Goal: Task Accomplishment & Management: Manage account settings

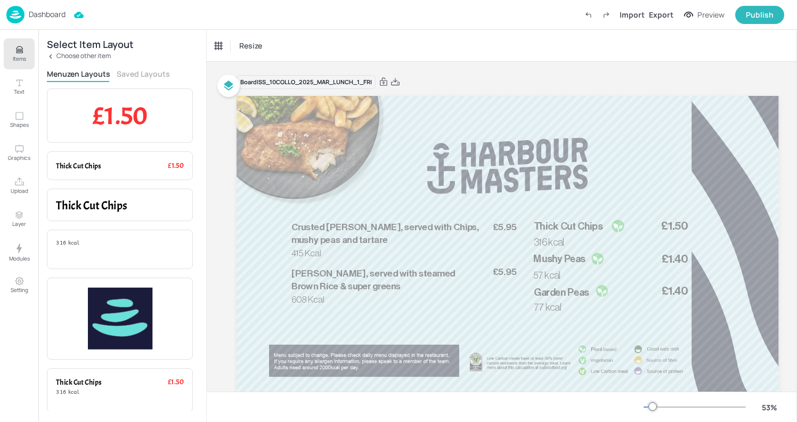
scroll to position [0, 14]
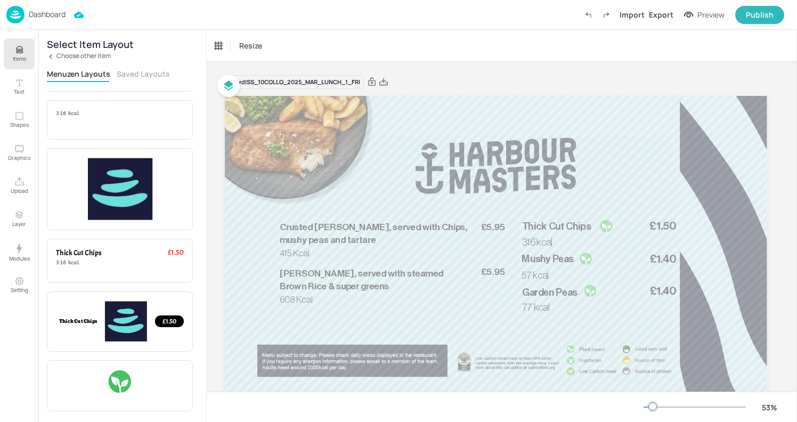
click at [26, 14] on div "Dashboard" at bounding box center [35, 15] width 59 height 18
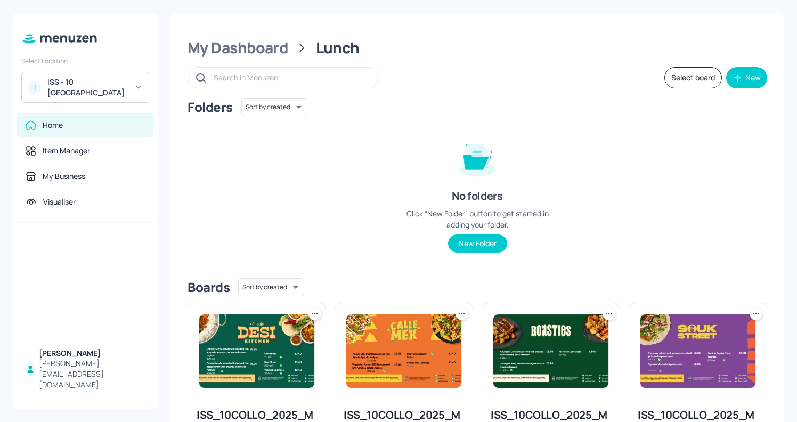
click at [118, 88] on div "ISS - 10 [GEOGRAPHIC_DATA]" at bounding box center [87, 87] width 80 height 21
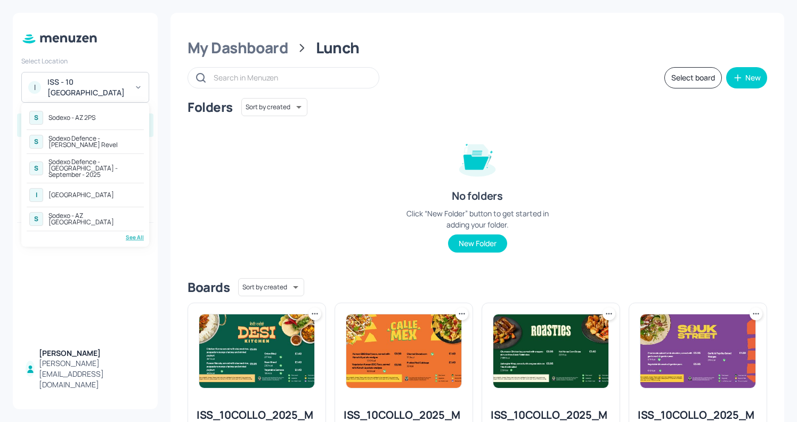
click at [110, 142] on div "Sodexo Defence - [PERSON_NAME] Revel" at bounding box center [94, 141] width 93 height 13
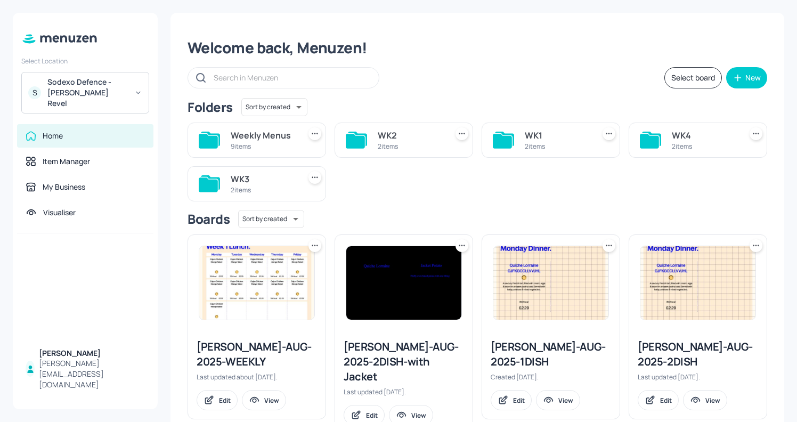
click at [660, 125] on div "WK4 2 items" at bounding box center [697, 139] width 138 height 35
click at [659, 141] on div "WK4 2 items" at bounding box center [697, 139] width 138 height 35
click at [644, 140] on icon at bounding box center [648, 141] width 19 height 14
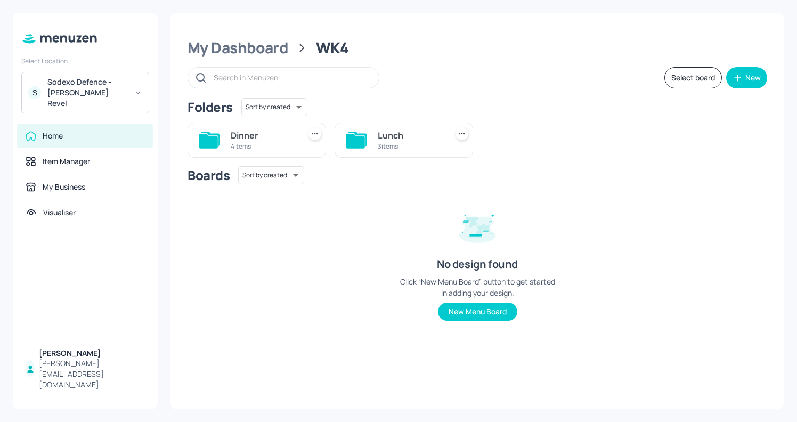
click at [381, 143] on div "3 items" at bounding box center [410, 146] width 65 height 9
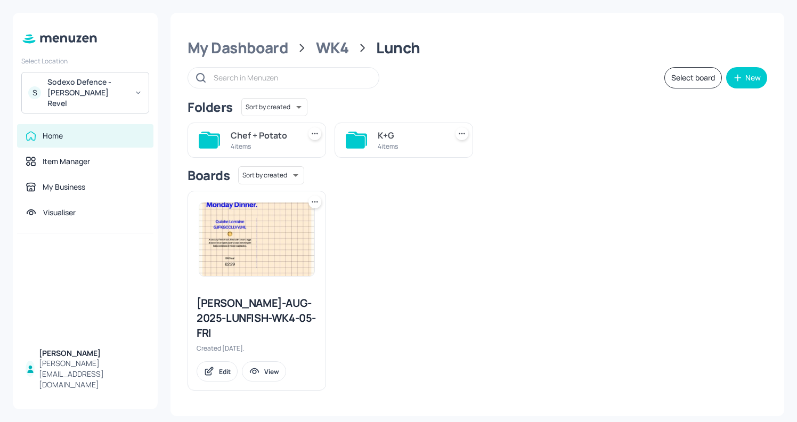
click at [411, 135] on div "K+G" at bounding box center [410, 135] width 65 height 13
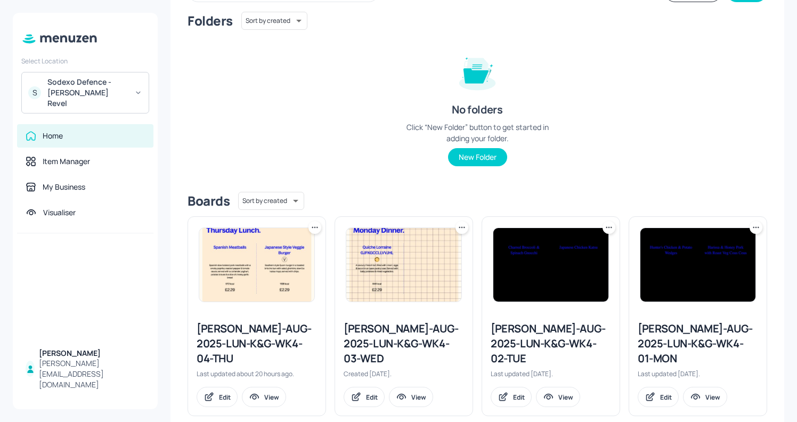
scroll to position [91, 0]
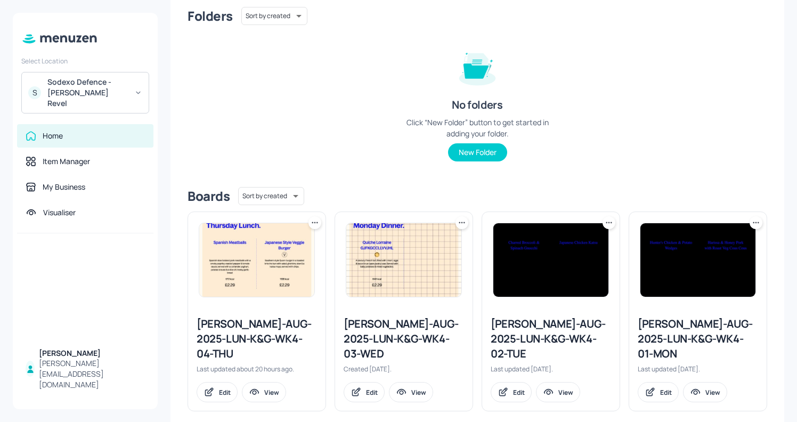
click at [658, 320] on div "Newbold-AUG-2025-LUN-K&G-WK4-01-MON" at bounding box center [697, 338] width 120 height 45
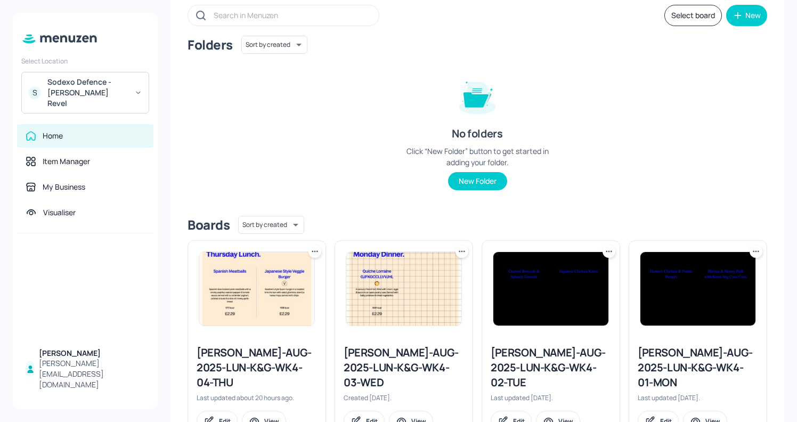
scroll to position [91, 0]
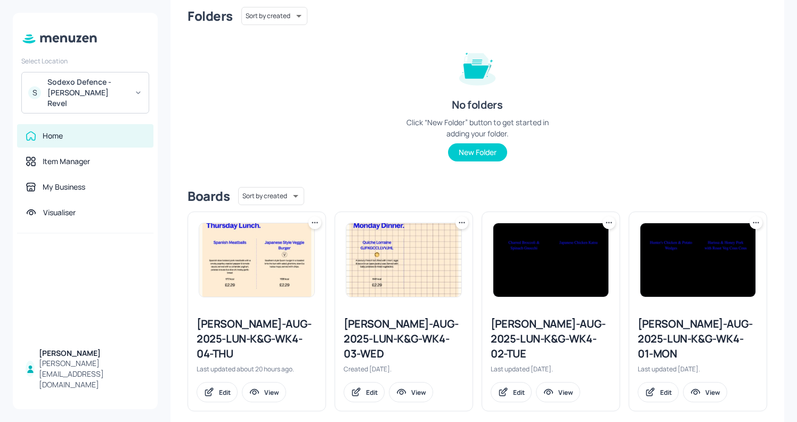
click at [655, 323] on div "Newbold-AUG-2025-LUN-K&G-WK4-01-MON" at bounding box center [697, 338] width 120 height 45
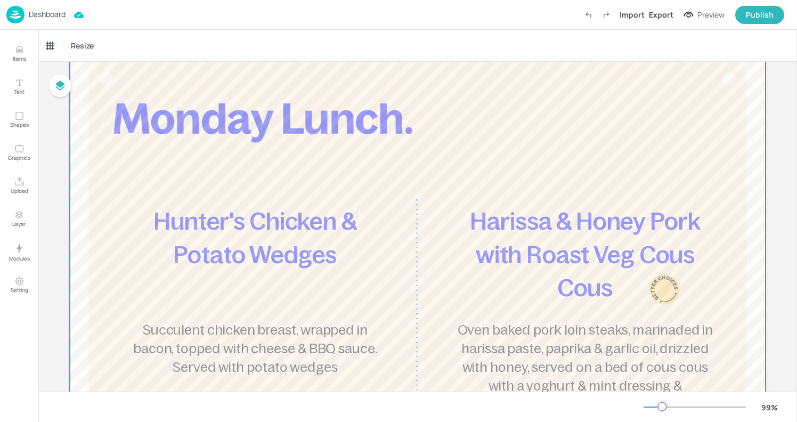
scroll to position [55, 0]
click at [420, 144] on div at bounding box center [417, 325] width 695 height 571
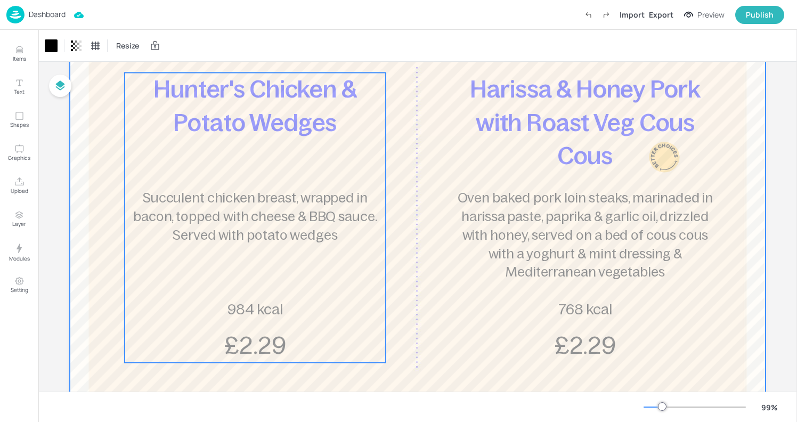
scroll to position [0, 0]
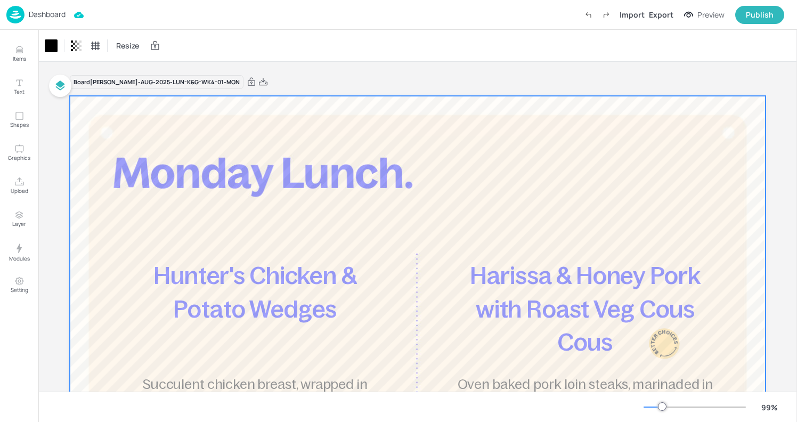
click at [200, 129] on div at bounding box center [417, 381] width 695 height 571
click at [50, 12] on p "Dashboard" at bounding box center [47, 14] width 37 height 7
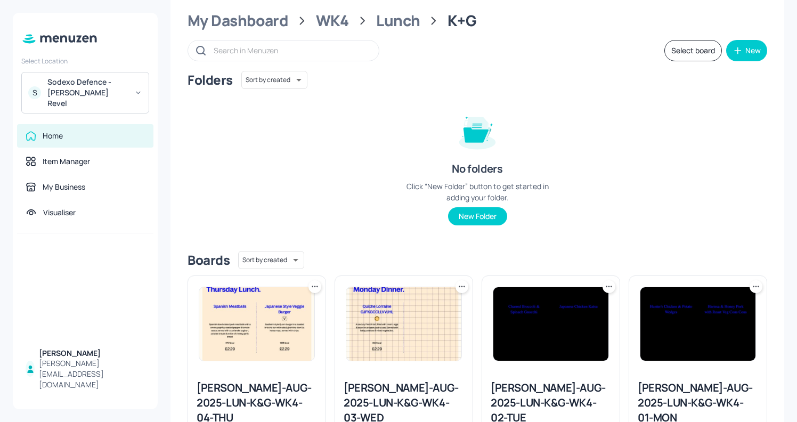
scroll to position [91, 0]
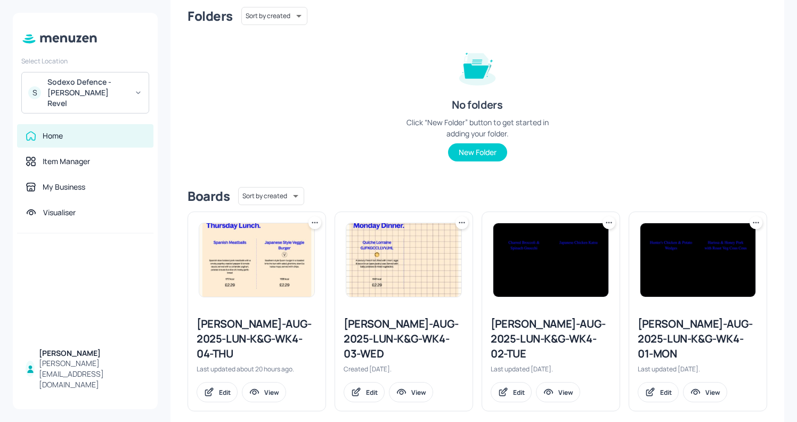
click at [568, 324] on div "Newbold-AUG-2025-LUN-K&G-WK4-02-TUE" at bounding box center [550, 338] width 120 height 45
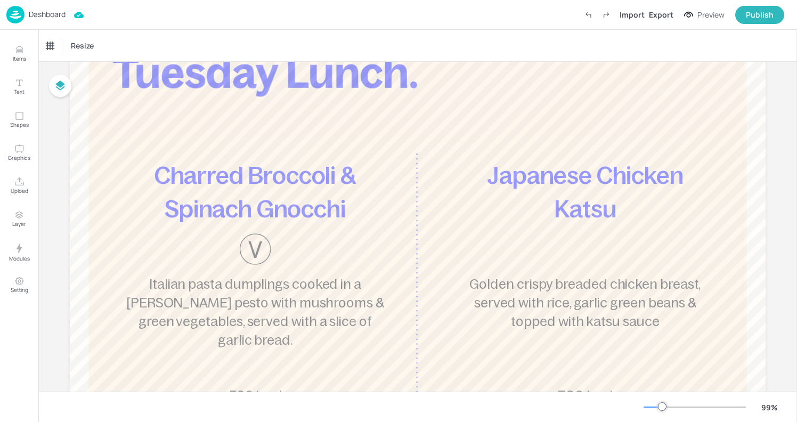
scroll to position [109, 0]
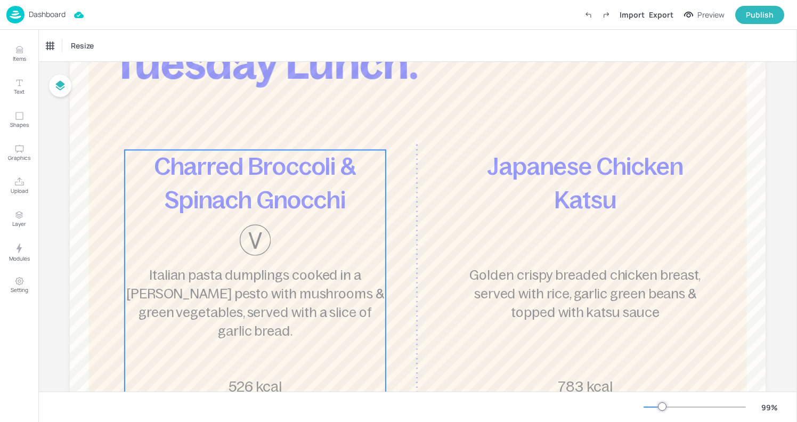
click at [307, 207] on span "Charred Broccoli & Spinach Gnocchi" at bounding box center [254, 183] width 201 height 60
click at [245, 130] on icon "Edit Item" at bounding box center [247, 132] width 5 height 5
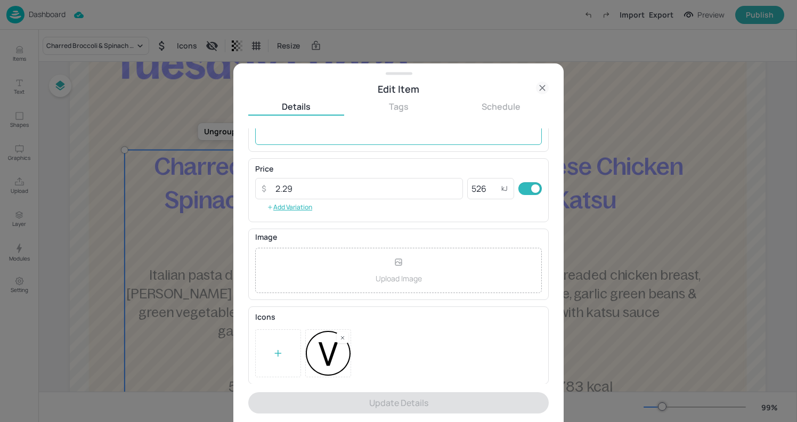
scroll to position [140, 0]
click at [343, 340] on rect at bounding box center [342, 336] width 7 height 7
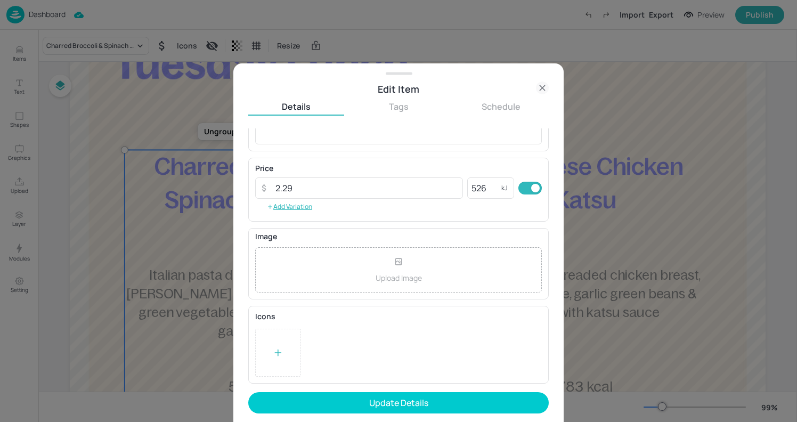
click at [274, 348] on icon at bounding box center [278, 352] width 11 height 11
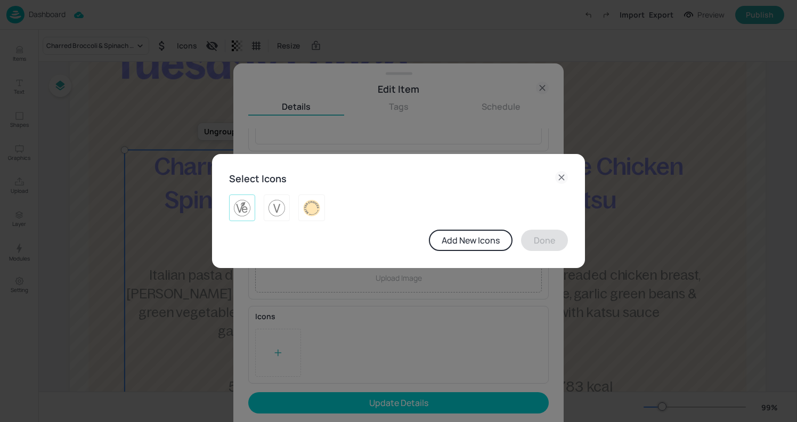
click at [244, 207] on img at bounding box center [242, 207] width 17 height 17
click at [553, 236] on button "Done" at bounding box center [544, 239] width 47 height 21
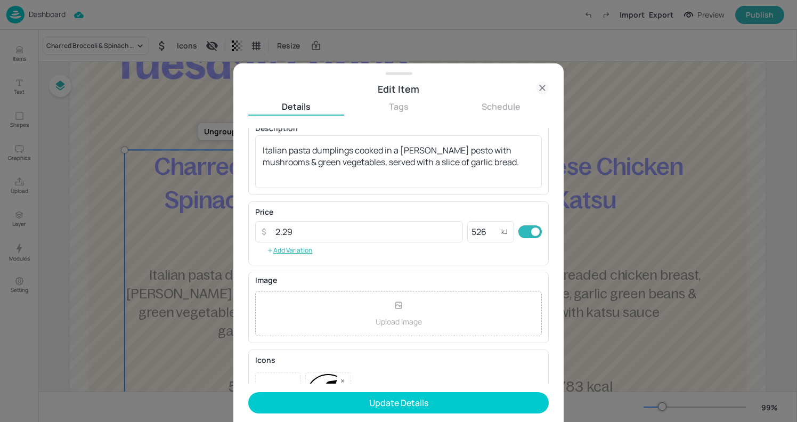
scroll to position [88, 0]
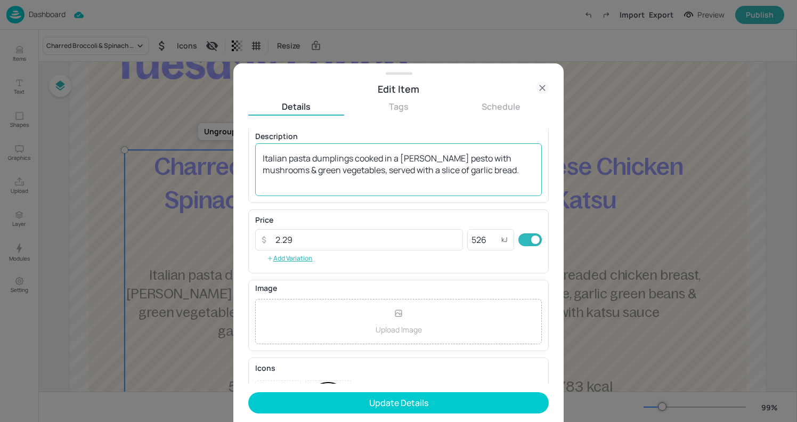
click at [438, 183] on textarea "Italian pasta dumplings cooked in a rich green pesto with mushrooms & green veg…" at bounding box center [399, 169] width 272 height 35
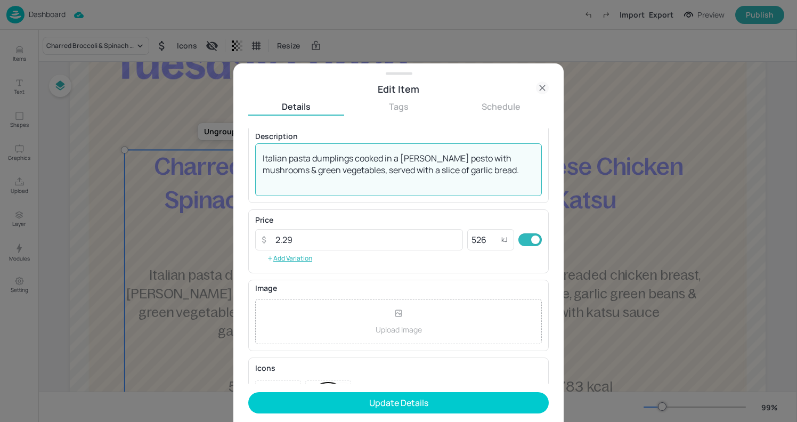
scroll to position [140, 0]
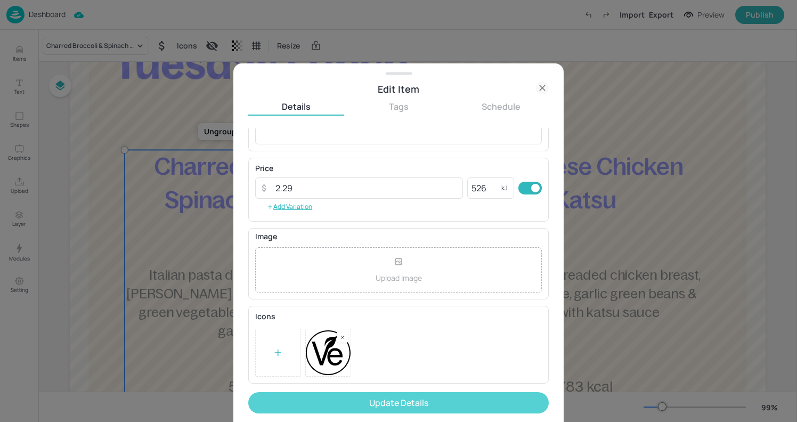
click at [425, 398] on button "Update Details" at bounding box center [398, 402] width 300 height 21
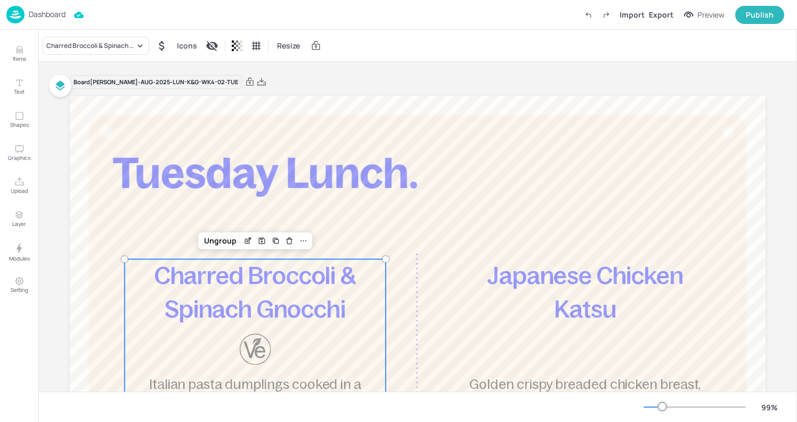
click at [39, 14] on p "Dashboard" at bounding box center [47, 14] width 37 height 7
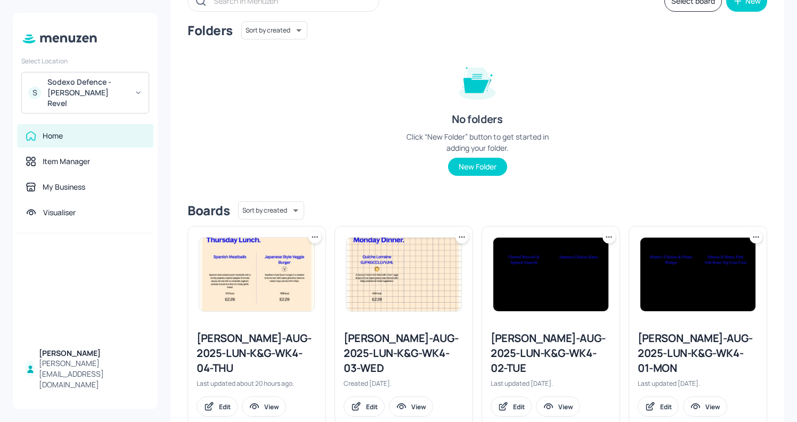
scroll to position [91, 0]
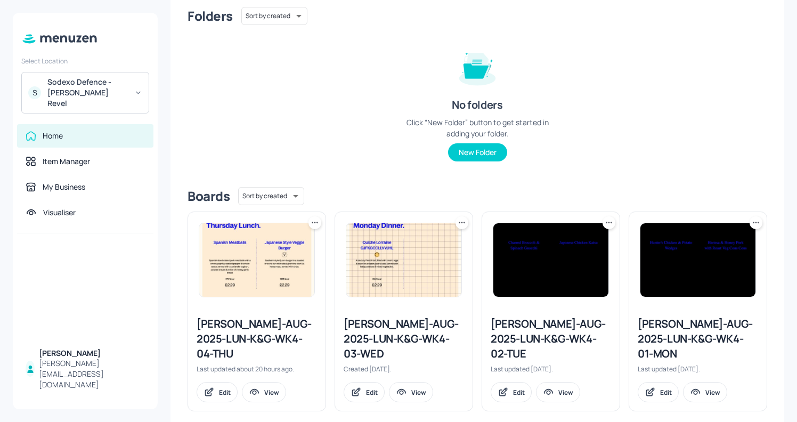
click at [412, 326] on div "Newbold-AUG-2025-LUN-K&G-WK4-03-WED" at bounding box center [403, 338] width 120 height 45
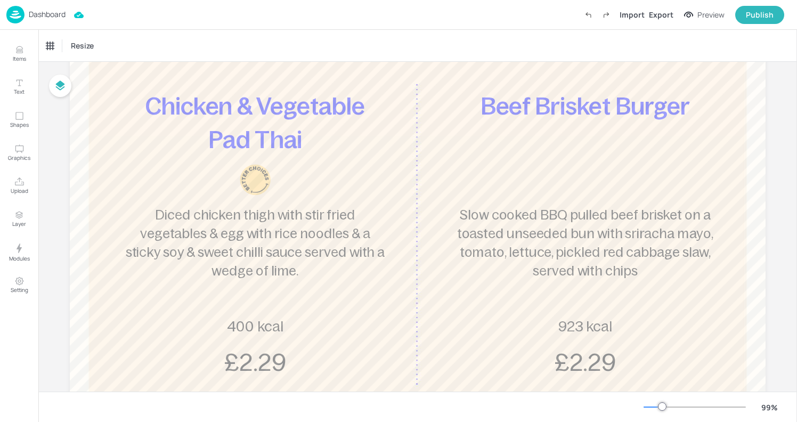
scroll to position [170, 0]
click at [23, 15] on img at bounding box center [15, 15] width 18 height 18
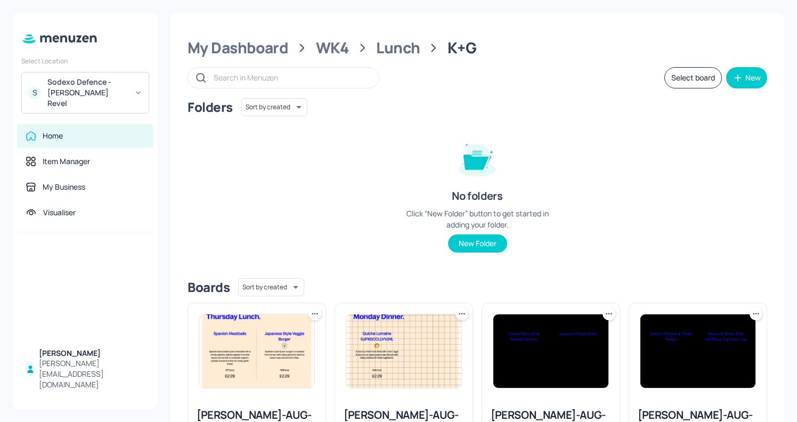
scroll to position [91, 0]
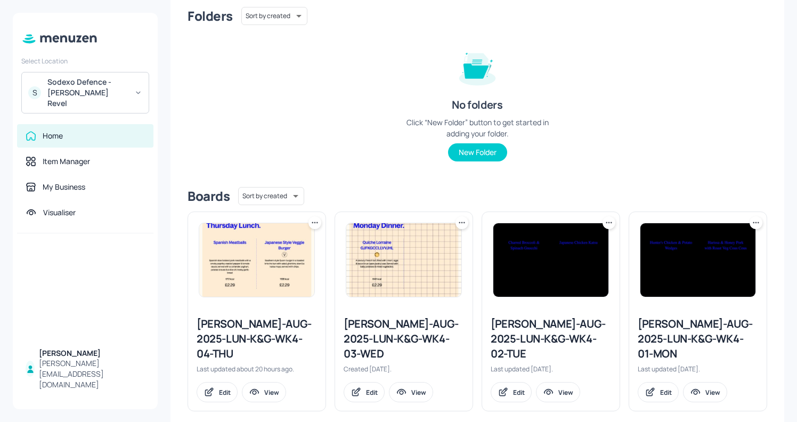
click at [281, 329] on div "Newbold-AUG-2025-LUN-K&G-WK4-04-THU" at bounding box center [256, 338] width 120 height 45
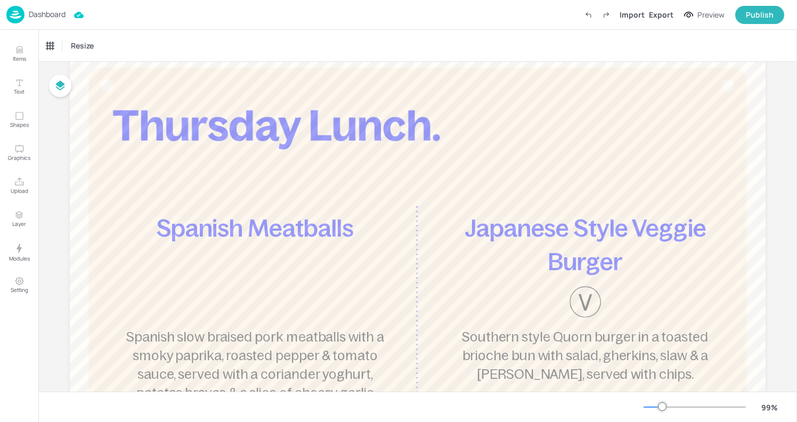
scroll to position [51, 0]
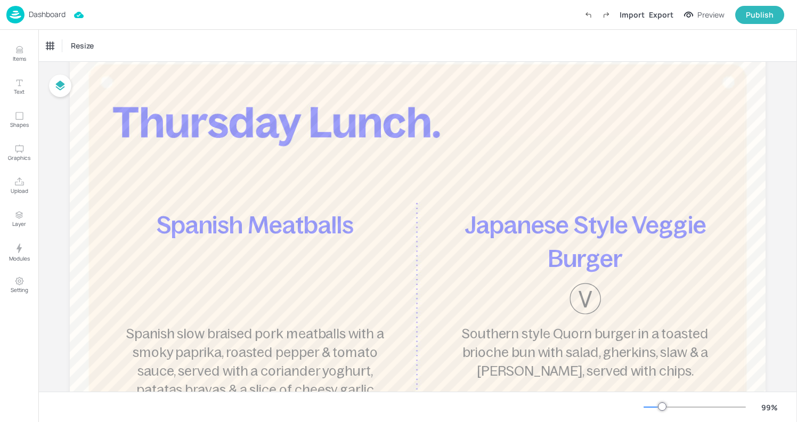
click at [310, 246] on div "Spanish Meatballs Spanish slow braised pork meatballs with a smoky paprika, roa…" at bounding box center [255, 352] width 261 height 289
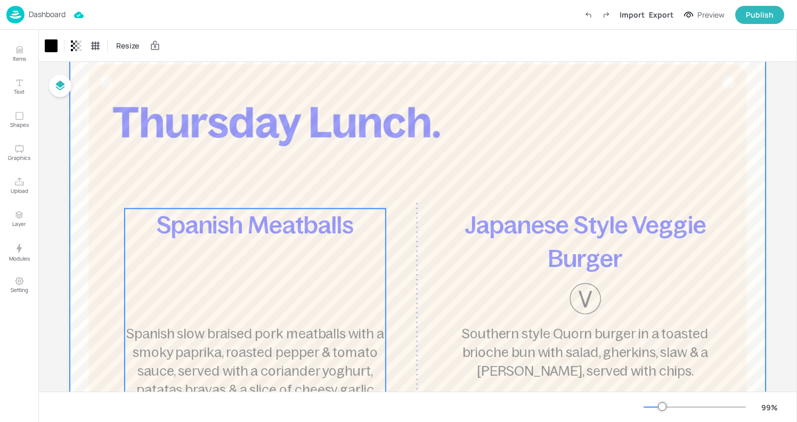
click at [266, 236] on span "Spanish Meatballs" at bounding box center [255, 224] width 196 height 27
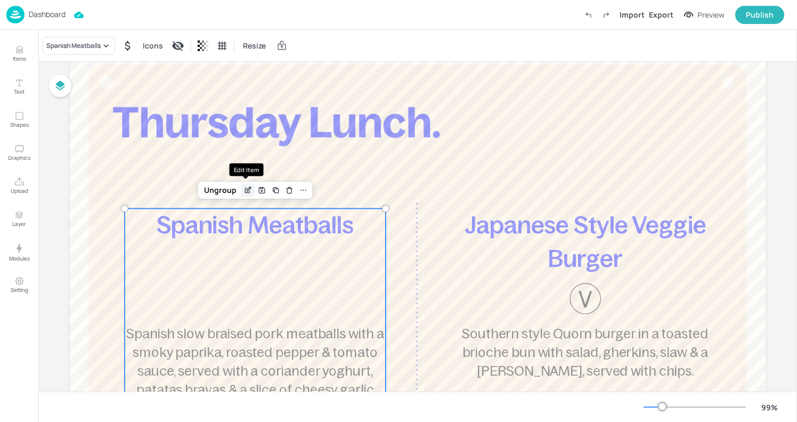
click at [243, 189] on icon "Edit Item" at bounding box center [247, 190] width 9 height 9
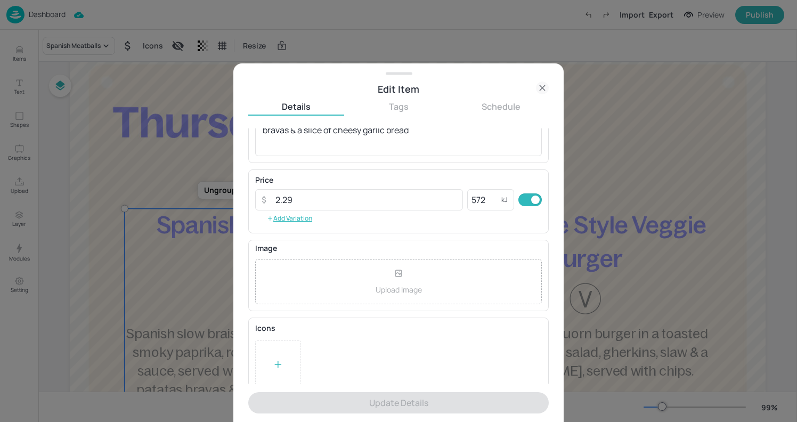
scroll to position [151, 0]
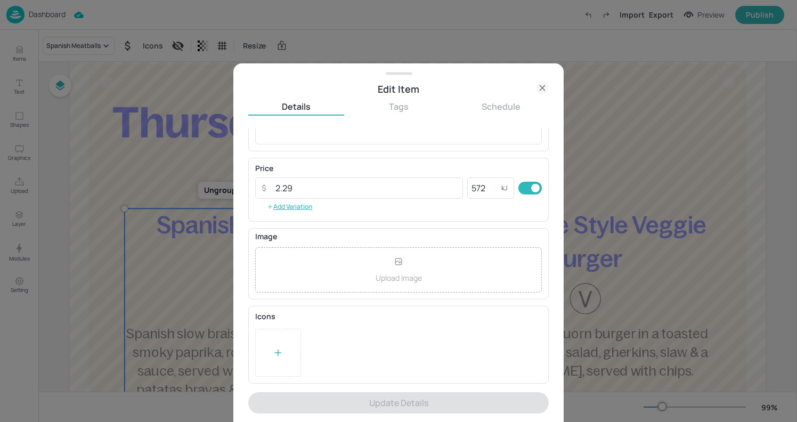
click at [274, 356] on icon at bounding box center [278, 352] width 11 height 11
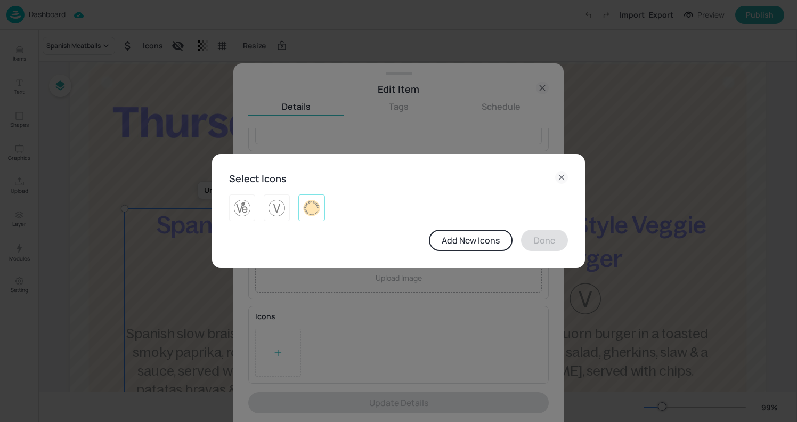
click at [310, 218] on div at bounding box center [311, 207] width 26 height 27
click at [530, 240] on button "Done" at bounding box center [544, 239] width 47 height 21
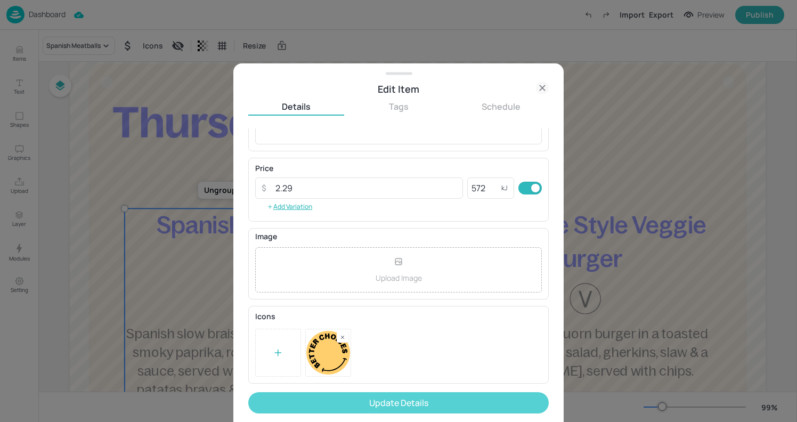
click at [433, 401] on button "Update Details" at bounding box center [398, 402] width 300 height 21
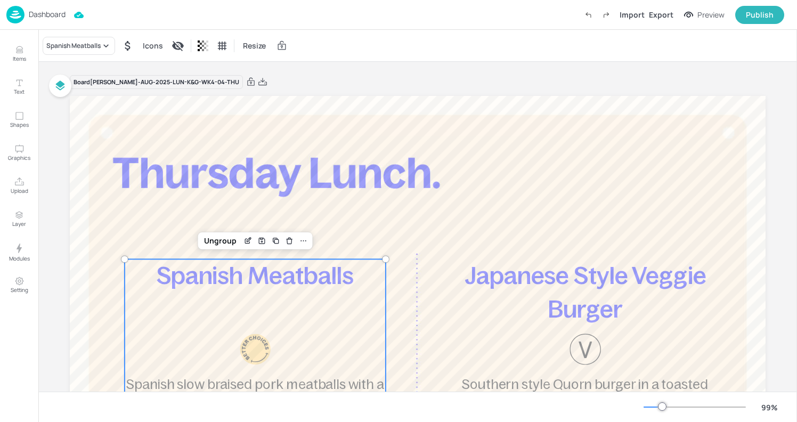
click at [38, 9] on div "Dashboard" at bounding box center [35, 15] width 59 height 18
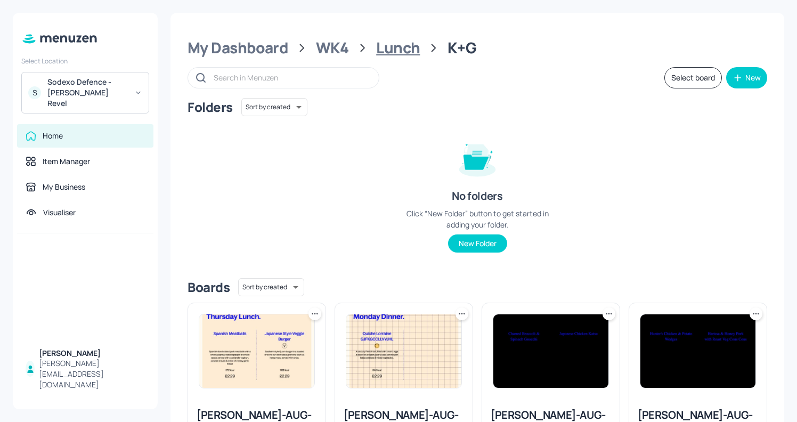
click at [408, 51] on div "Lunch" at bounding box center [398, 47] width 44 height 19
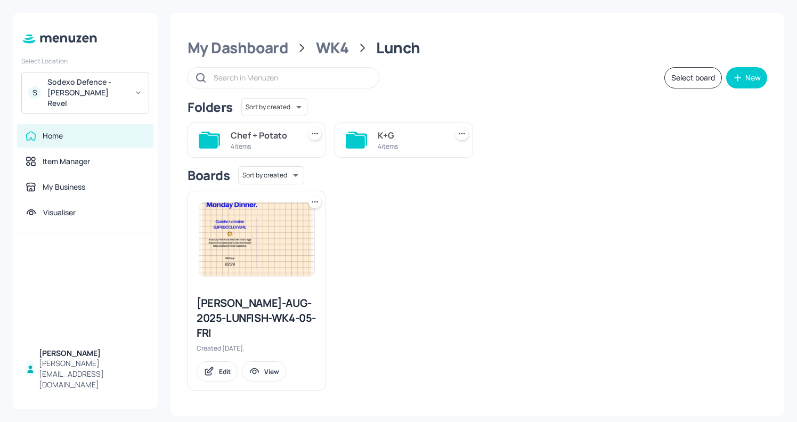
click at [263, 141] on div "Chef + Potato" at bounding box center [263, 135] width 65 height 13
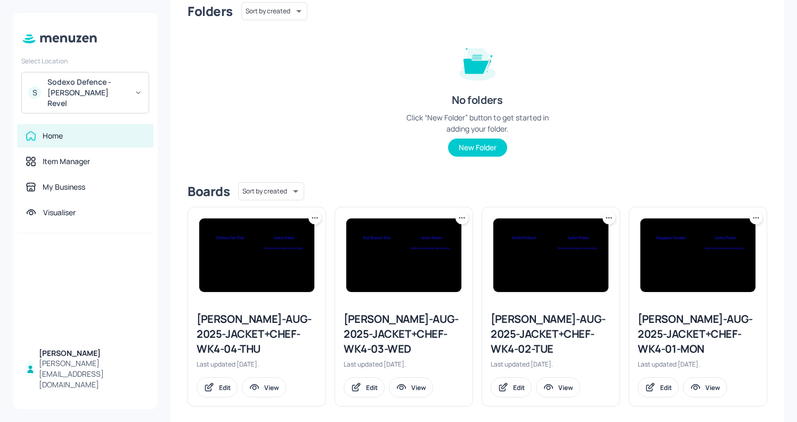
scroll to position [106, 0]
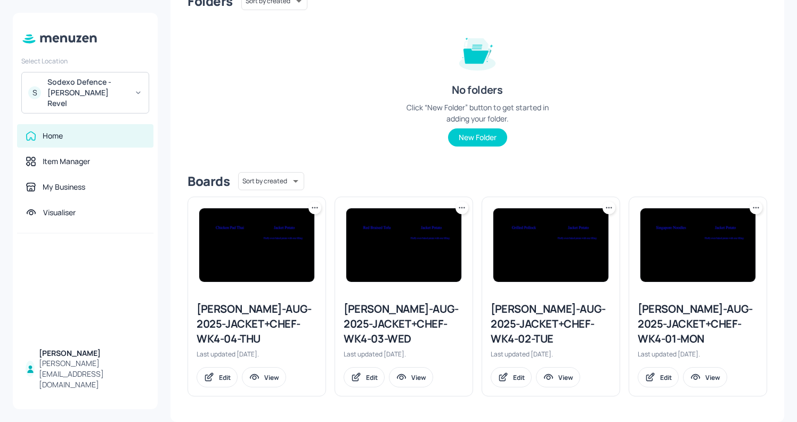
click at [661, 323] on div "Newbold-AUG-2025-JACKET+CHEF-WK4-01-MON" at bounding box center [697, 323] width 120 height 45
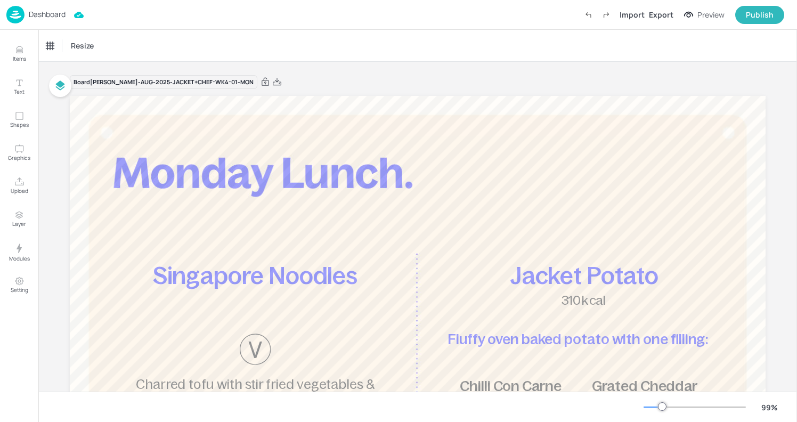
click at [40, 15] on p "Dashboard" at bounding box center [47, 14] width 37 height 7
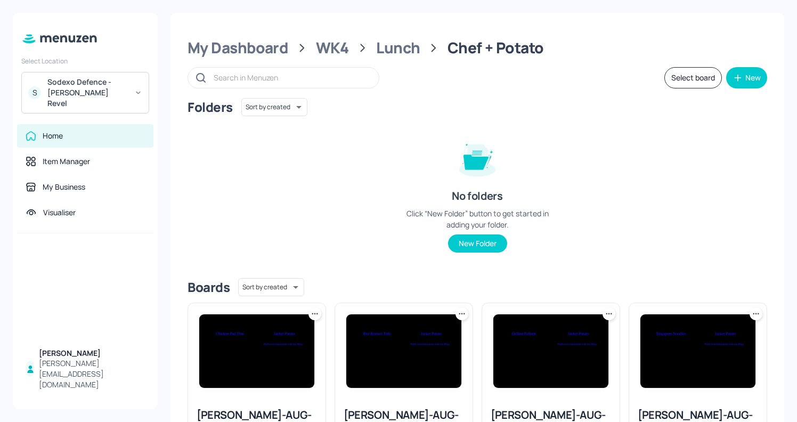
scroll to position [106, 0]
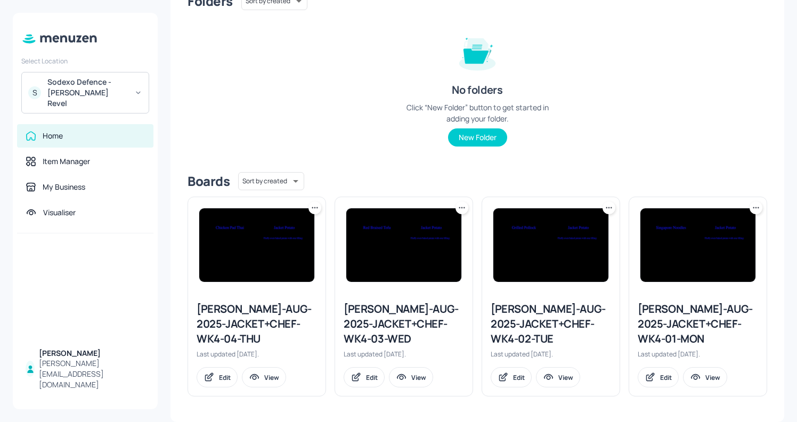
click at [532, 327] on div "Newbold-AUG-2025-JACKET+CHEF-WK4-02-TUE" at bounding box center [550, 323] width 120 height 45
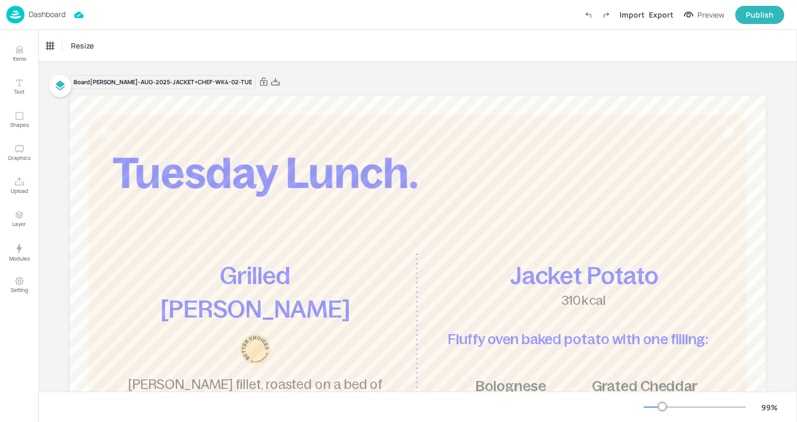
click at [16, 16] on img at bounding box center [15, 15] width 18 height 18
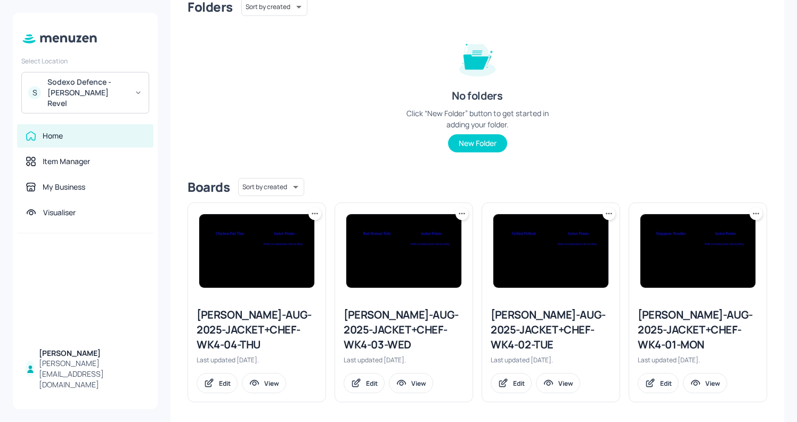
scroll to position [106, 0]
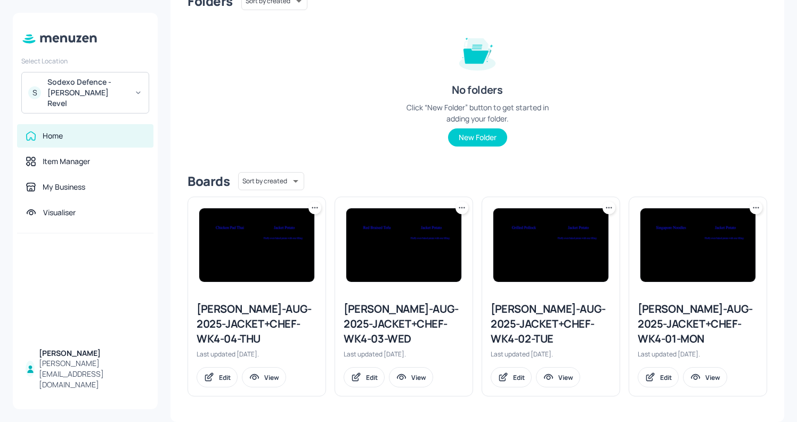
click at [378, 314] on div "Newbold-AUG-2025-JACKET+CHEF-WK4-03-WED" at bounding box center [403, 323] width 120 height 45
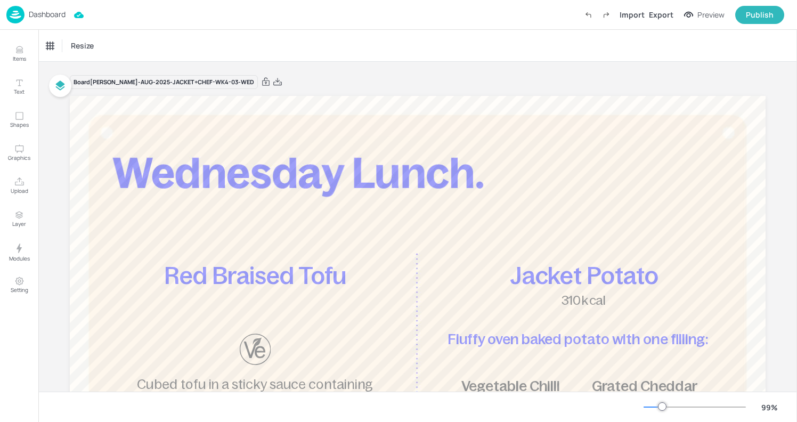
click at [27, 16] on div "Dashboard" at bounding box center [35, 15] width 59 height 18
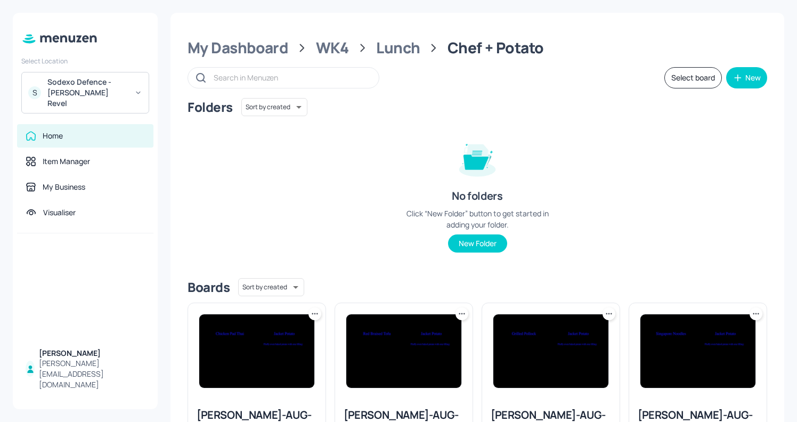
click at [256, 384] on img at bounding box center [256, 350] width 115 height 73
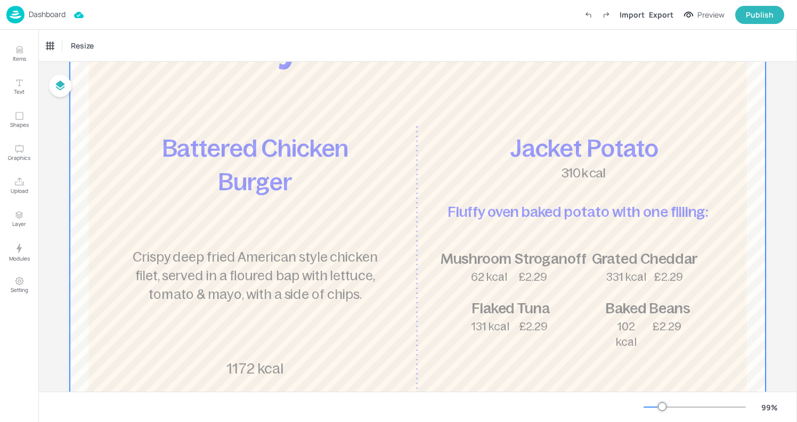
scroll to position [122, 0]
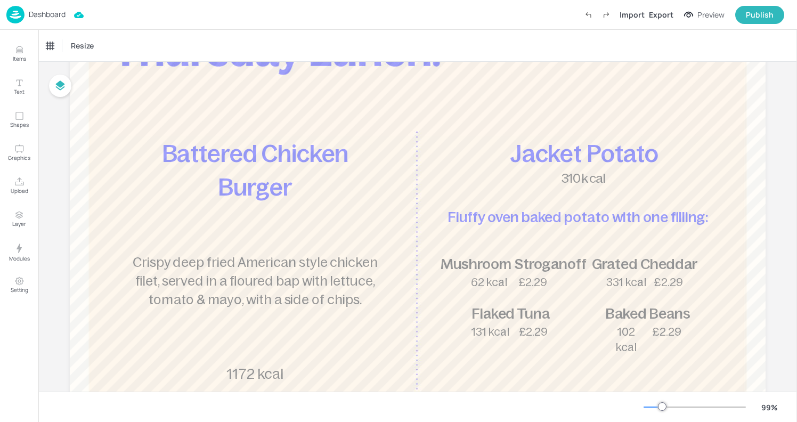
click at [18, 13] on img at bounding box center [15, 15] width 18 height 18
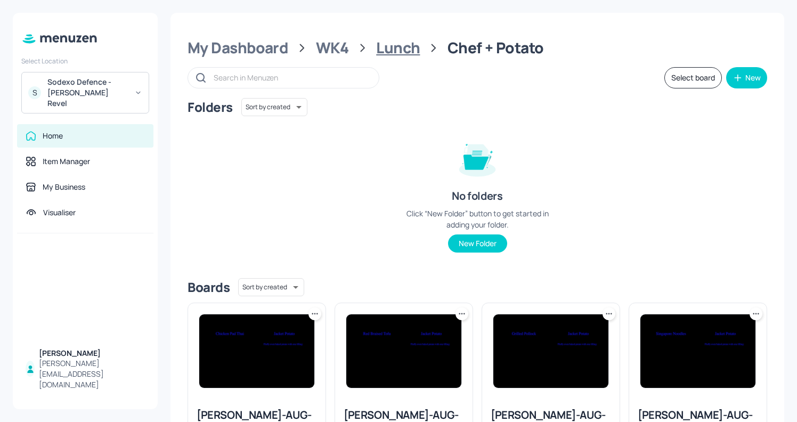
click at [399, 51] on div "Lunch" at bounding box center [398, 47] width 44 height 19
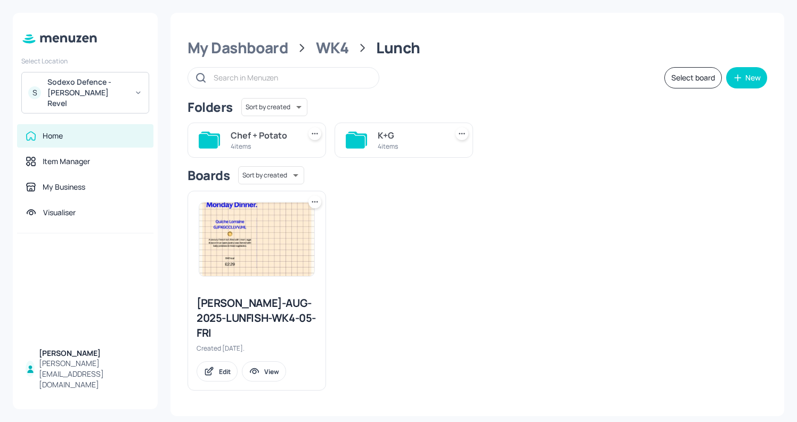
click at [367, 155] on div "K+G 4 items" at bounding box center [403, 139] width 138 height 35
click at [365, 137] on icon at bounding box center [356, 140] width 21 height 17
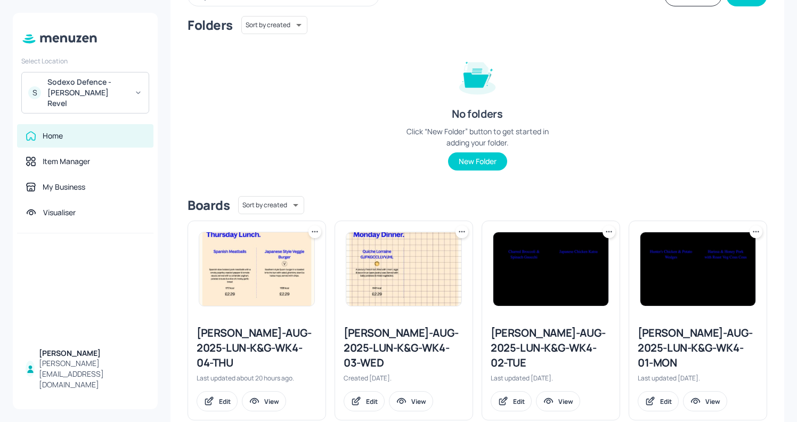
scroll to position [91, 0]
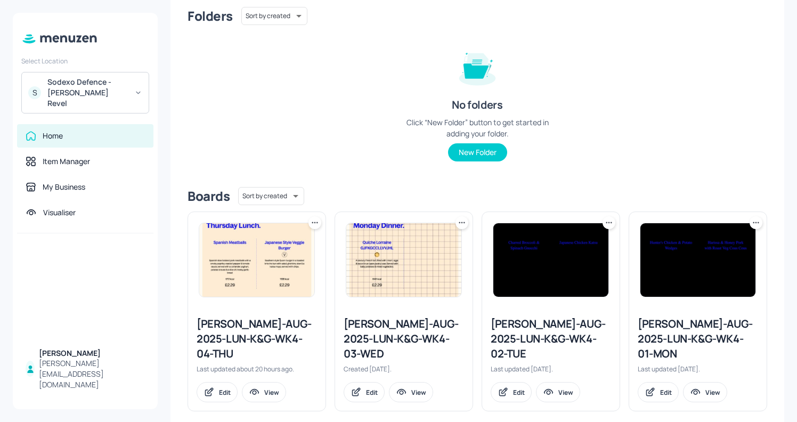
click at [281, 332] on div "Newbold-AUG-2025-LUN-K&G-WK4-04-THU" at bounding box center [256, 338] width 120 height 45
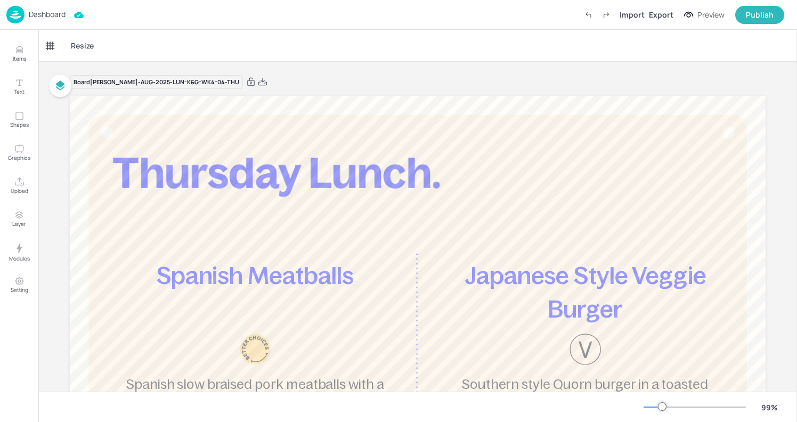
click at [34, 20] on div "Dashboard" at bounding box center [35, 15] width 59 height 18
click at [22, 15] on img at bounding box center [15, 15] width 18 height 18
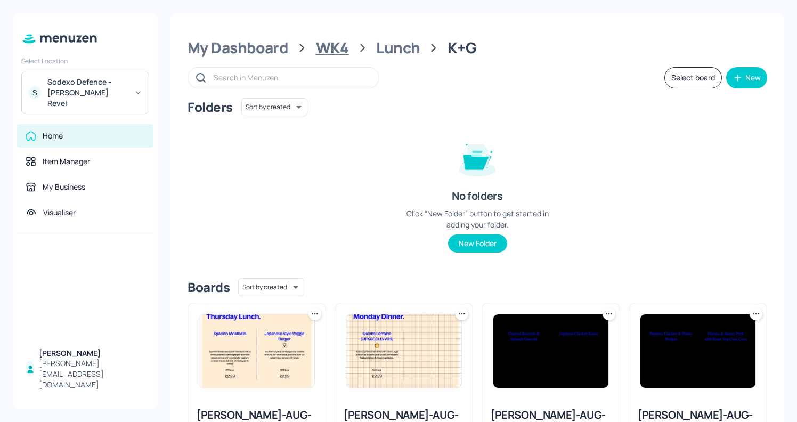
click at [341, 43] on div "WK4" at bounding box center [332, 47] width 33 height 19
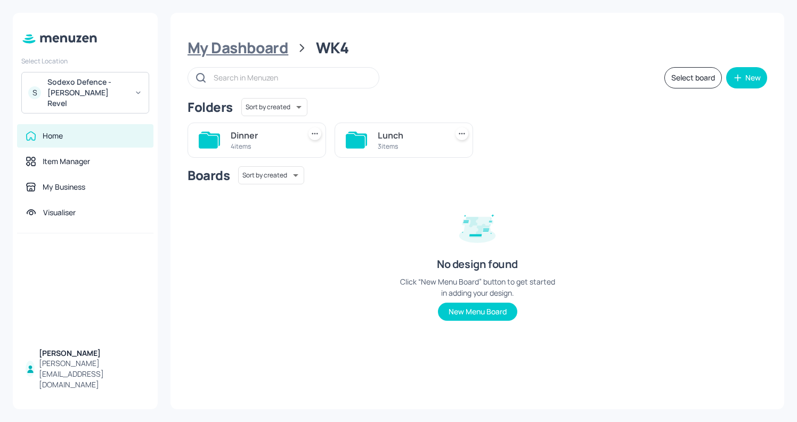
click at [257, 53] on div "My Dashboard" at bounding box center [237, 47] width 101 height 19
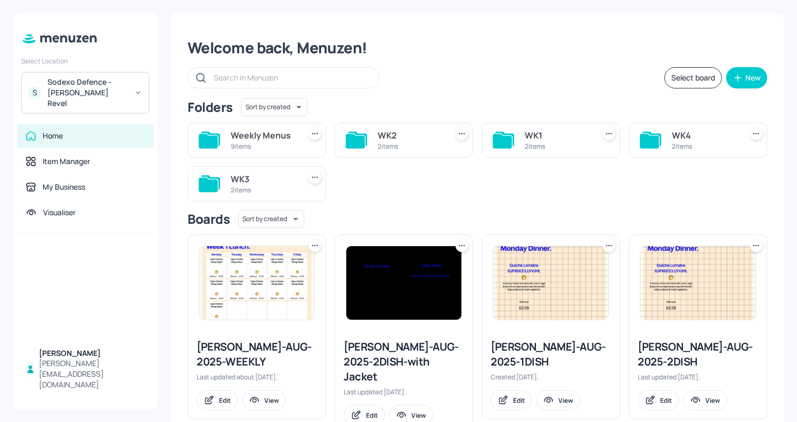
click at [671, 142] on div "2 items" at bounding box center [703, 146] width 65 height 9
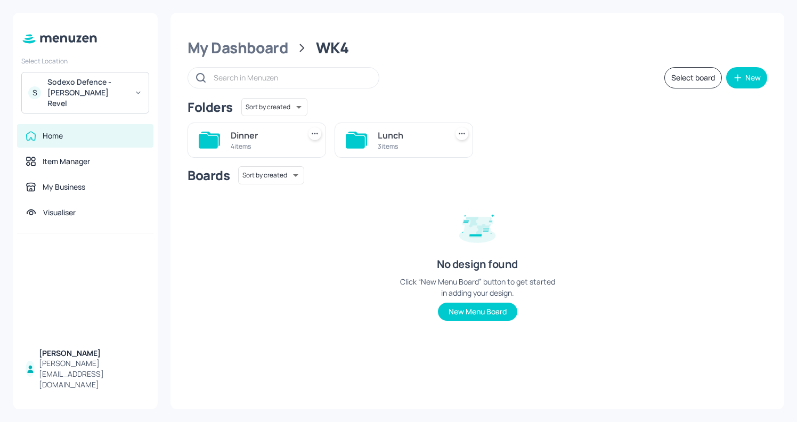
click at [236, 148] on div "4 items" at bounding box center [263, 146] width 65 height 9
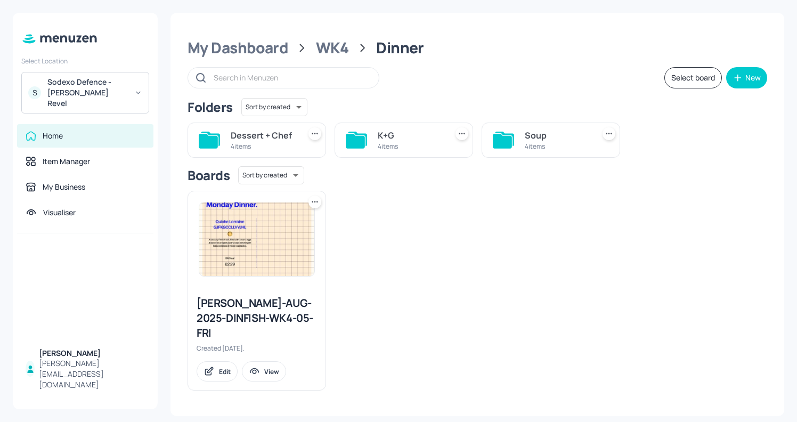
click at [393, 134] on div "K+G" at bounding box center [410, 135] width 65 height 13
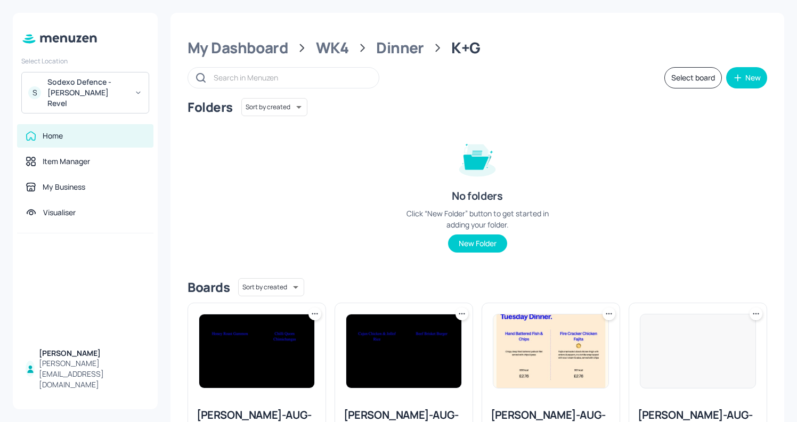
scroll to position [91, 0]
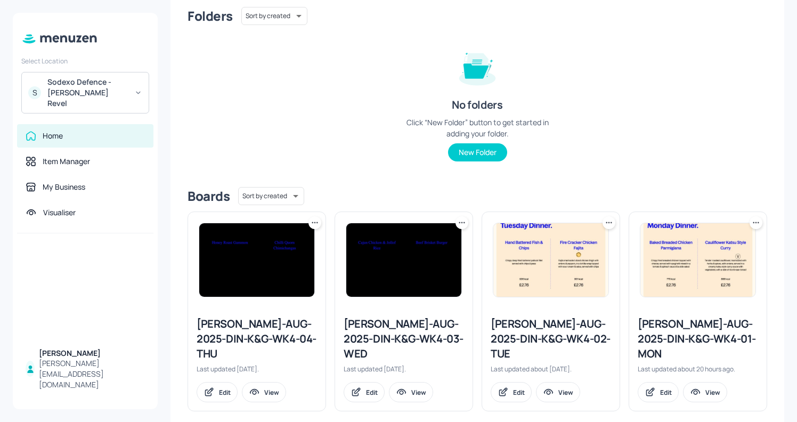
click at [678, 324] on div "Newbold-AUG-2025-DIN-K&G-WK4-01-MON" at bounding box center [697, 338] width 120 height 45
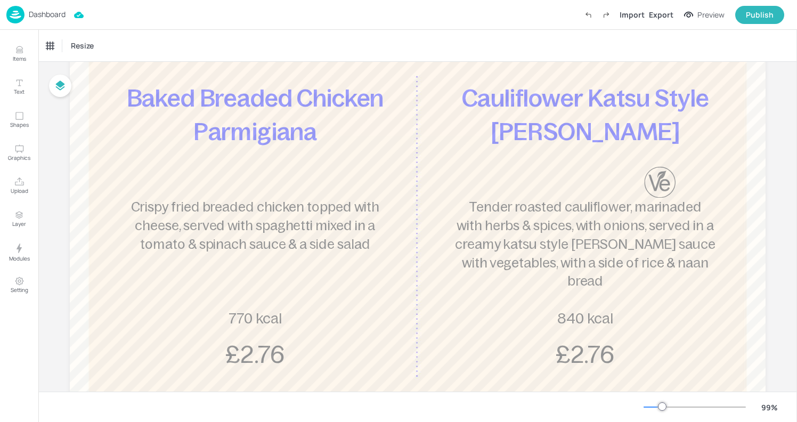
scroll to position [178, 0]
click at [27, 13] on div "Dashboard" at bounding box center [35, 15] width 59 height 18
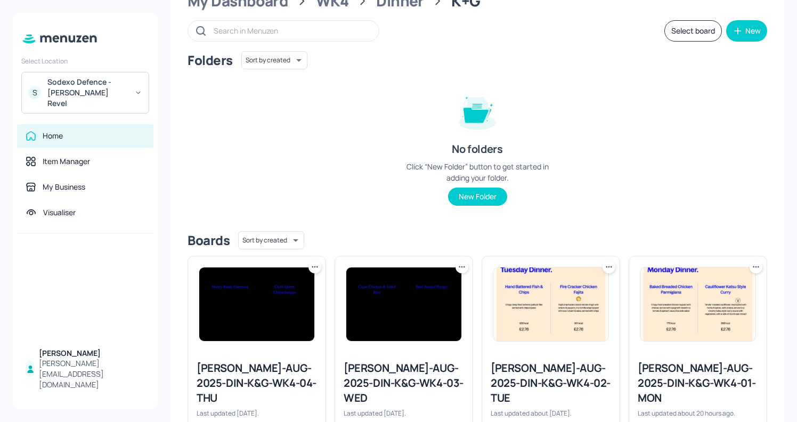
scroll to position [91, 0]
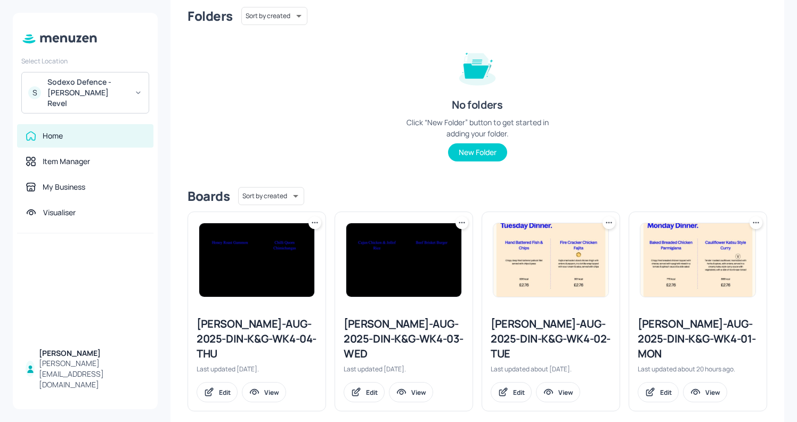
click at [537, 329] on div "Newbold-AUG-2025-DIN-K&G-WK4-02-TUE" at bounding box center [550, 338] width 120 height 45
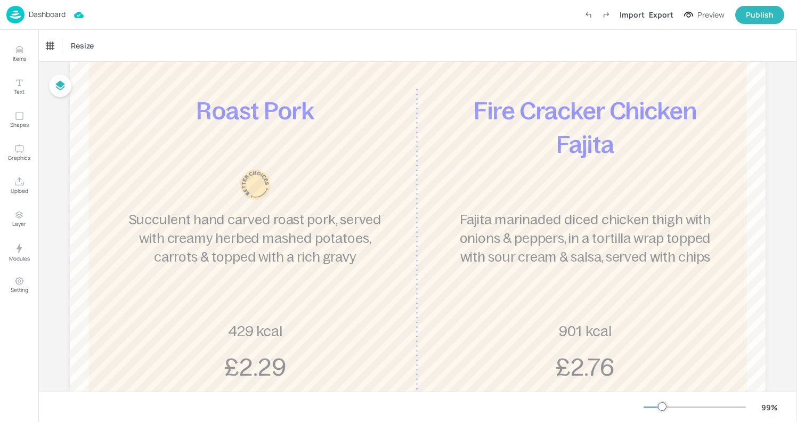
scroll to position [169, 0]
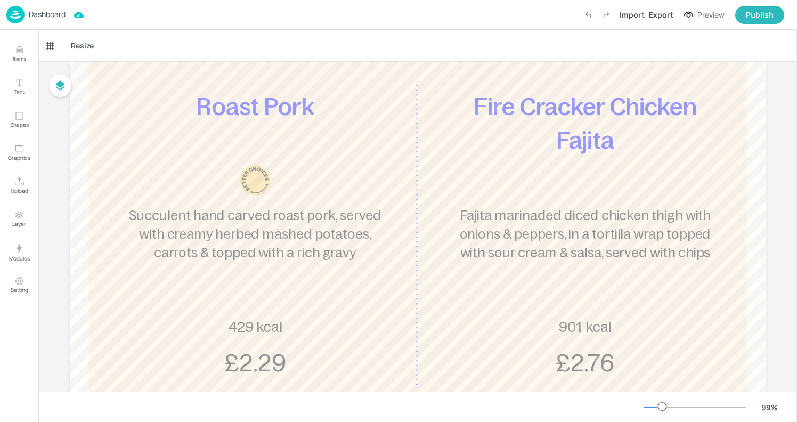
click at [17, 14] on img at bounding box center [15, 15] width 18 height 18
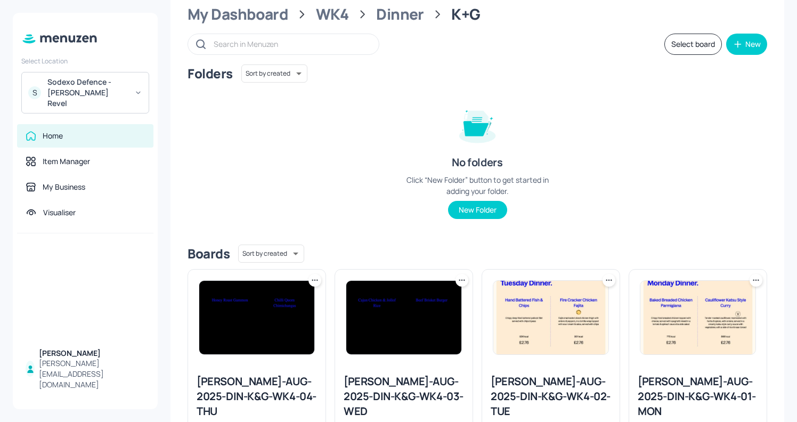
scroll to position [67, 0]
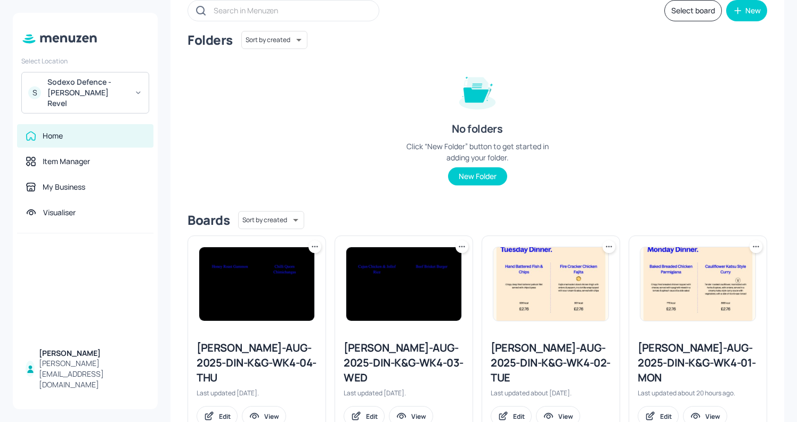
click at [529, 359] on div "Newbold-AUG-2025-DIN-K&G-WK4-02-TUE" at bounding box center [550, 362] width 120 height 45
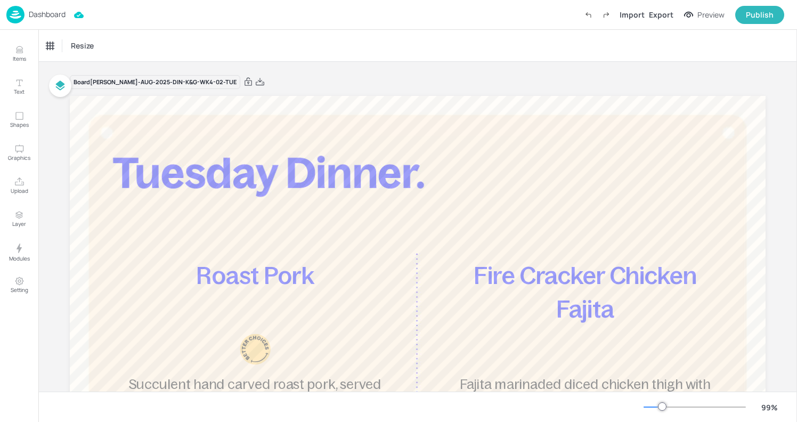
click at [23, 15] on img at bounding box center [15, 15] width 18 height 18
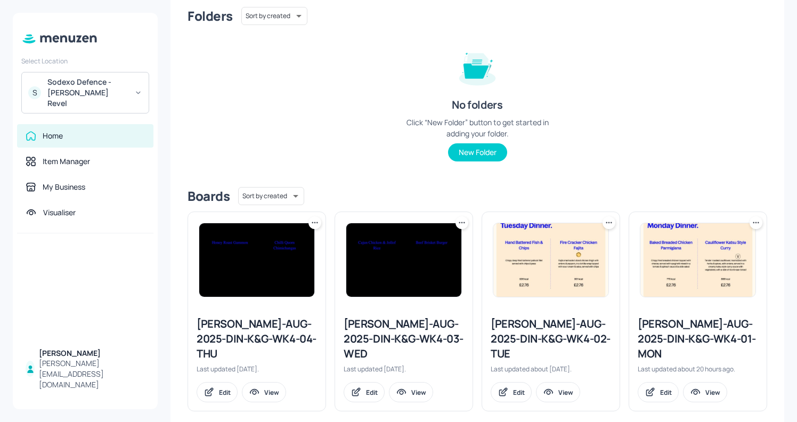
scroll to position [90, 0]
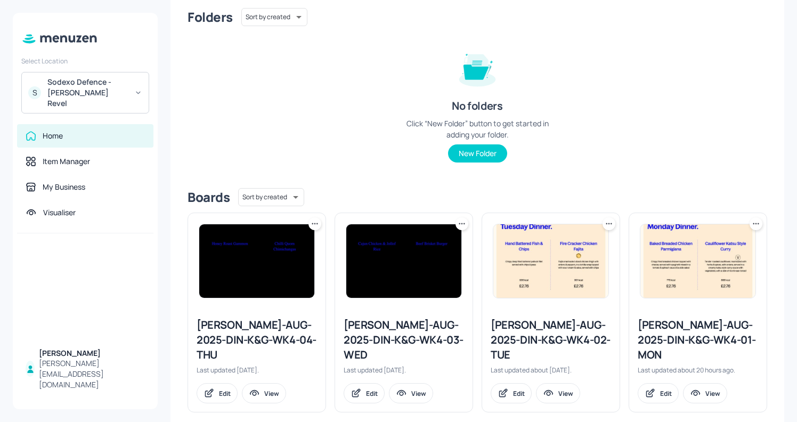
click at [408, 344] on div "Newbold-AUG-2025-DIN-K&G-WK4-03-WED" at bounding box center [403, 339] width 120 height 45
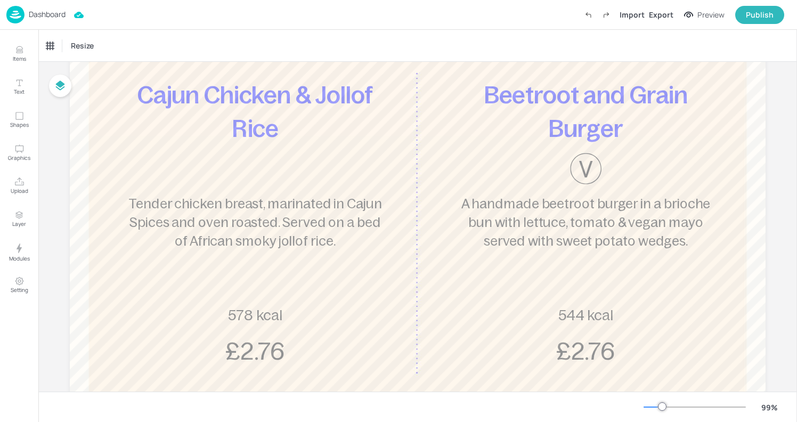
scroll to position [182, 0]
click at [27, 14] on div "Dashboard" at bounding box center [35, 15] width 59 height 18
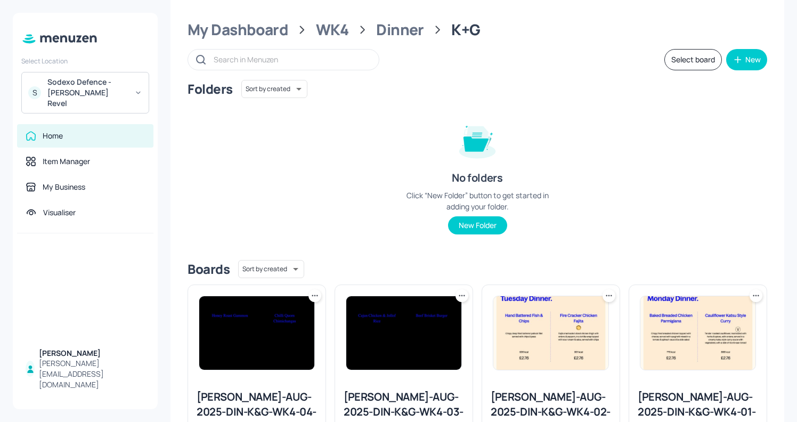
scroll to position [91, 0]
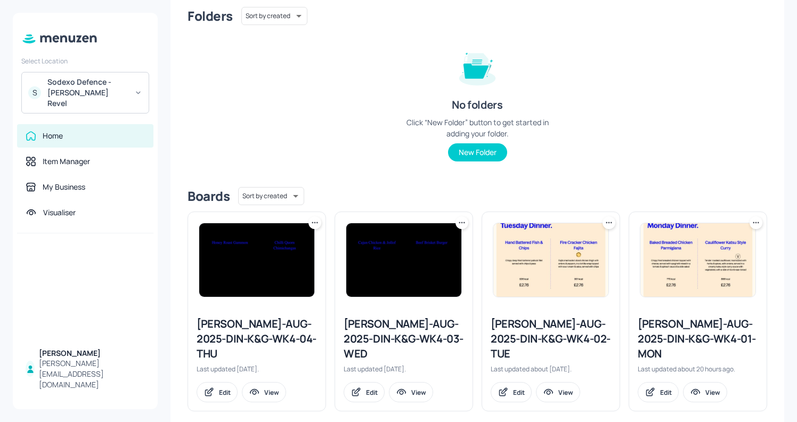
click at [229, 340] on div "Newbold-AUG-2025-DIN-K&G-WK4-04-THU" at bounding box center [256, 338] width 120 height 45
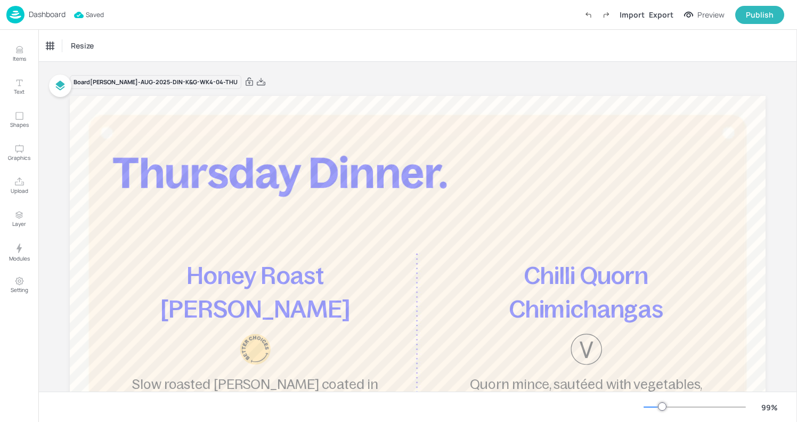
click at [27, 14] on div "Dashboard" at bounding box center [35, 15] width 59 height 18
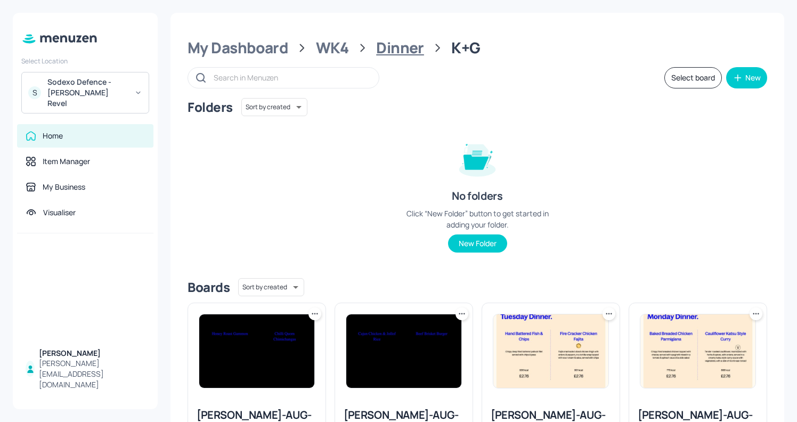
click at [391, 43] on div "Dinner" at bounding box center [400, 47] width 48 height 19
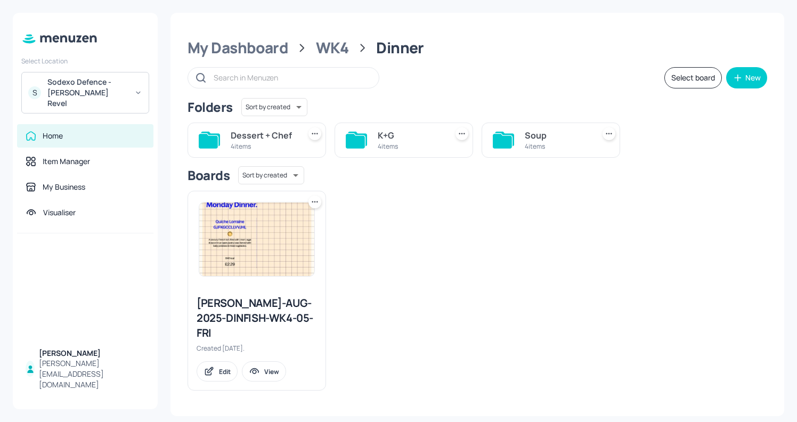
click at [260, 144] on div "4 items" at bounding box center [263, 146] width 65 height 9
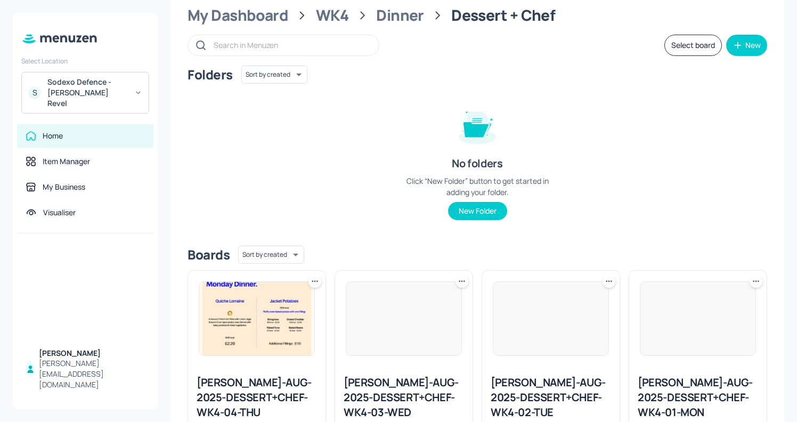
scroll to position [106, 0]
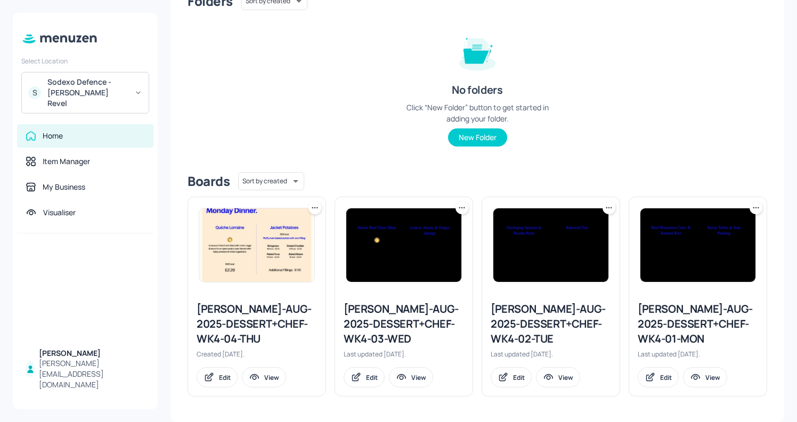
click at [644, 327] on div "Newbold-AUG-2025-DESSERT+CHEF-WK4-01-MON" at bounding box center [697, 323] width 120 height 45
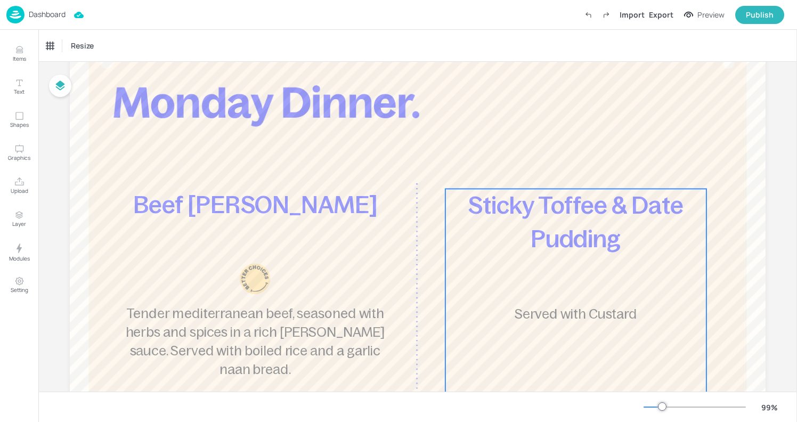
scroll to position [61, 0]
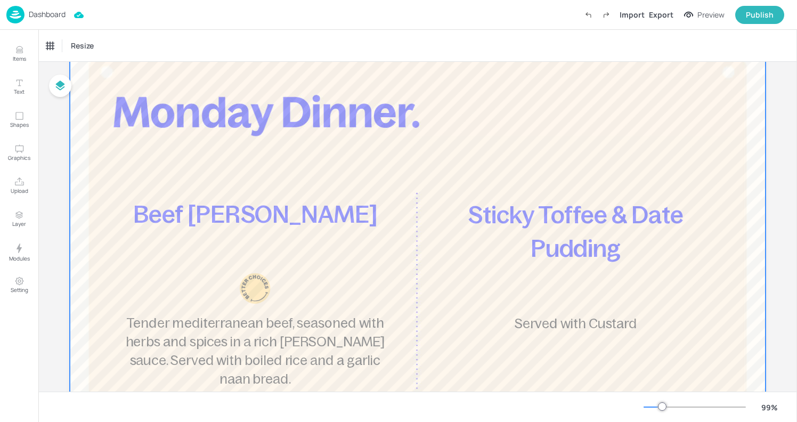
click at [591, 161] on div at bounding box center [417, 320] width 695 height 571
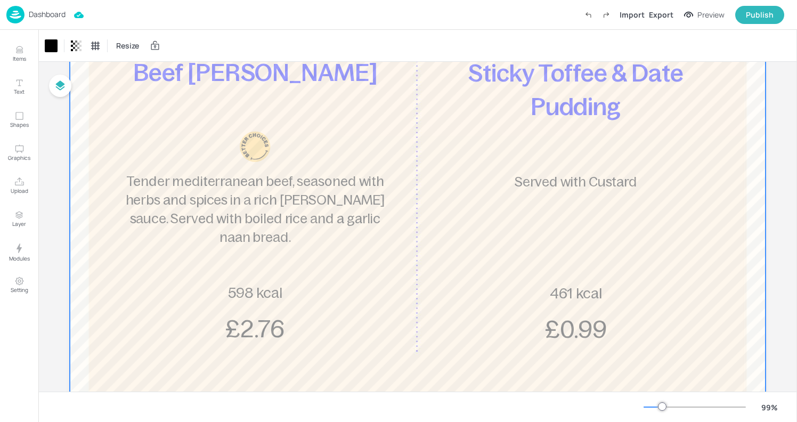
scroll to position [157, 0]
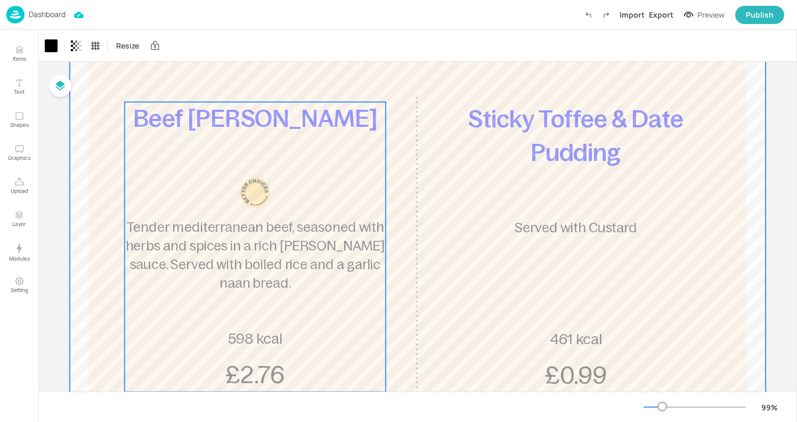
click at [321, 199] on div "Beef Rogan Josh Tender mediterranean beef, seasoned with herbs and spices in a …" at bounding box center [255, 246] width 261 height 289
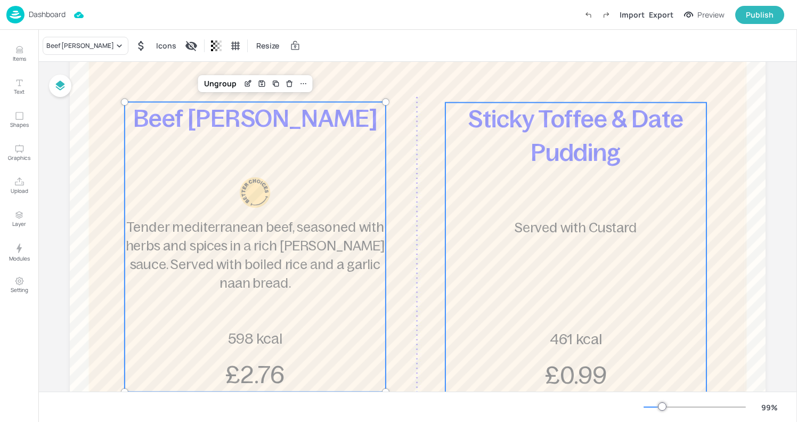
click at [551, 200] on div "Sticky Toffee & Date Pudding Served with Custard 461 kcal £0.99" at bounding box center [575, 246] width 261 height 289
click at [370, 226] on span "Tender mediterranean beef, seasoned with herbs and spices in a rich rogan josh …" at bounding box center [255, 254] width 259 height 70
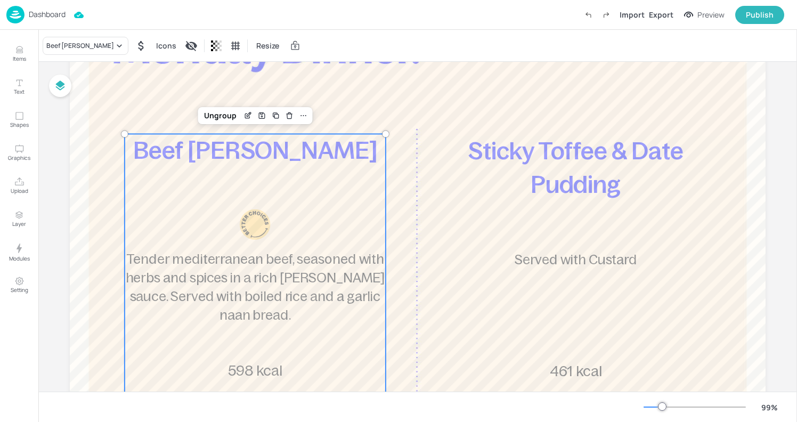
scroll to position [122, 0]
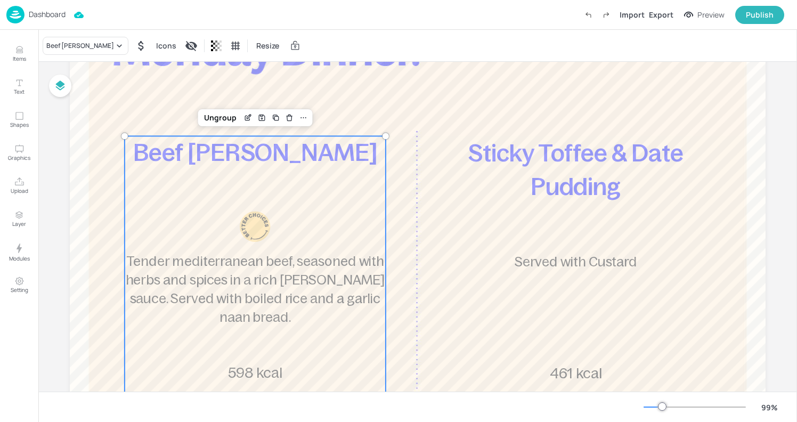
click at [17, 14] on img at bounding box center [15, 15] width 18 height 18
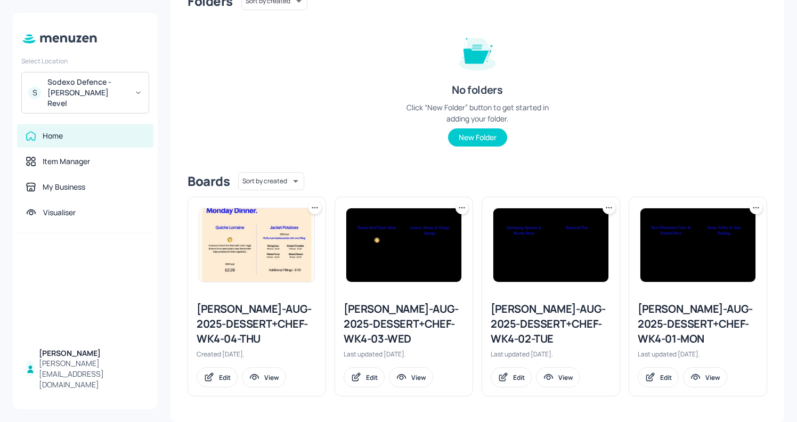
scroll to position [105, 0]
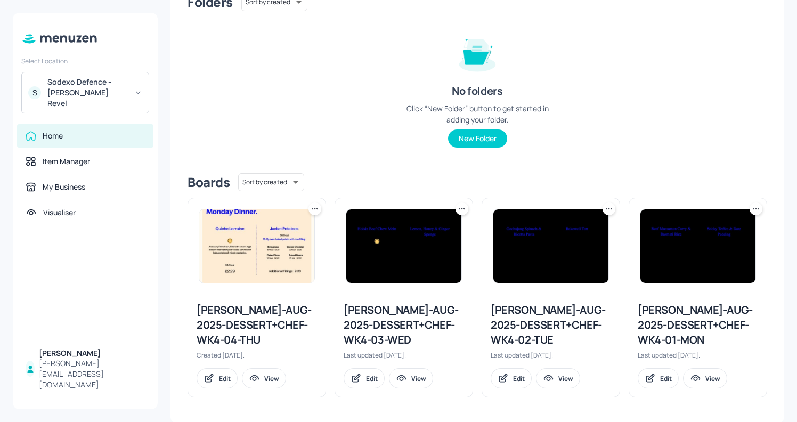
click at [546, 314] on div "Newbold-AUG-2025-DESSERT+CHEF-WK4-02-TUE" at bounding box center [550, 324] width 120 height 45
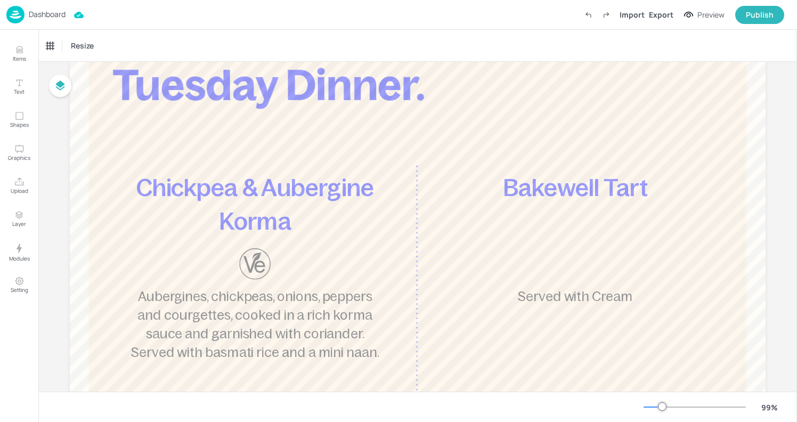
scroll to position [101, 0]
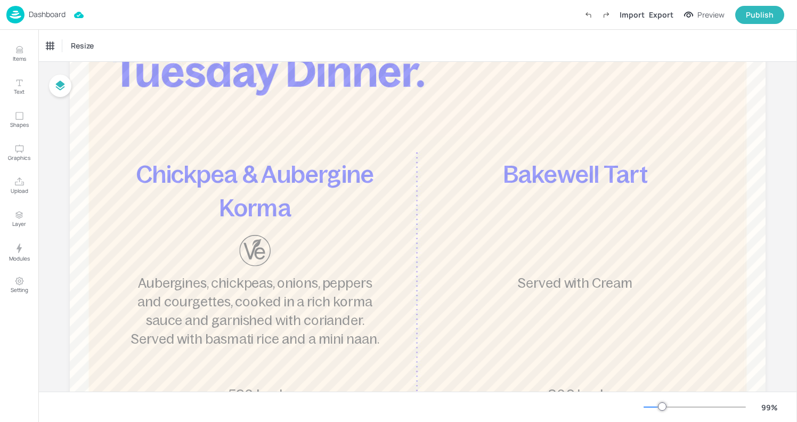
click at [10, 11] on img at bounding box center [15, 15] width 18 height 18
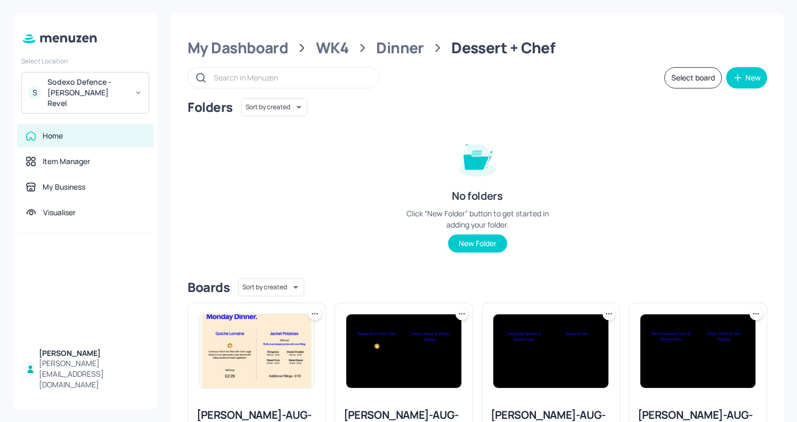
scroll to position [106, 0]
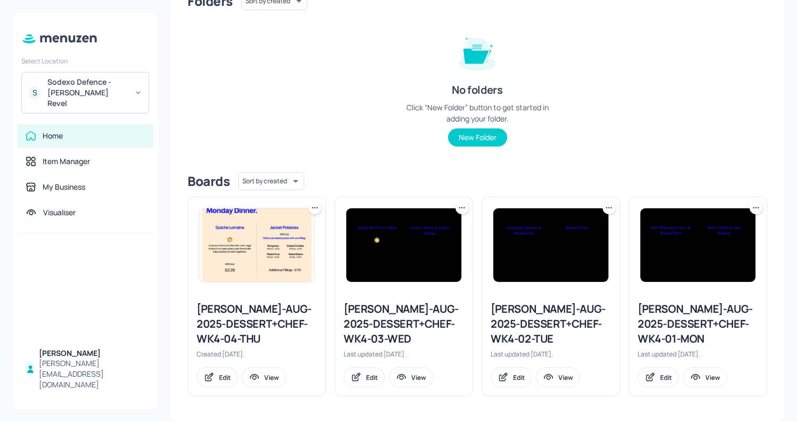
click at [392, 308] on div "Newbold-AUG-2025-DESSERT+CHEF-WK4-03-WED" at bounding box center [403, 323] width 120 height 45
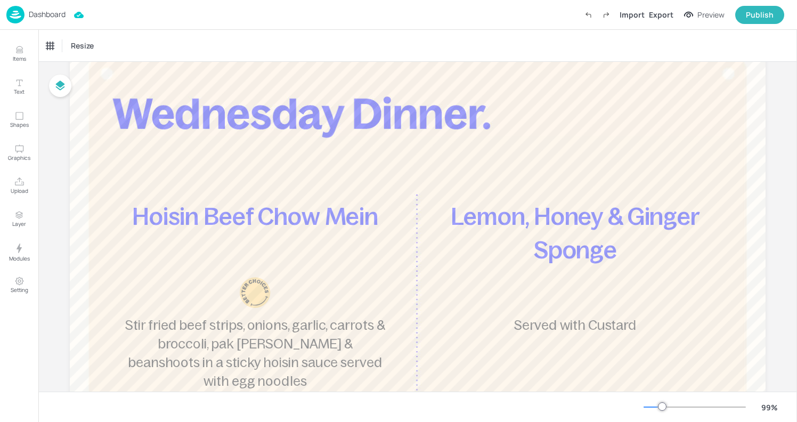
scroll to position [302, 0]
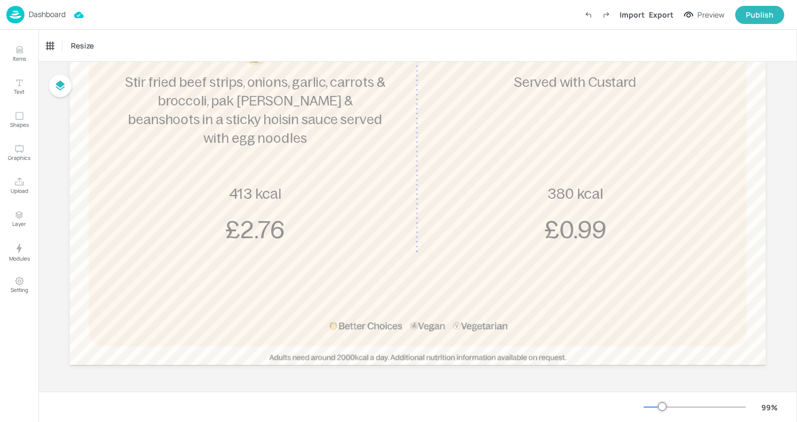
click at [15, 14] on img at bounding box center [15, 15] width 18 height 18
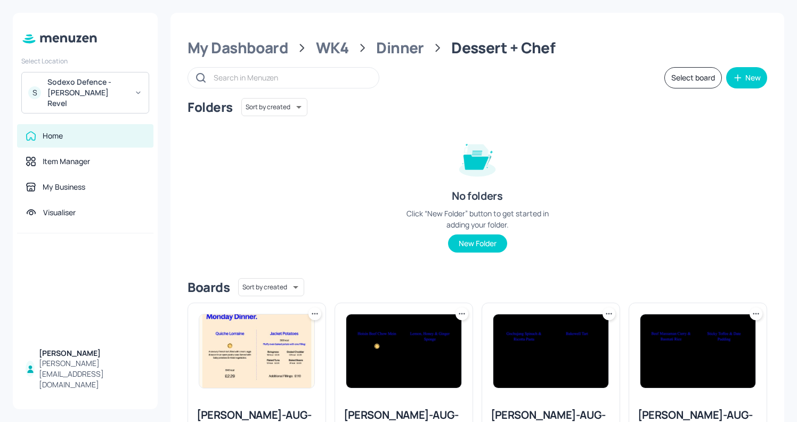
click at [272, 380] on img at bounding box center [256, 350] width 115 height 73
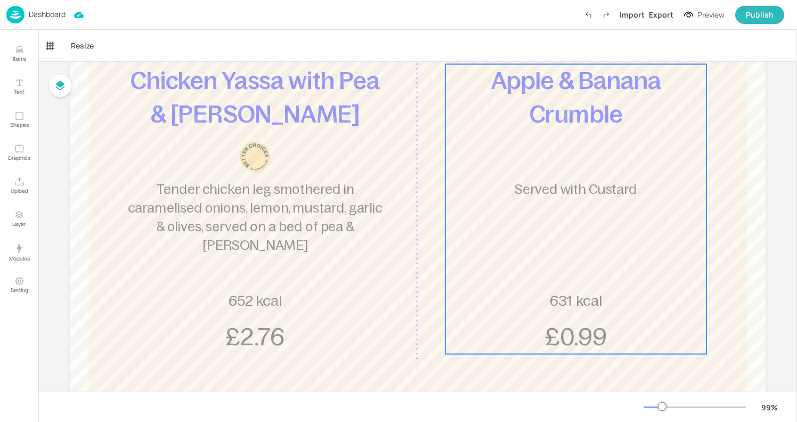
scroll to position [194, 0]
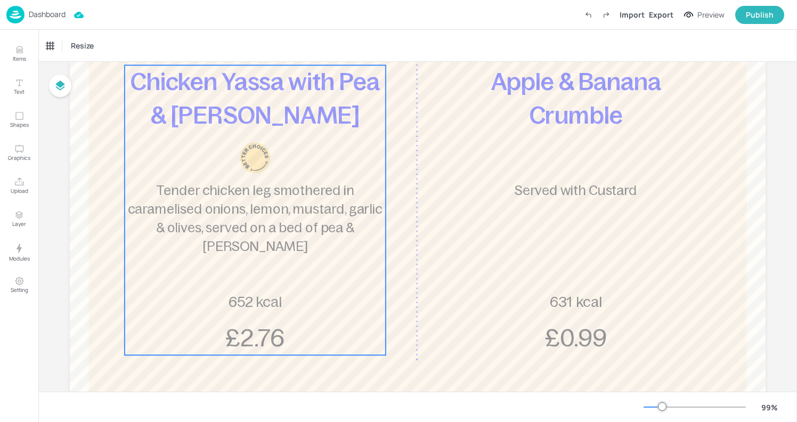
click at [350, 190] on p "Tender chicken leg smothered in caramelised onions, lemon, mustard, garlic & ol…" at bounding box center [255, 218] width 260 height 74
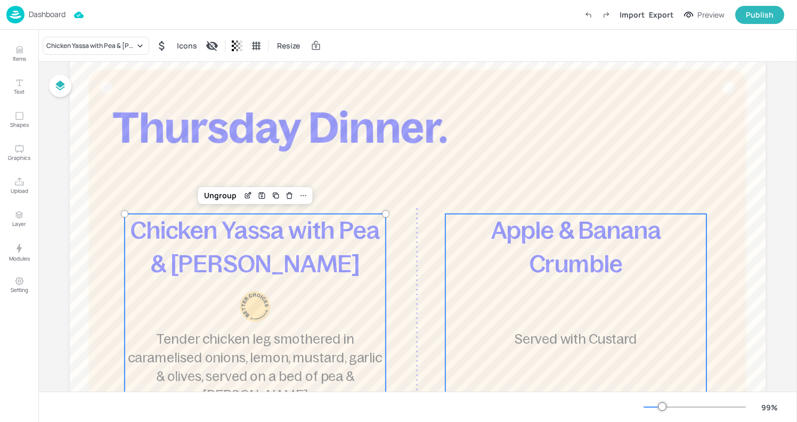
scroll to position [56, 0]
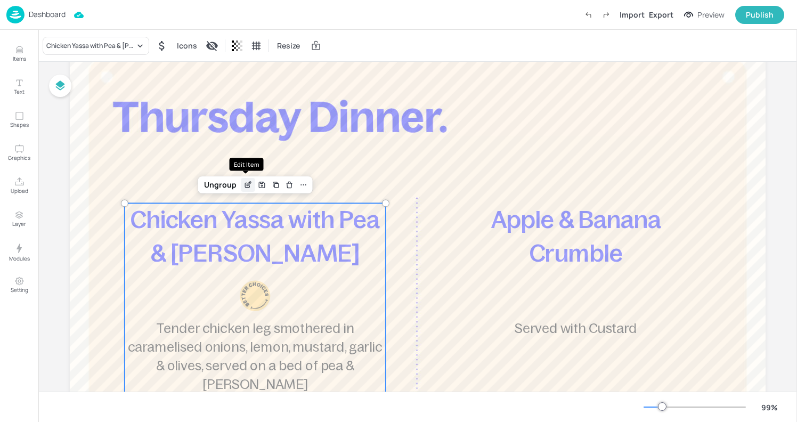
click at [241, 188] on div "Edit Item" at bounding box center [248, 185] width 14 height 14
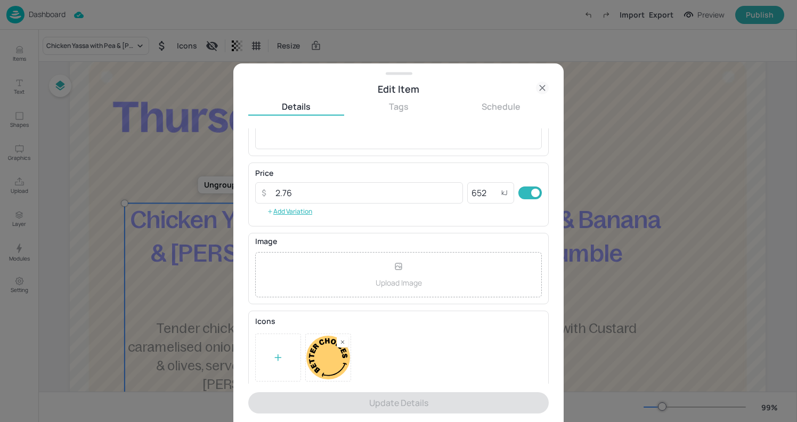
scroll to position [140, 0]
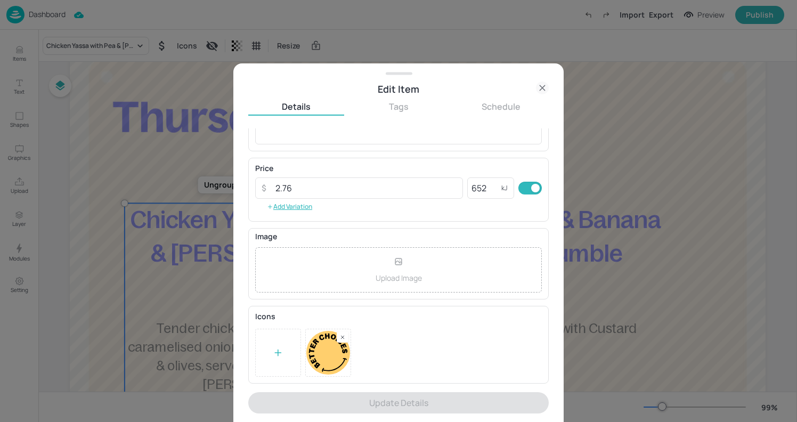
click at [345, 342] on div at bounding box center [398, 353] width 286 height 48
click at [341, 336] on icon at bounding box center [342, 336] width 3 height 3
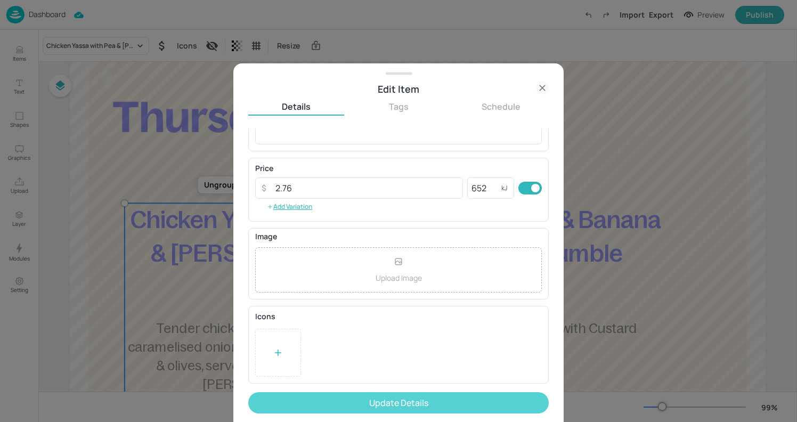
click at [356, 394] on button "Update Details" at bounding box center [398, 402] width 300 height 21
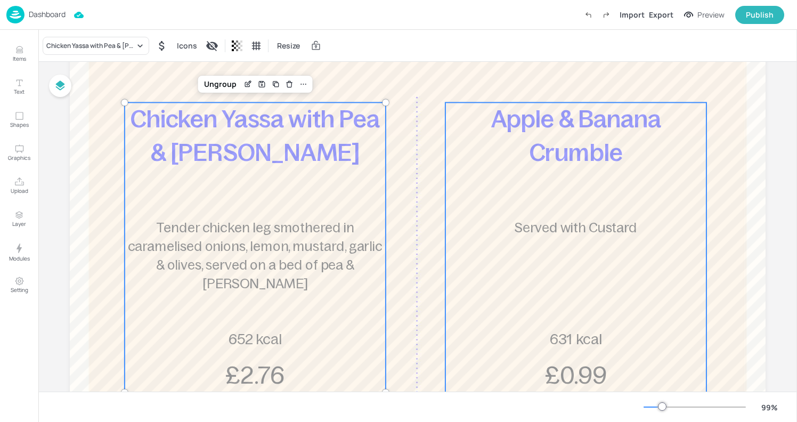
scroll to position [144, 0]
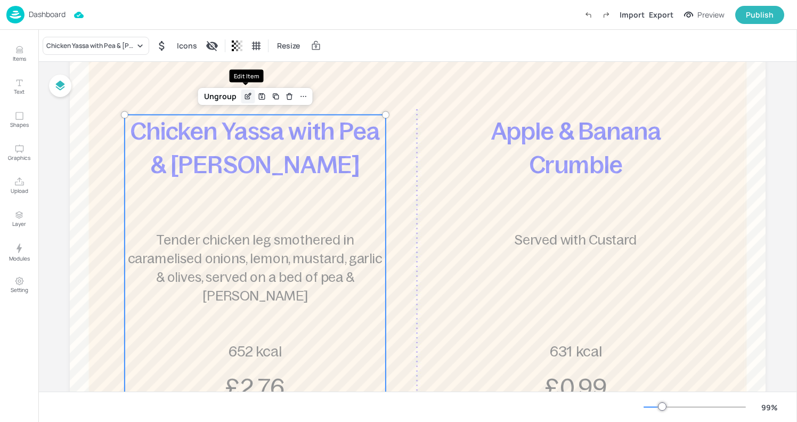
click at [245, 95] on icon "Edit Item" at bounding box center [247, 97] width 5 height 5
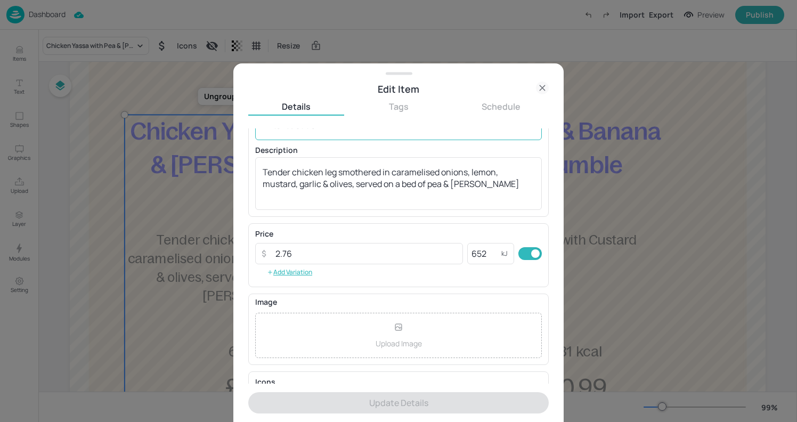
scroll to position [72, 0]
click at [486, 250] on input "652" at bounding box center [484, 254] width 34 height 21
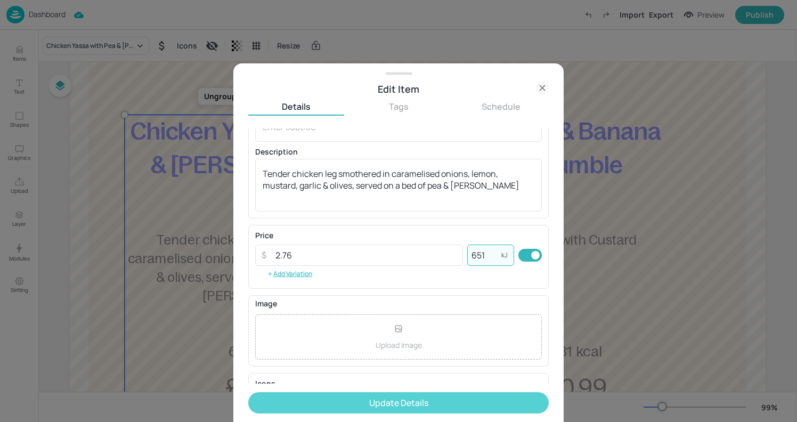
type input "651"
click at [386, 397] on button "Update Details" at bounding box center [398, 402] width 300 height 21
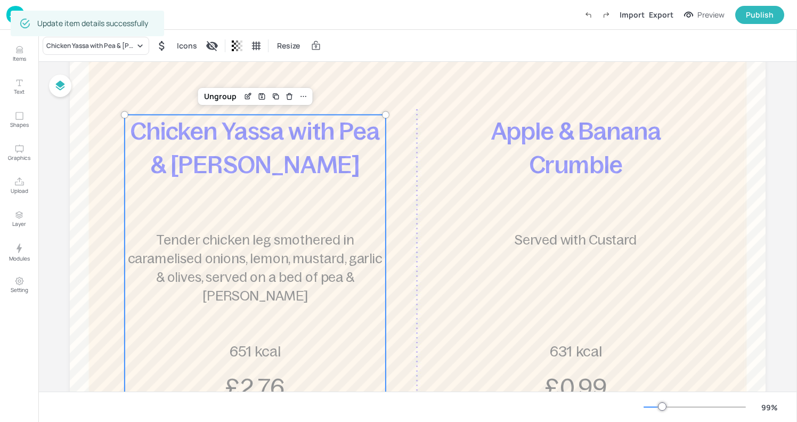
click at [567, 181] on div "Apple & Banana Crumble Served with Custard 631 kcal £0.99" at bounding box center [575, 258] width 261 height 289
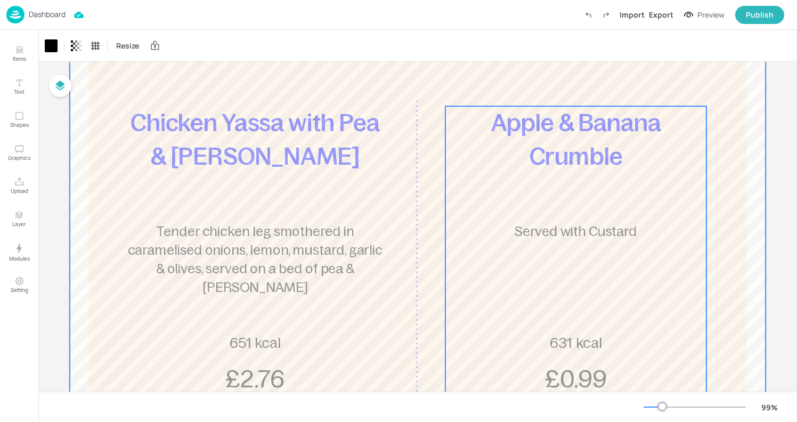
scroll to position [150, 0]
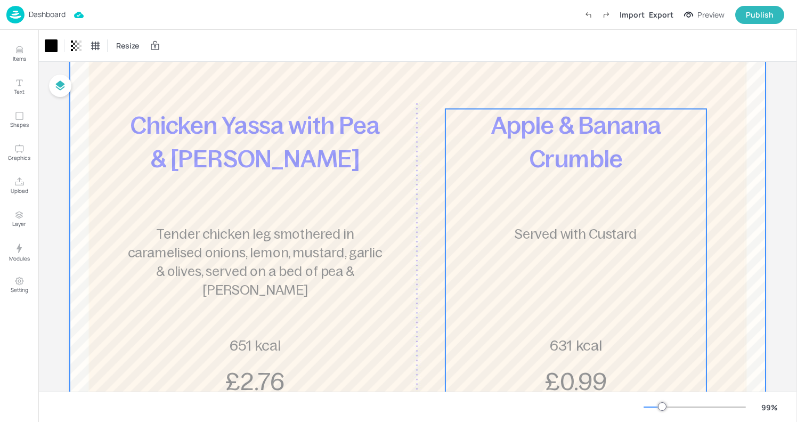
click at [565, 192] on div "Apple & Banana Crumble Served with Custard 631 kcal £0.99" at bounding box center [575, 253] width 261 height 289
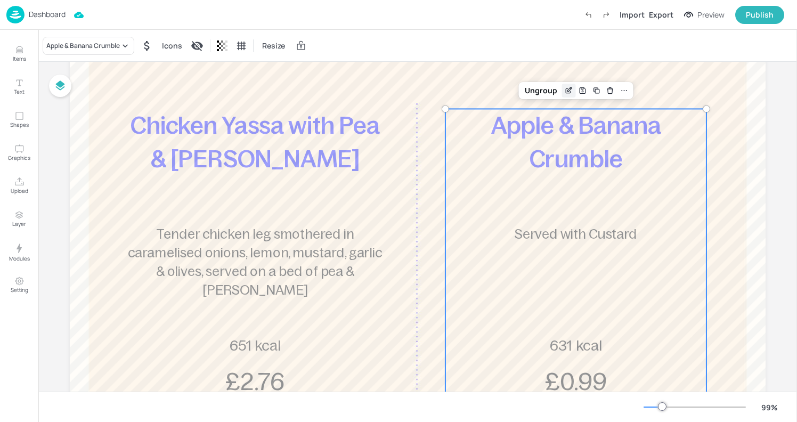
click at [564, 87] on icon "Edit Item" at bounding box center [568, 90] width 9 height 9
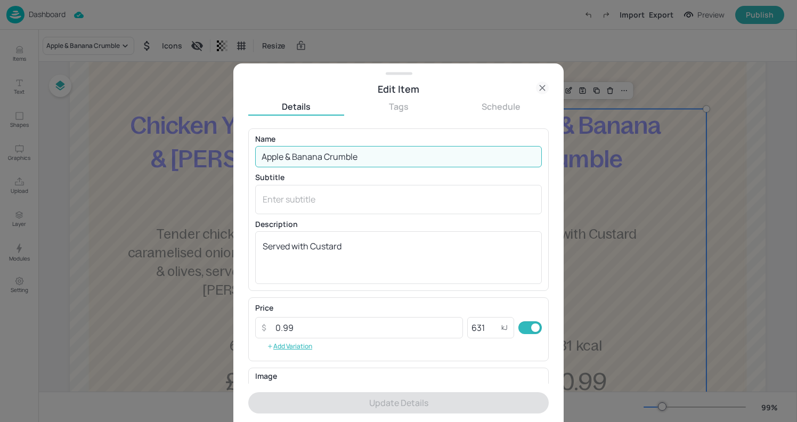
click at [322, 160] on input "Apple & Banana Crumble" at bounding box center [398, 156] width 286 height 21
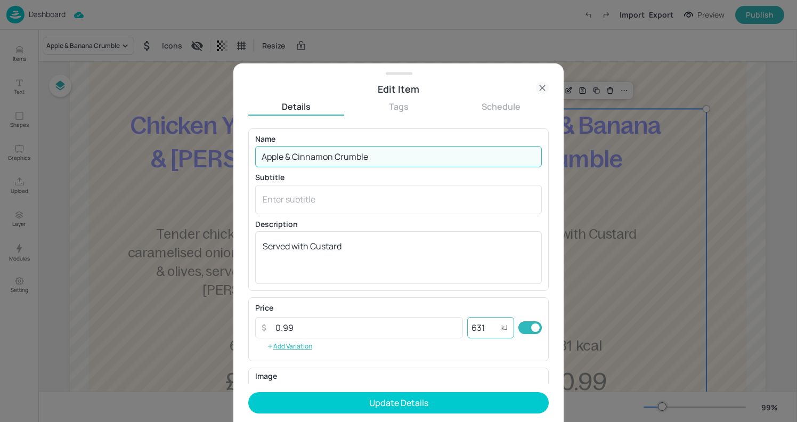
type input "Apple & Cinnamon Crumble"
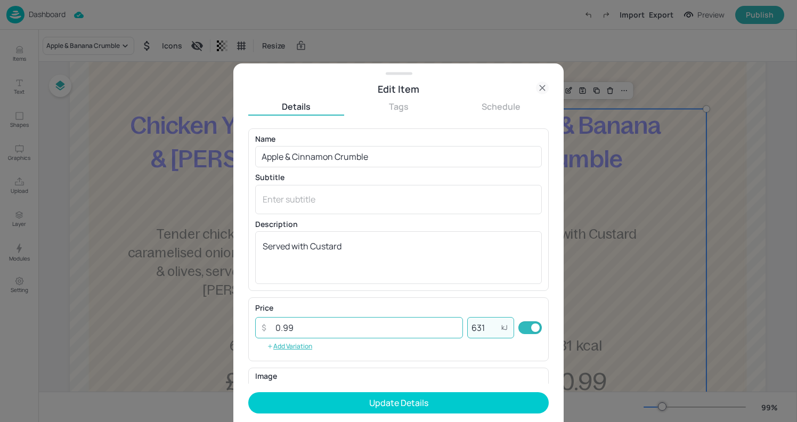
drag, startPoint x: 495, startPoint y: 329, endPoint x: 368, endPoint y: 327, distance: 126.2
click at [368, 327] on div "​ 0.99 ​ 631 kJ ​" at bounding box center [398, 327] width 286 height 21
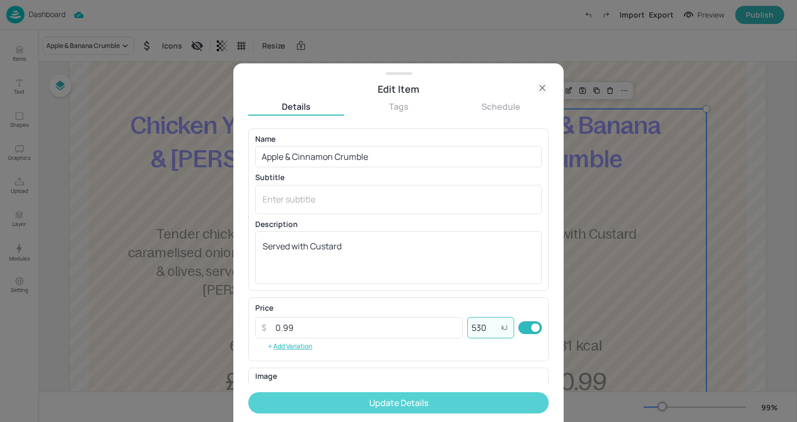
type input "530"
click at [404, 401] on button "Update Details" at bounding box center [398, 402] width 300 height 21
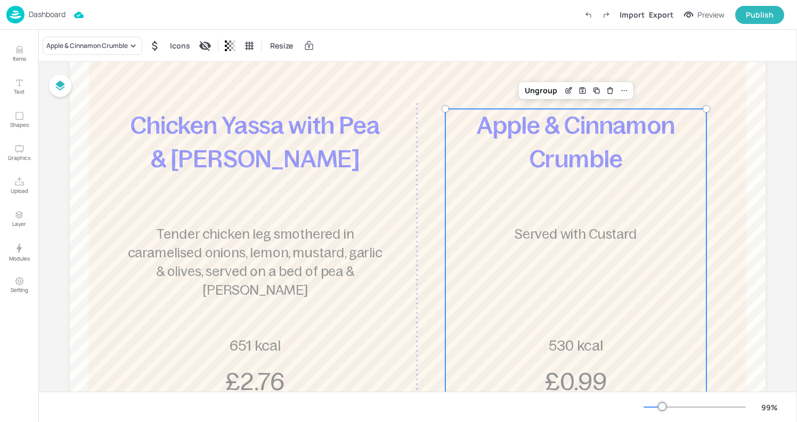
click at [19, 15] on img at bounding box center [15, 15] width 18 height 18
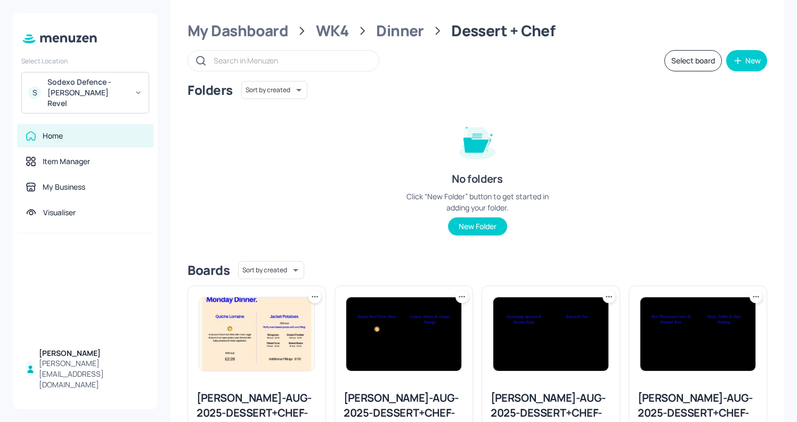
scroll to position [106, 0]
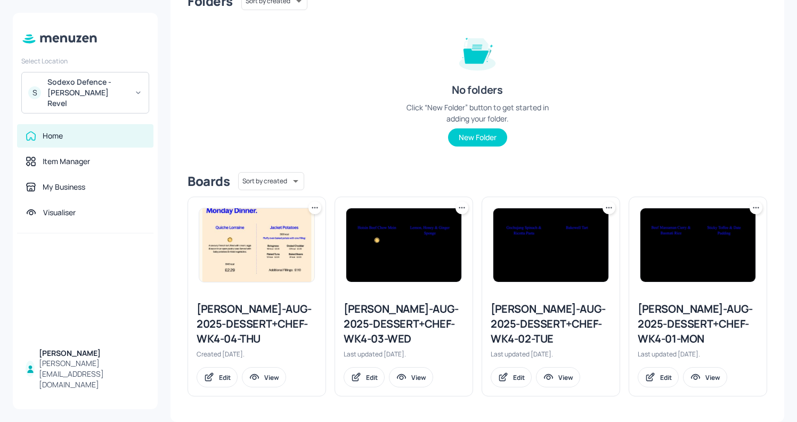
click at [401, 326] on div "Newbold-AUG-2025-DESSERT+CHEF-WK4-03-WED" at bounding box center [403, 323] width 120 height 45
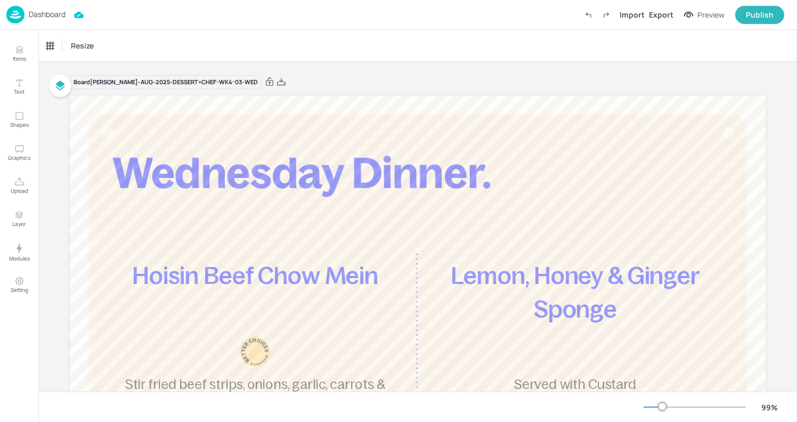
click at [18, 13] on img at bounding box center [15, 15] width 18 height 18
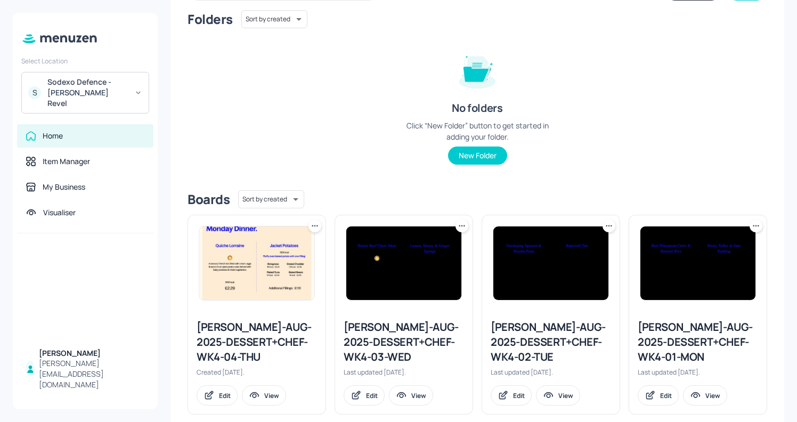
scroll to position [106, 0]
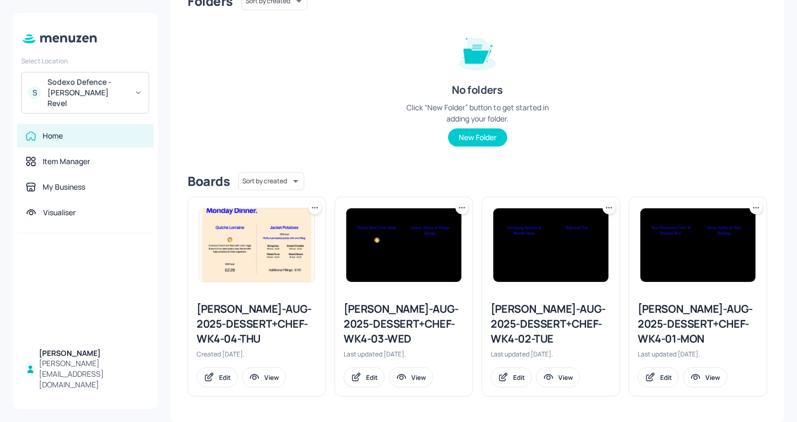
click at [546, 316] on div "Newbold-AUG-2025-DESSERT+CHEF-WK4-02-TUE" at bounding box center [550, 323] width 120 height 45
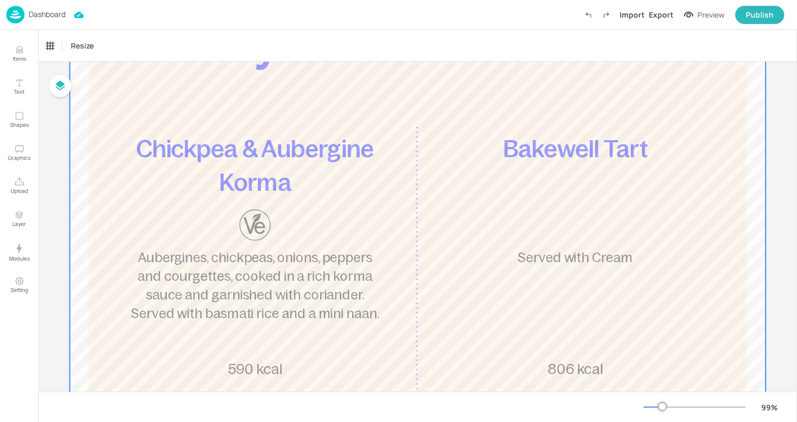
scroll to position [129, 0]
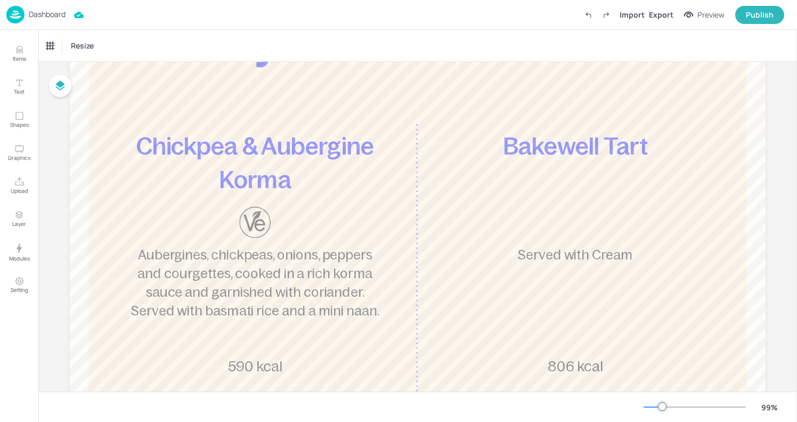
click at [15, 18] on img at bounding box center [15, 15] width 18 height 18
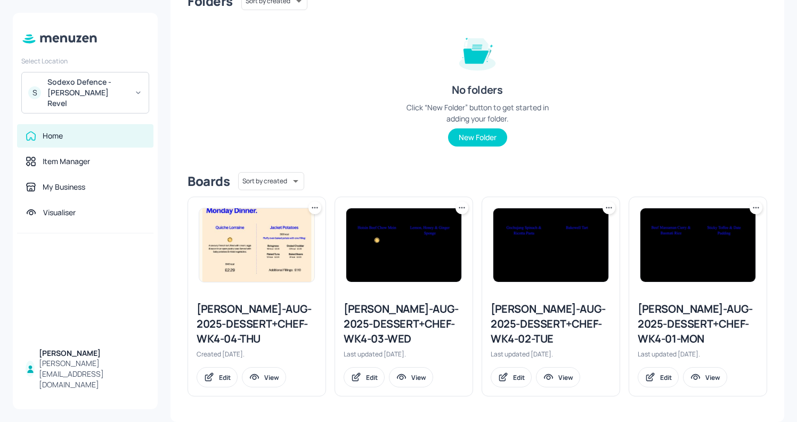
scroll to position [105, 0]
click at [649, 329] on div "Newbold-AUG-2025-DESSERT+CHEF-WK4-01-MON" at bounding box center [697, 324] width 120 height 45
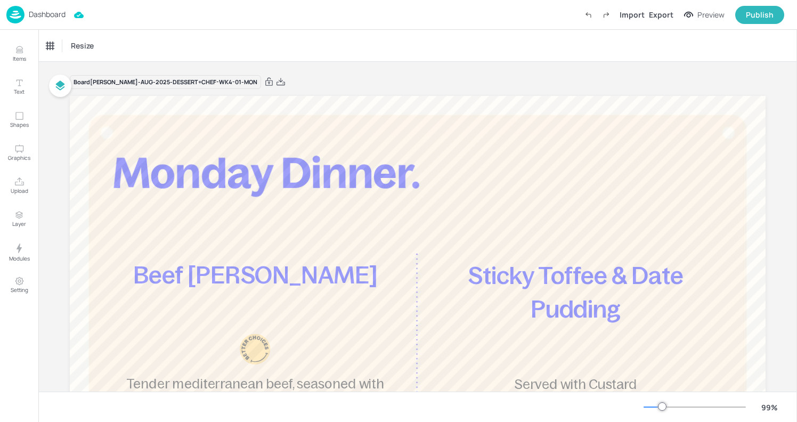
click at [18, 14] on img at bounding box center [15, 15] width 18 height 18
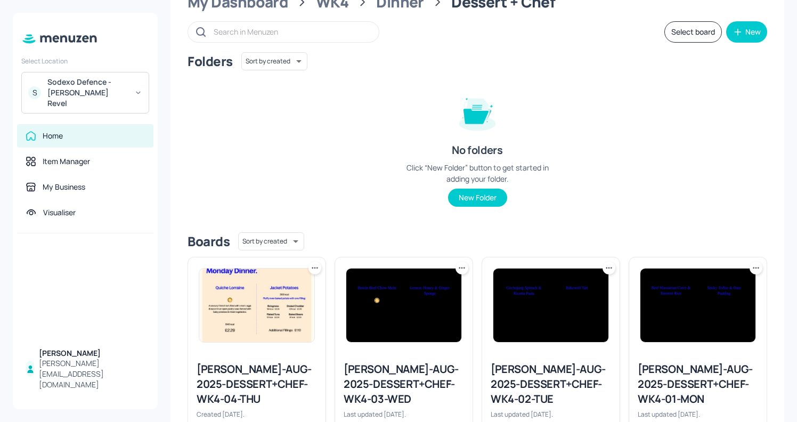
scroll to position [45, 0]
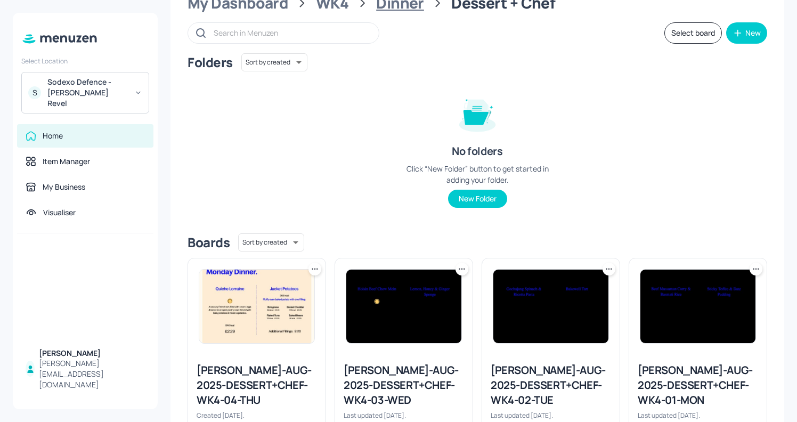
click at [391, 5] on div "Dinner" at bounding box center [400, 3] width 48 height 19
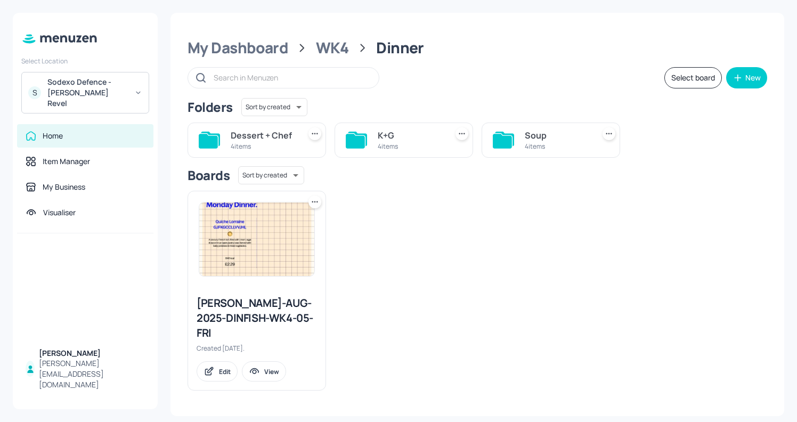
click at [523, 144] on div "Soup 4 items" at bounding box center [550, 139] width 138 height 35
click at [549, 133] on div "Soup" at bounding box center [556, 135] width 65 height 13
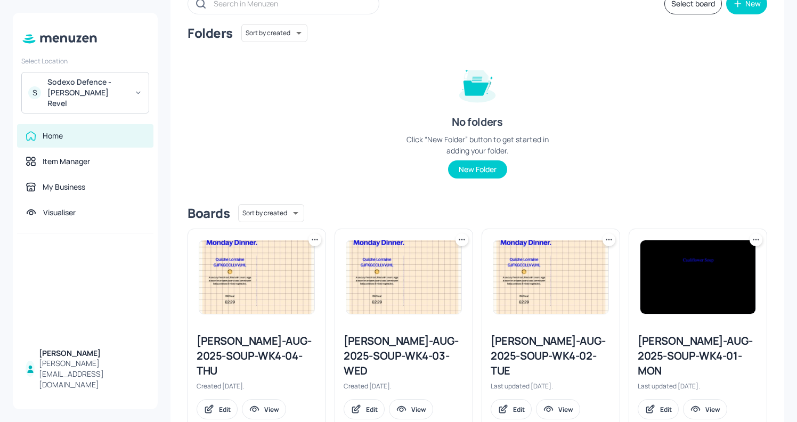
scroll to position [82, 0]
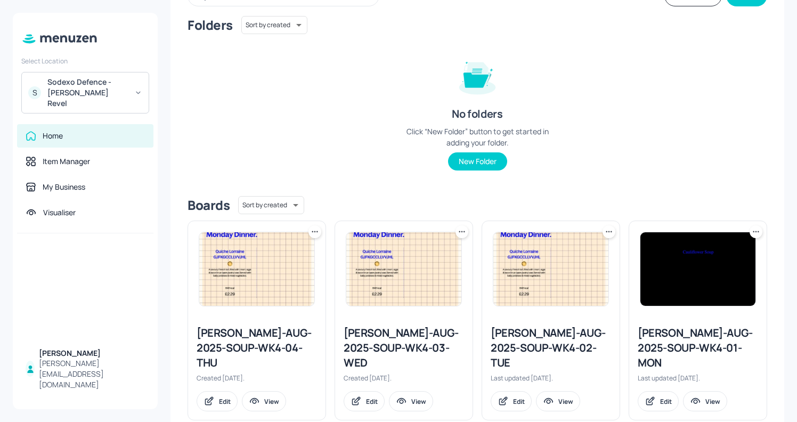
click at [663, 338] on div "Newbold-AUG-2025-SOUP-WK4-01-MON" at bounding box center [697, 347] width 120 height 45
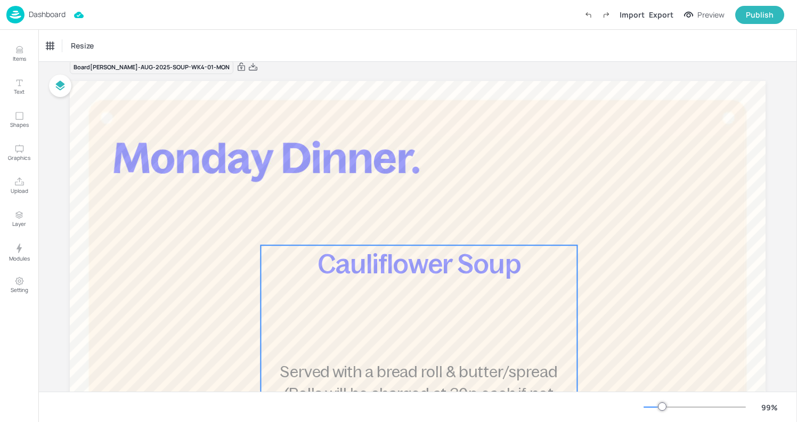
scroll to position [10, 0]
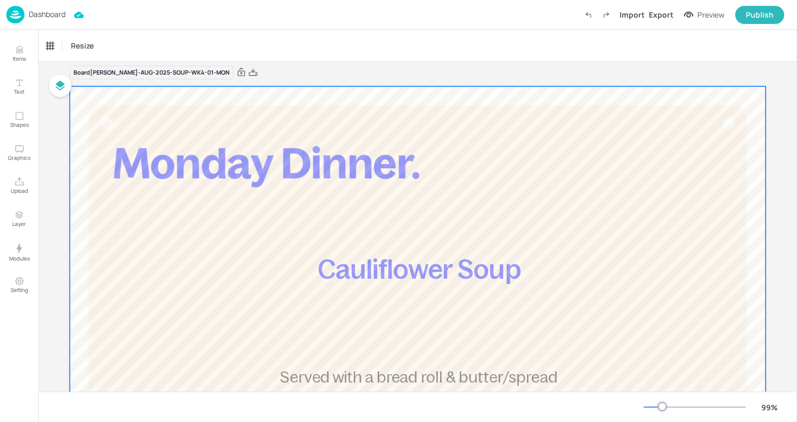
click at [432, 104] on div at bounding box center [417, 371] width 695 height 571
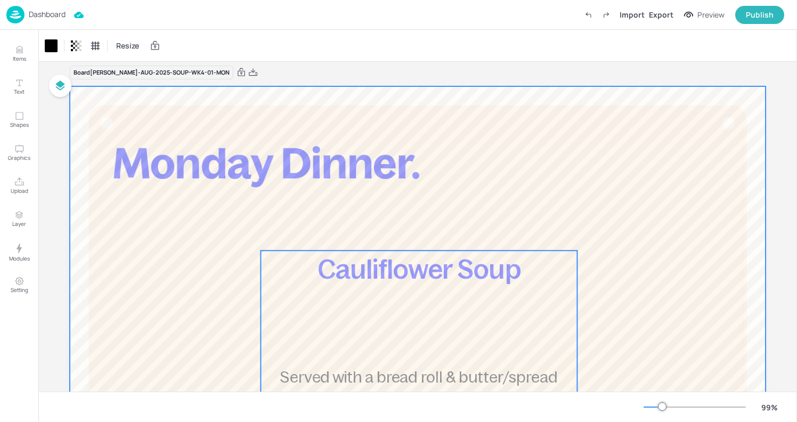
click at [469, 280] on span "Cauliflower Soup" at bounding box center [419, 269] width 203 height 30
click at [494, 109] on div at bounding box center [417, 371] width 695 height 571
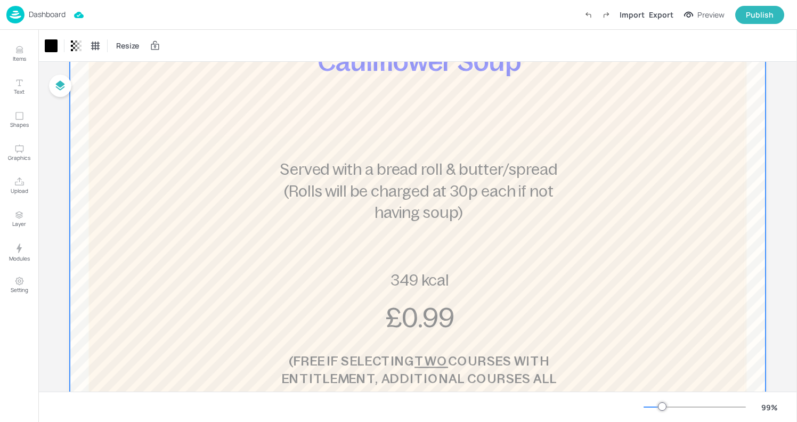
scroll to position [239, 0]
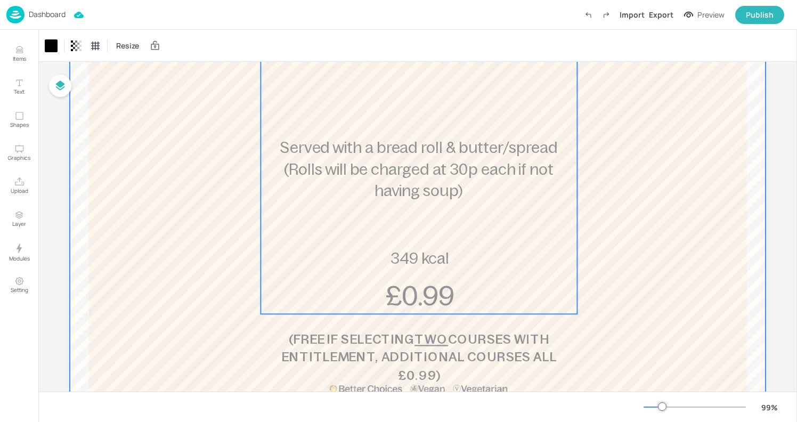
click at [412, 266] on span "349 kcal" at bounding box center [419, 258] width 59 height 17
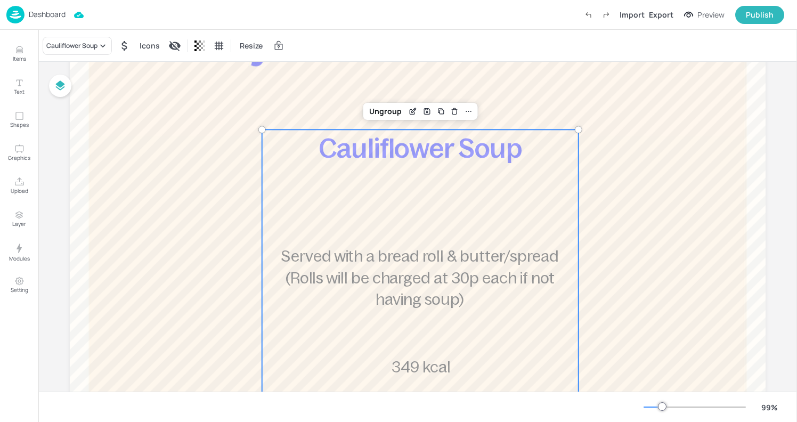
scroll to position [0, 0]
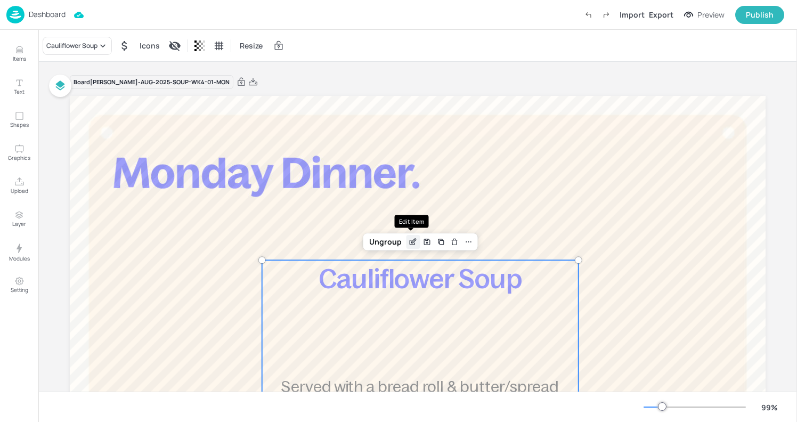
click at [408, 242] on icon "Edit Item" at bounding box center [412, 241] width 9 height 9
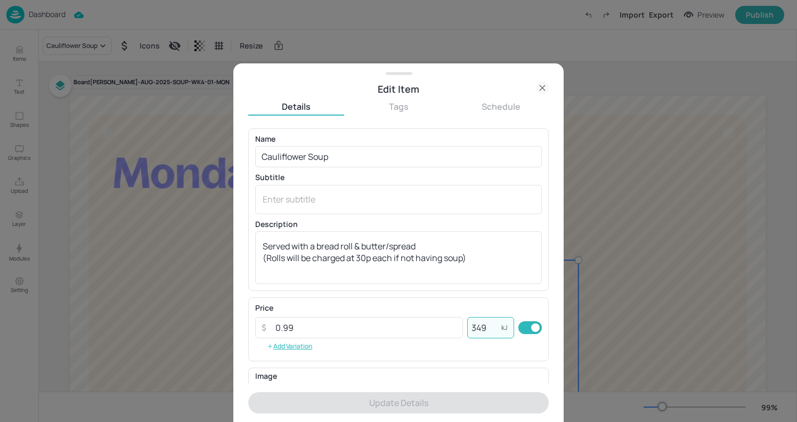
click at [486, 322] on input "349" at bounding box center [484, 327] width 34 height 21
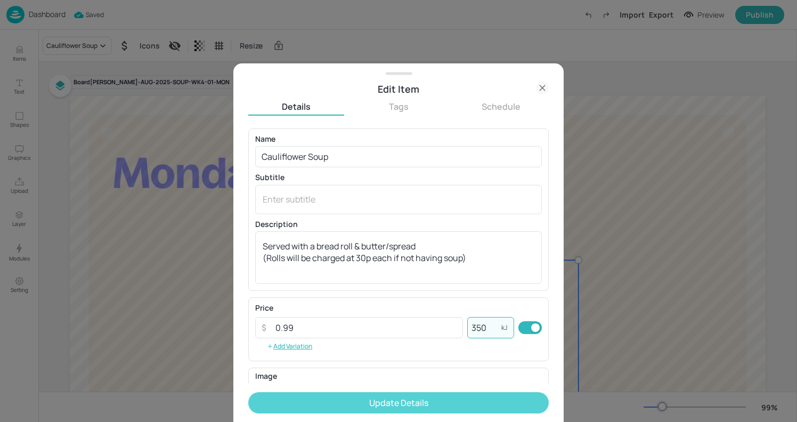
type input "350"
click at [428, 404] on button "Update Details" at bounding box center [398, 402] width 300 height 21
click at [428, 404] on form "Name Cauliflower Soup ​ Subtitle x ​ Description Served with a bread roll & but…" at bounding box center [398, 274] width 300 height 293
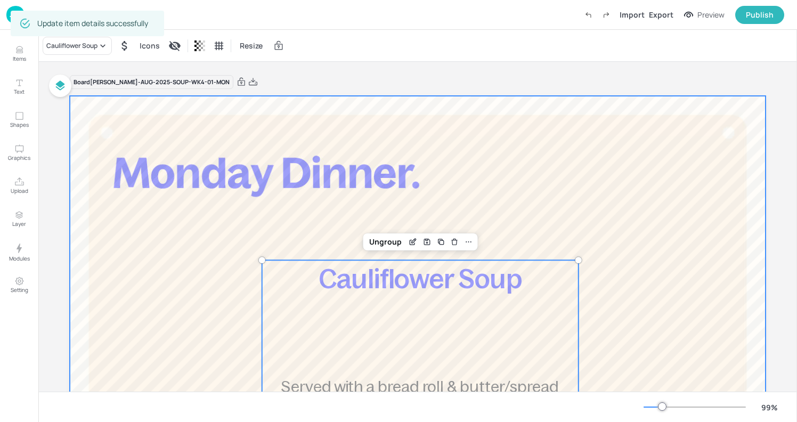
click at [598, 193] on div at bounding box center [417, 381] width 695 height 571
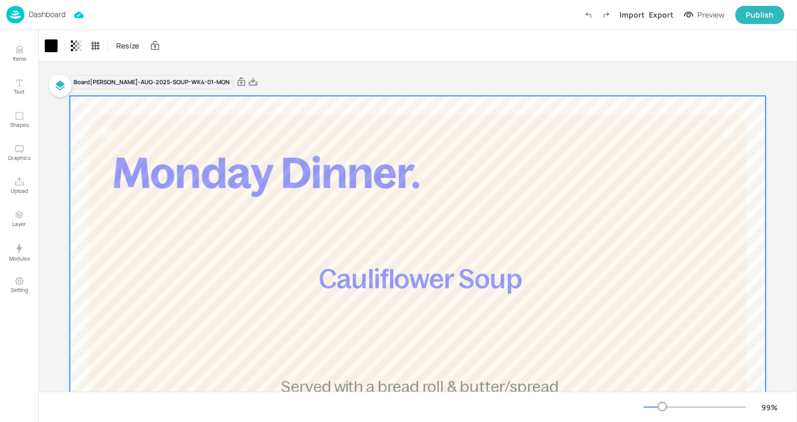
click at [309, 71] on div "Board Newbold-AUG-2025-SOUP-WK4-01-MON Cauliflower Soup Served with a bread rol…" at bounding box center [417, 378] width 695 height 632
click at [15, 14] on img at bounding box center [15, 15] width 18 height 18
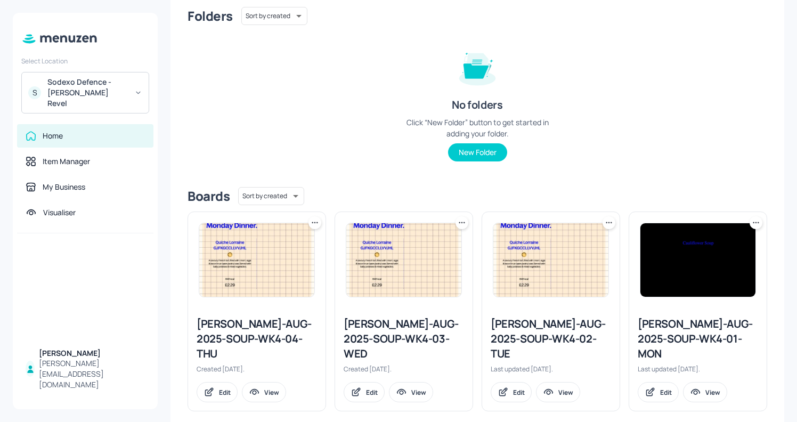
scroll to position [90, 0]
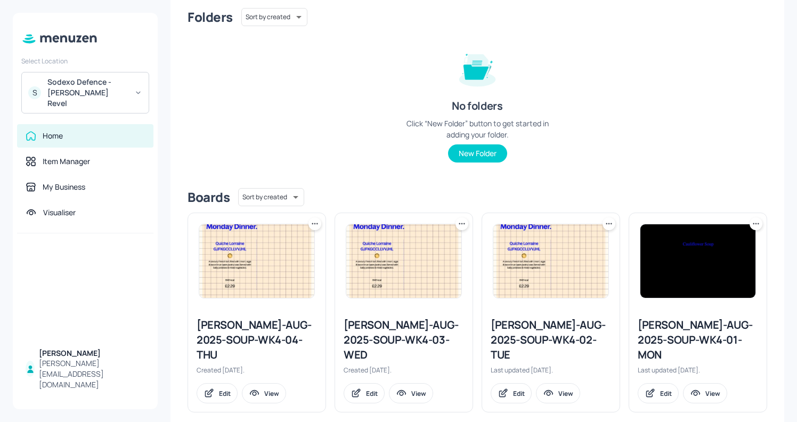
click at [521, 318] on div "Newbold-AUG-2025-SOUP-WK4-02-TUE" at bounding box center [550, 339] width 120 height 45
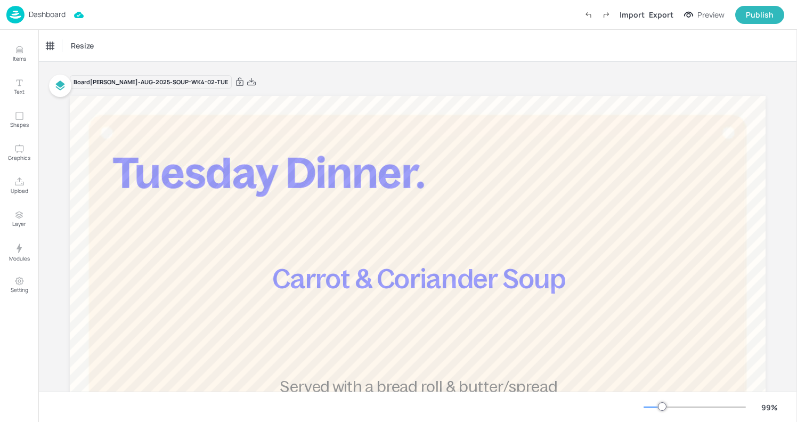
click at [38, 14] on p "Dashboard" at bounding box center [47, 14] width 37 height 7
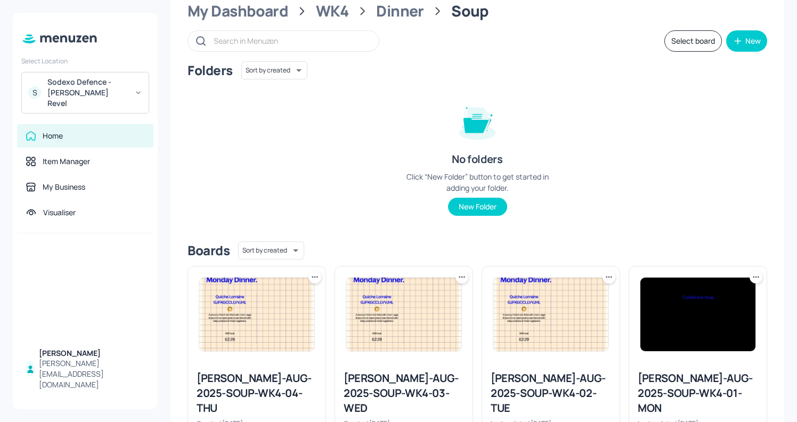
scroll to position [72, 0]
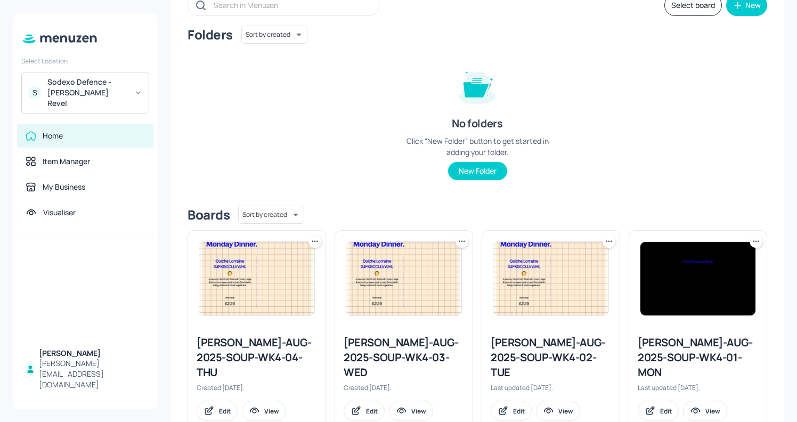
click at [410, 361] on div "Newbold-AUG-2025-SOUP-WK4-03-WED" at bounding box center [403, 357] width 120 height 45
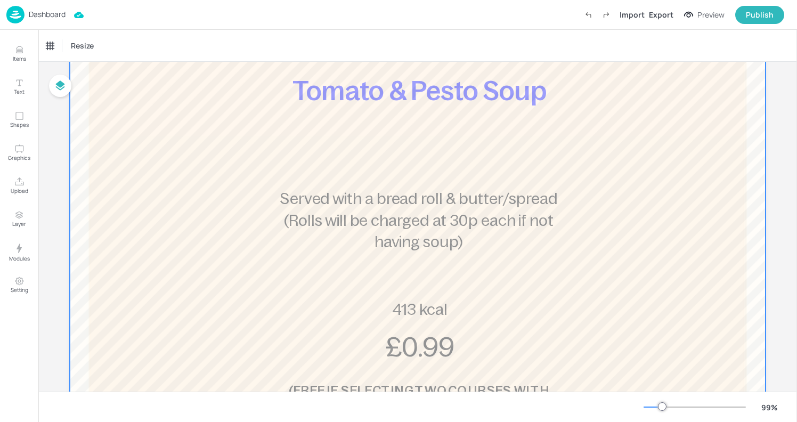
scroll to position [214, 0]
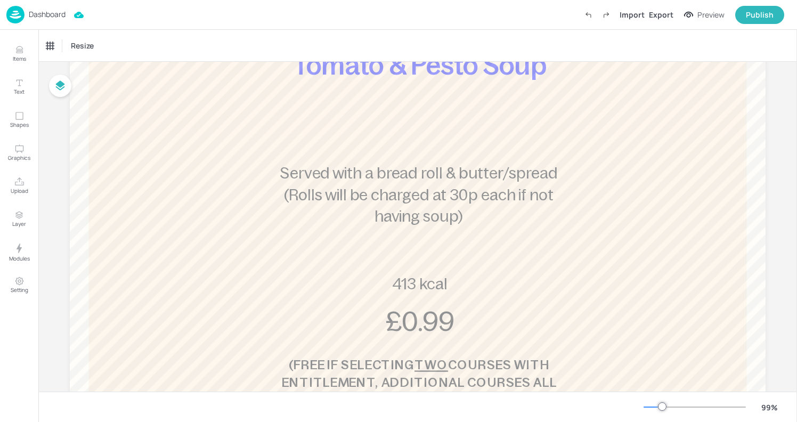
click at [11, 15] on img at bounding box center [15, 15] width 18 height 18
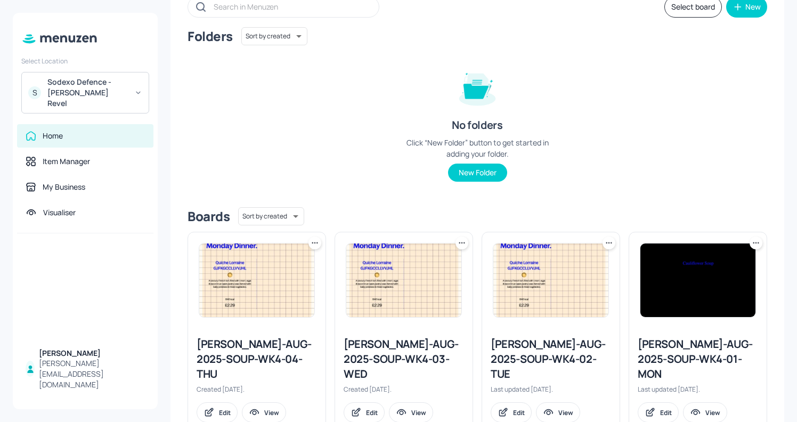
scroll to position [91, 0]
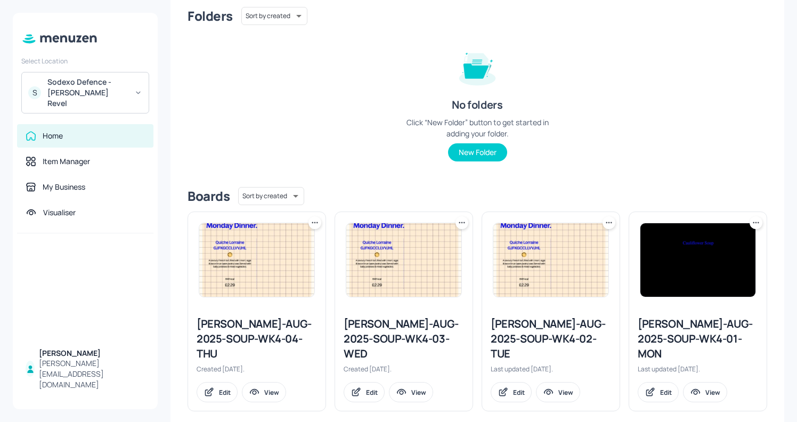
click at [253, 290] on img at bounding box center [256, 259] width 115 height 73
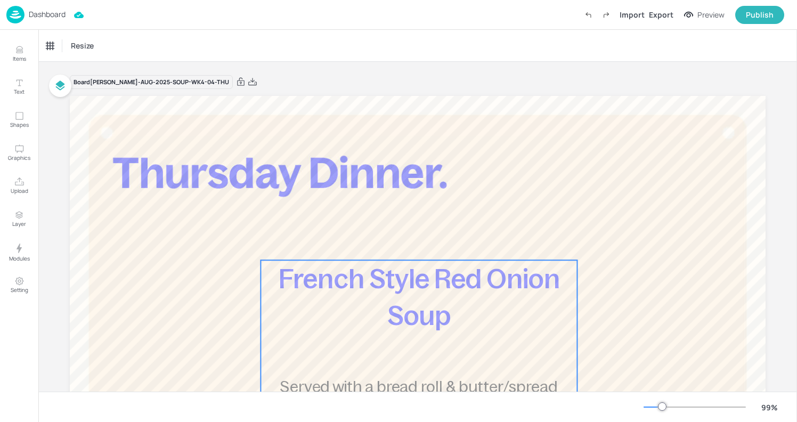
click at [384, 275] on span "French Style Red Onion Soup" at bounding box center [418, 297] width 281 height 67
click at [409, 236] on div "Edit Item" at bounding box center [412, 242] width 14 height 14
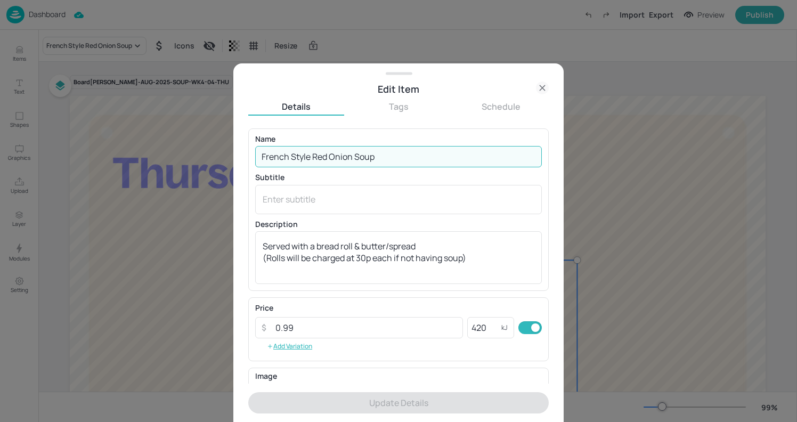
click at [314, 151] on input "French Style Red Onion Soup" at bounding box center [398, 156] width 286 height 21
click at [312, 153] on input "French Style Red Onion Soup" at bounding box center [398, 156] width 286 height 21
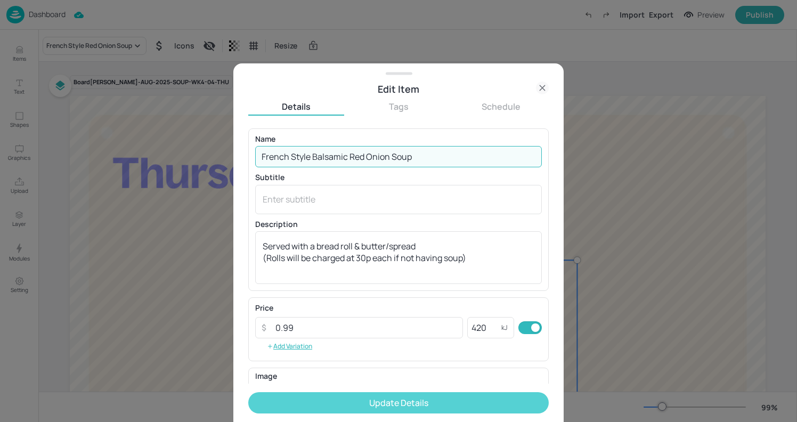
type input "French Style Balsamic Red Onion Soup"
click at [441, 398] on button "Update Details" at bounding box center [398, 402] width 300 height 21
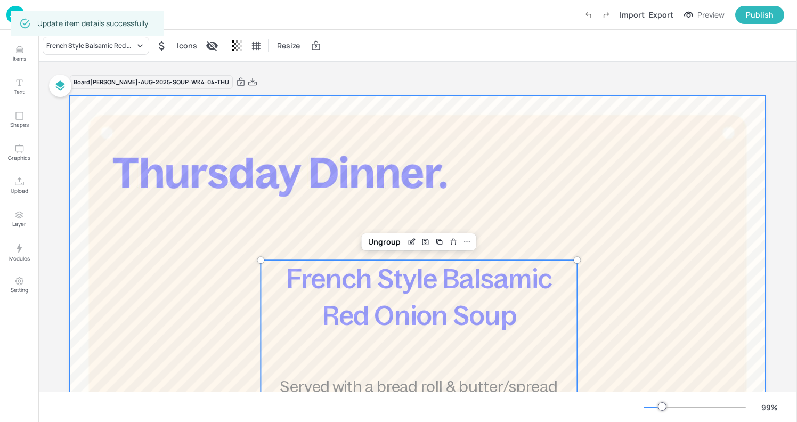
click at [591, 155] on div at bounding box center [417, 381] width 695 height 571
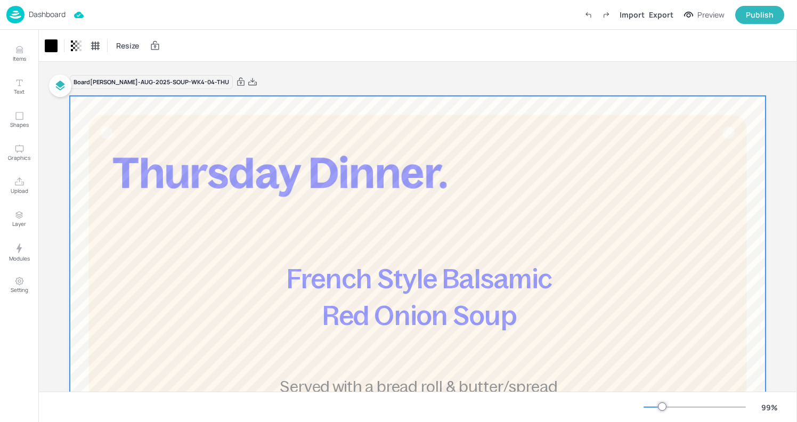
click at [18, 15] on img at bounding box center [15, 15] width 18 height 18
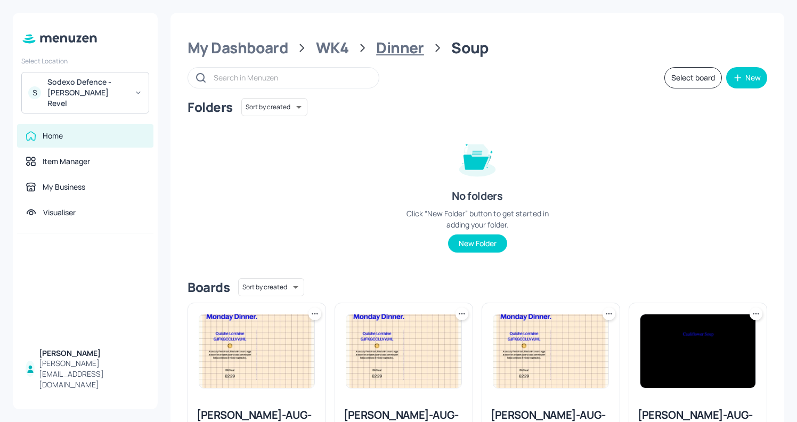
click at [411, 57] on div "Dinner" at bounding box center [400, 47] width 48 height 19
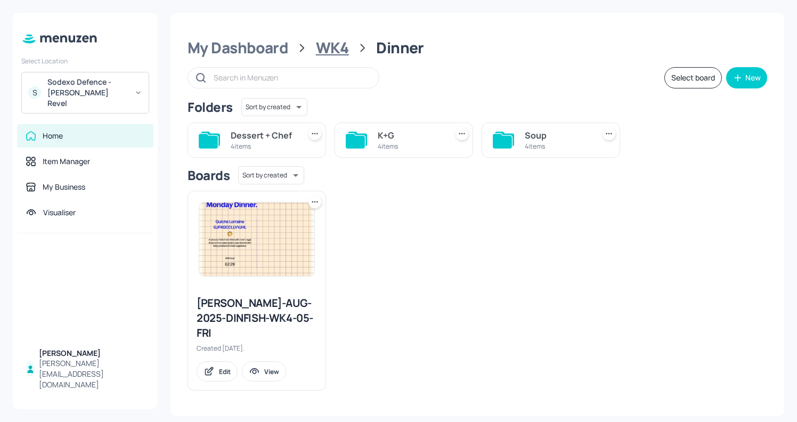
click at [338, 47] on div "WK4" at bounding box center [332, 47] width 33 height 19
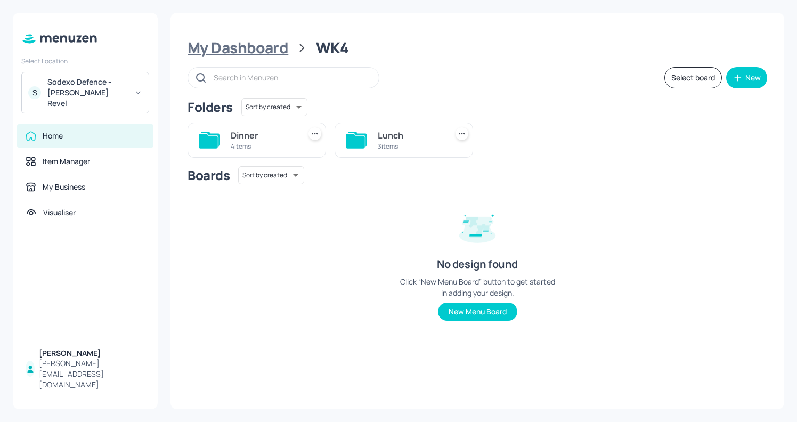
click at [248, 47] on div "My Dashboard" at bounding box center [237, 47] width 101 height 19
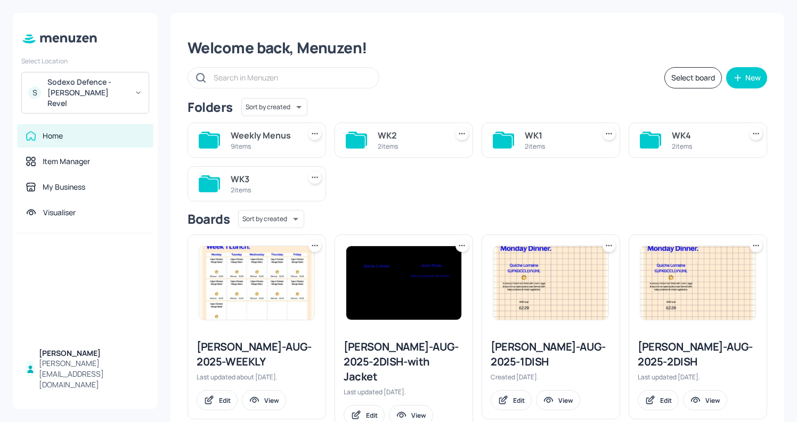
click at [691, 132] on div "WK4" at bounding box center [703, 135] width 65 height 13
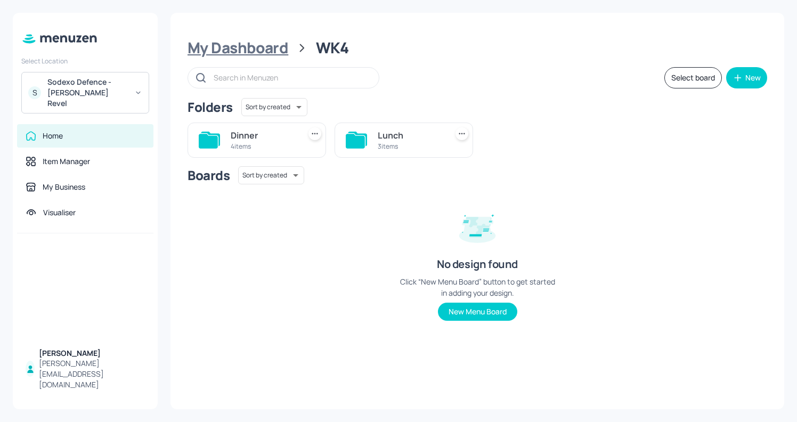
click at [236, 47] on div "My Dashboard" at bounding box center [237, 47] width 101 height 19
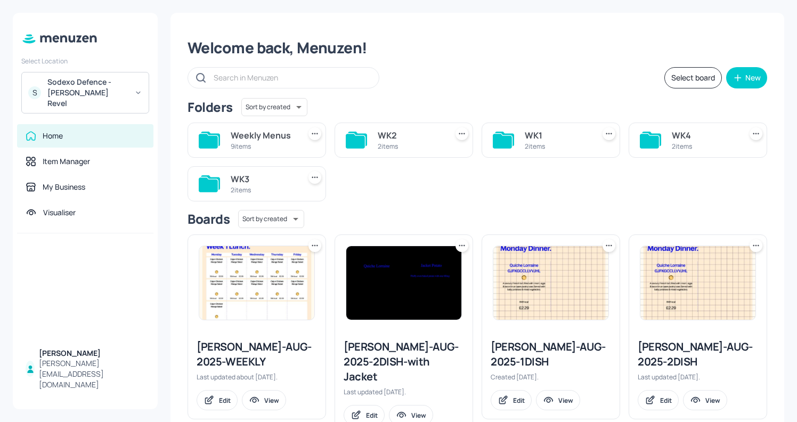
click at [302, 146] on div "Weekly Menus 9 items" at bounding box center [256, 139] width 138 height 35
click at [255, 140] on div "Weekly Menus" at bounding box center [263, 135] width 65 height 13
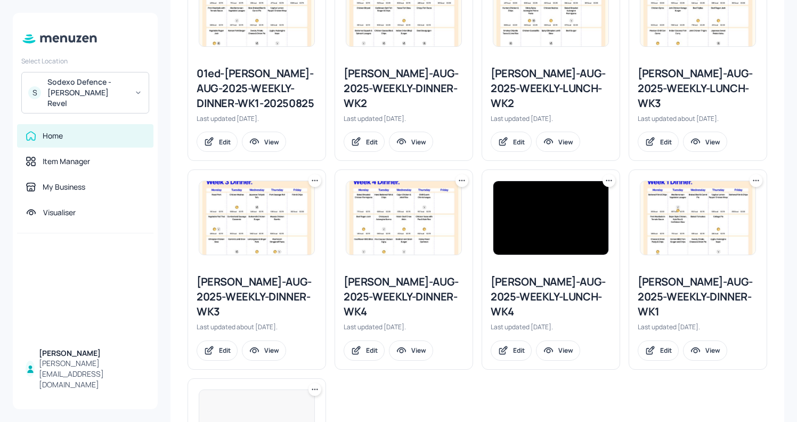
scroll to position [349, 0]
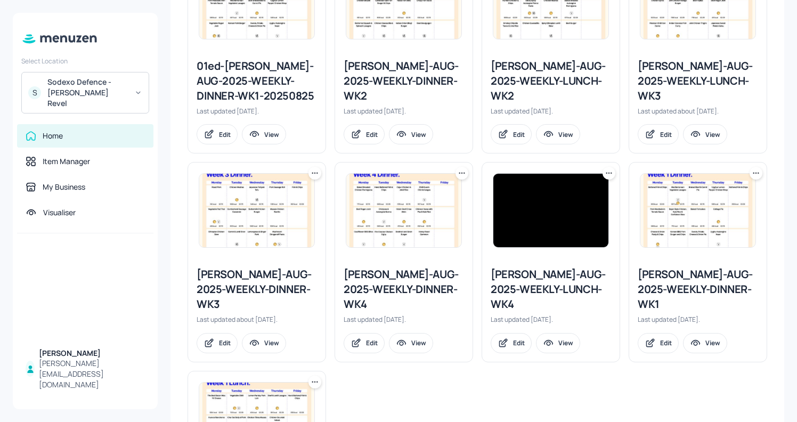
click at [404, 289] on div "Newbold-AUG-2025-WEEKLY-DINNER-WK4" at bounding box center [403, 289] width 120 height 45
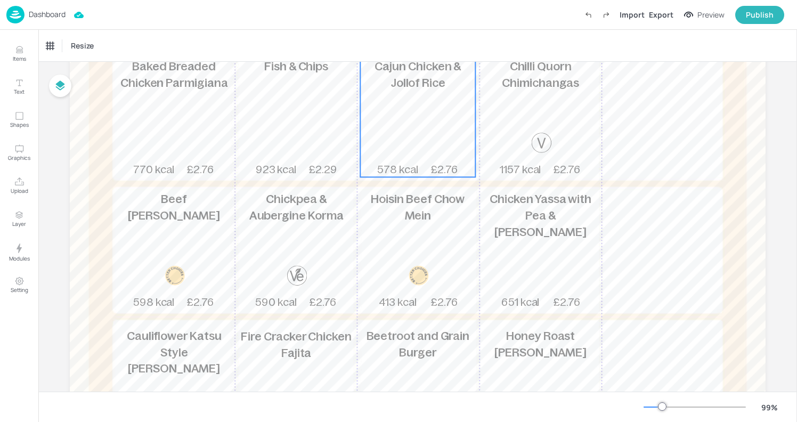
scroll to position [188, 0]
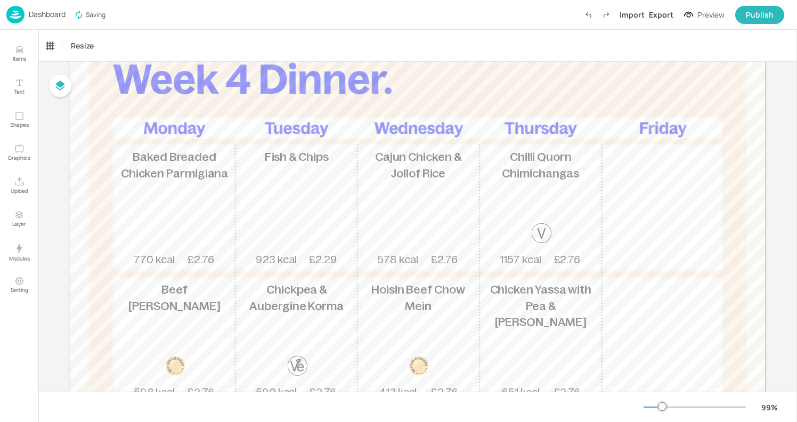
click at [654, 405] on div at bounding box center [694, 407] width 102 height 9
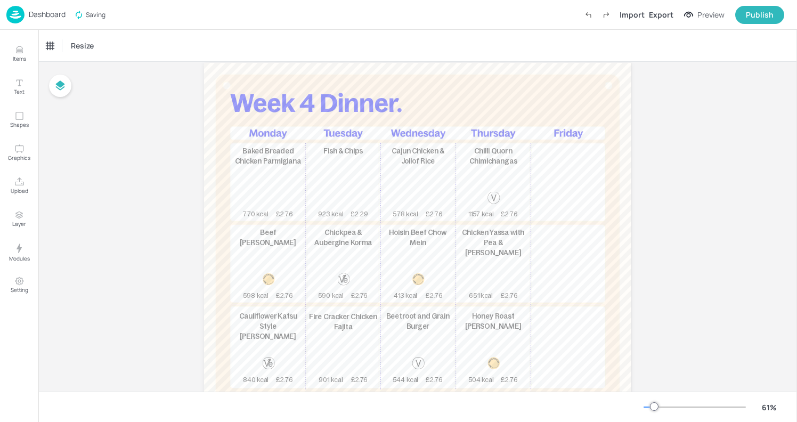
scroll to position [42, 0]
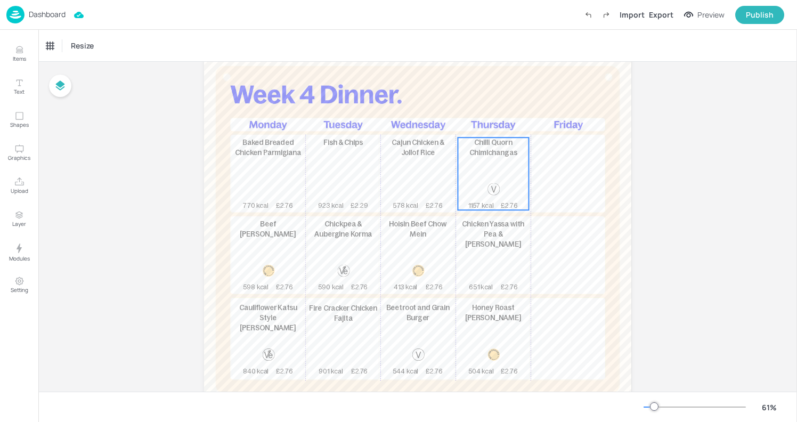
click at [512, 199] on div "Chilli Quorn Chimichangas 1157 kcal £2.76" at bounding box center [492, 173] width 71 height 72
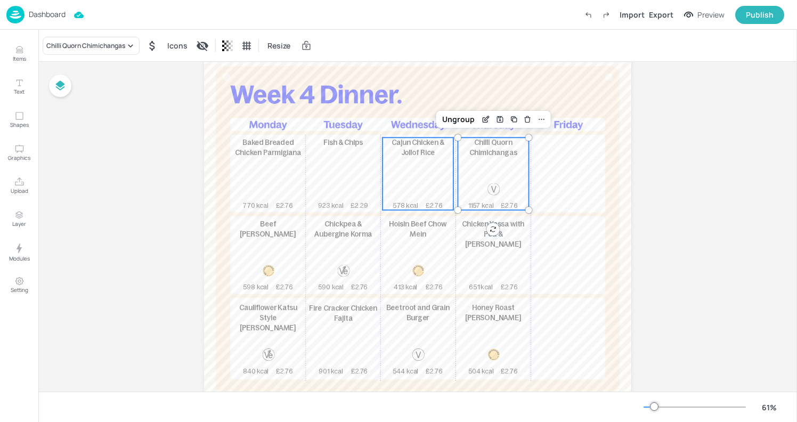
click at [424, 171] on div "Cajun Chicken & Jollof Rice 578 kcal £2.76" at bounding box center [417, 173] width 71 height 72
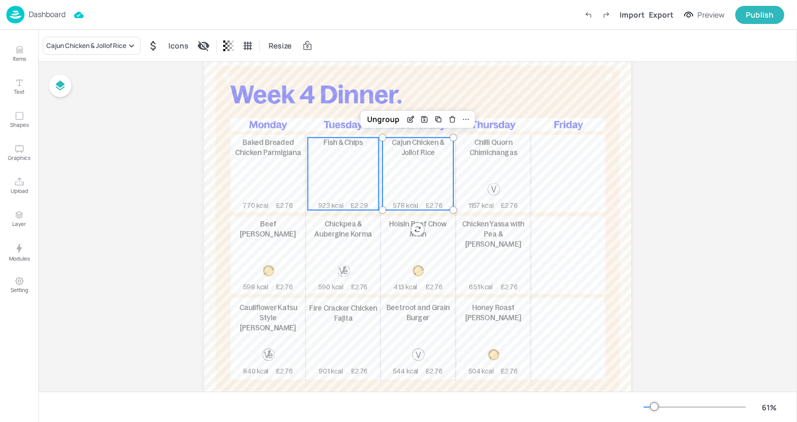
click at [311, 166] on div "Fish & Chips 923 kcal £2.29" at bounding box center [343, 173] width 71 height 72
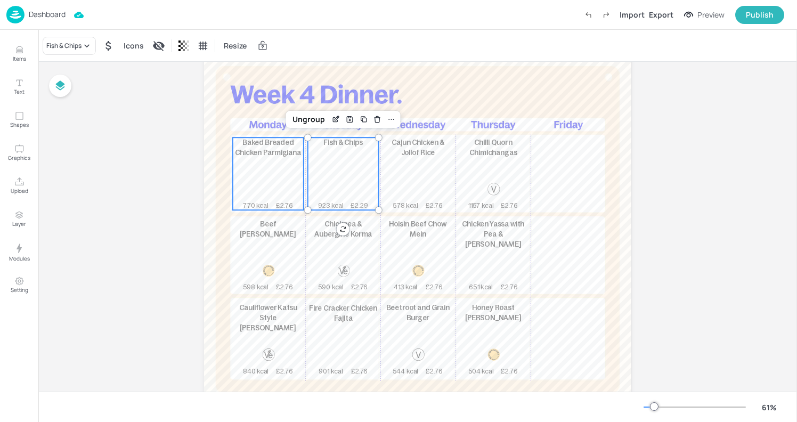
click at [257, 164] on div "Baked Breaded Chicken Parmigiana 770 kcal £2.76" at bounding box center [268, 173] width 71 height 72
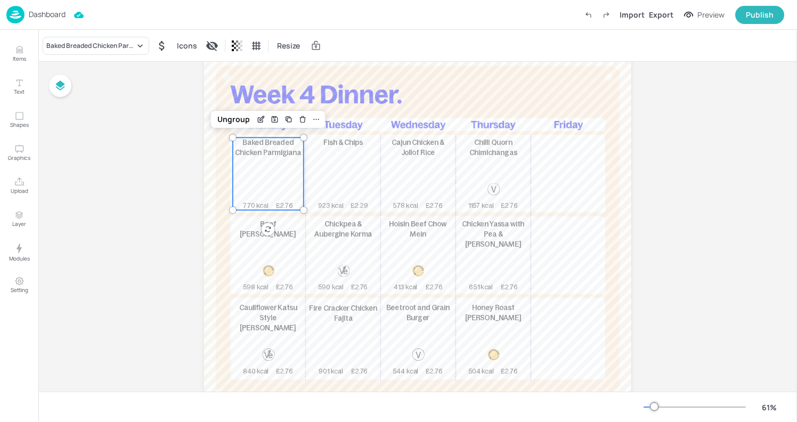
click at [358, 152] on div "Fish & Chips 923 kcal £2.29" at bounding box center [343, 173] width 71 height 72
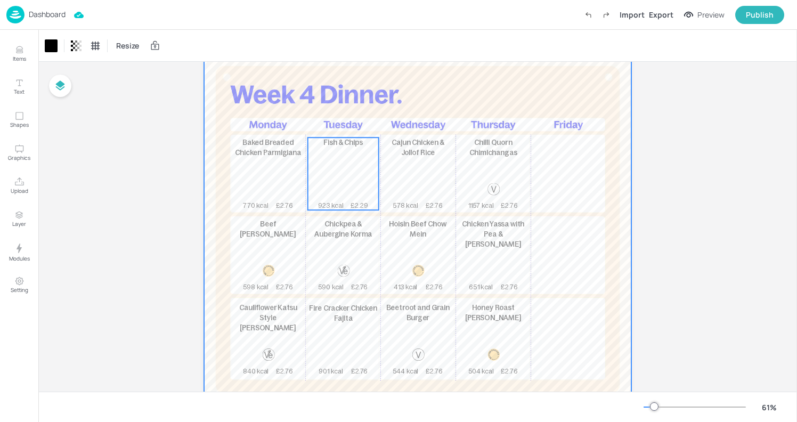
click at [338, 163] on div "Fish & Chips 923 kcal £2.29" at bounding box center [343, 173] width 71 height 72
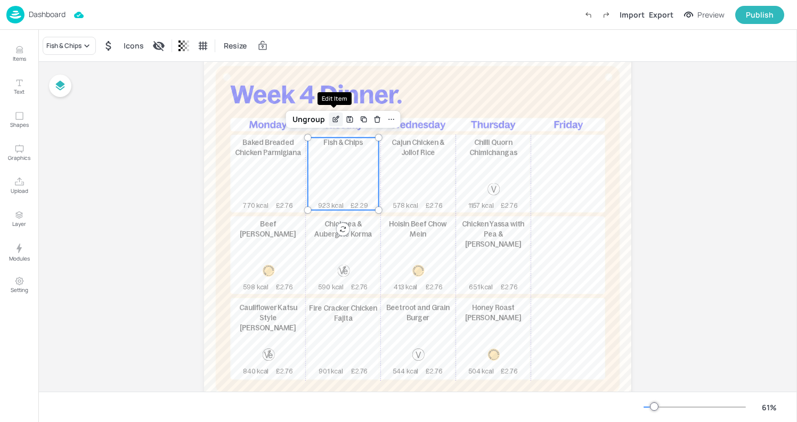
click at [331, 121] on icon "Edit Item" at bounding box center [335, 119] width 9 height 9
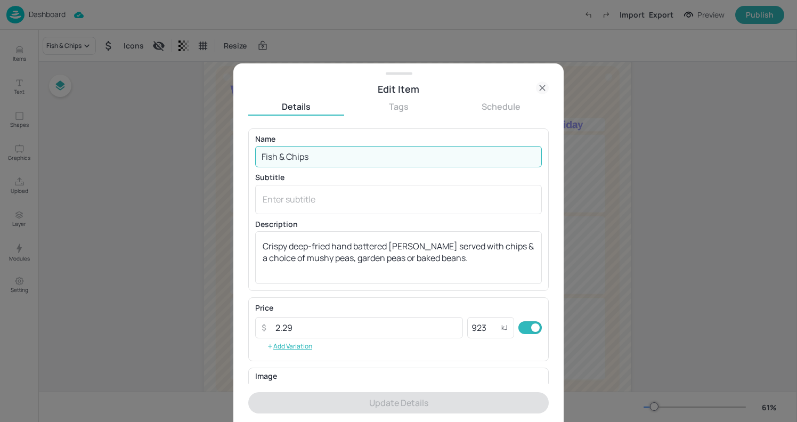
drag, startPoint x: 316, startPoint y: 161, endPoint x: 220, endPoint y: 150, distance: 96.5
click at [220, 150] on div "Edit Item Details Tags Schedule Name Fish & Chips ​ Subtitle x ​ Description Cr…" at bounding box center [398, 211] width 797 height 422
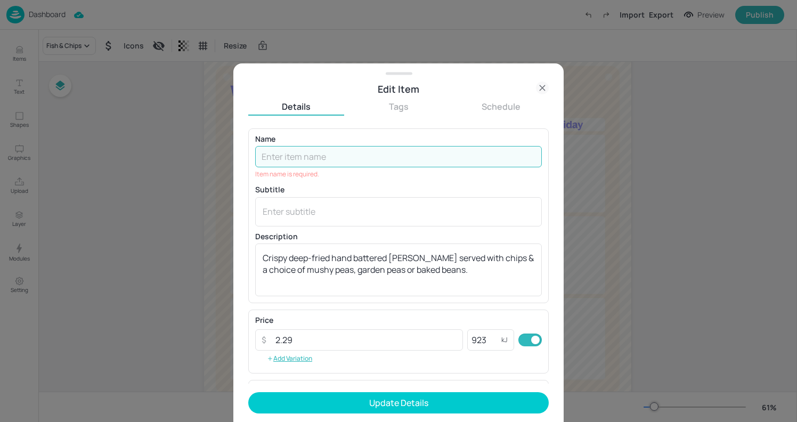
paste input "Chickpea & Aubergine Korma"
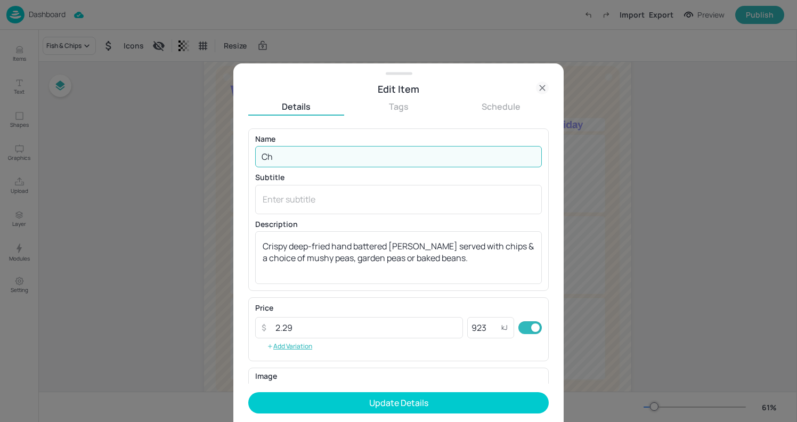
type input "C"
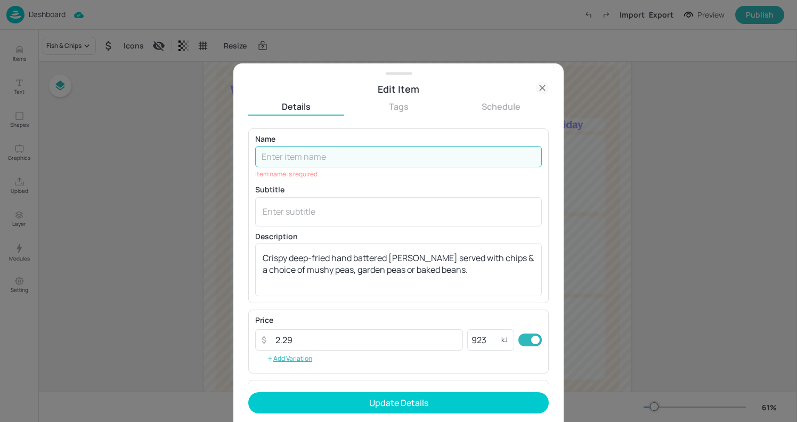
paste input "Roast Pork, Mash & Herb Carrots"
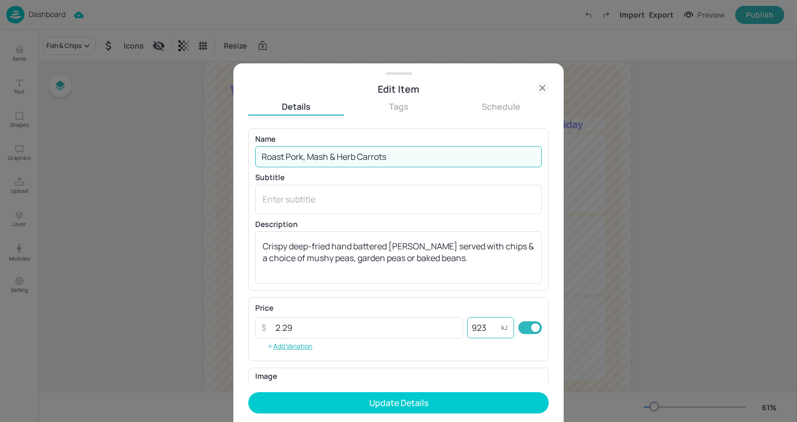
type input "Roast Pork, Mash & Herb Carrots"
click at [490, 327] on input "923" at bounding box center [484, 327] width 34 height 21
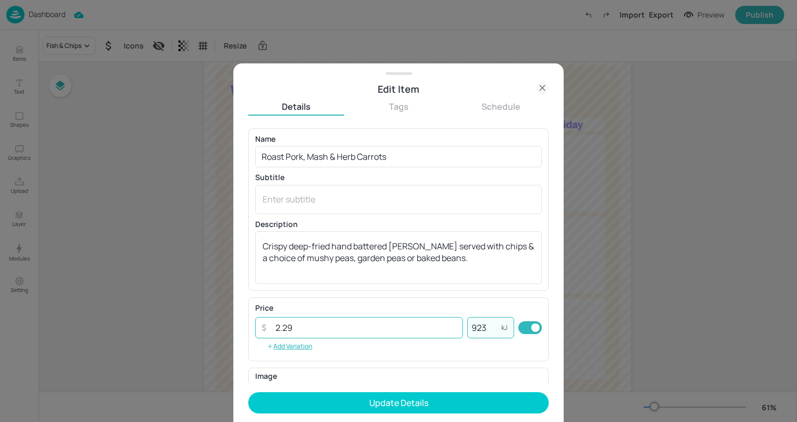
drag, startPoint x: 490, startPoint y: 327, endPoint x: 449, endPoint y: 327, distance: 41.0
click at [449, 327] on div "​ 2.29 ​ 923 kJ ​" at bounding box center [398, 327] width 286 height 21
type input "429"
click at [479, 300] on div "Price ​ 2.29 ​ 429 kJ ​ Add Variation" at bounding box center [398, 329] width 300 height 64
click at [373, 337] on input "2.29" at bounding box center [366, 327] width 194 height 21
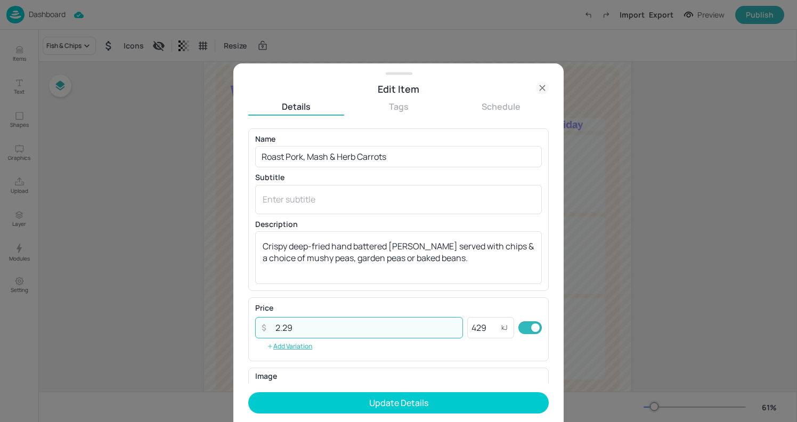
click at [455, 309] on div "Price" at bounding box center [398, 307] width 286 height 7
click at [397, 333] on input "2.29" at bounding box center [366, 327] width 194 height 21
type input "2.76"
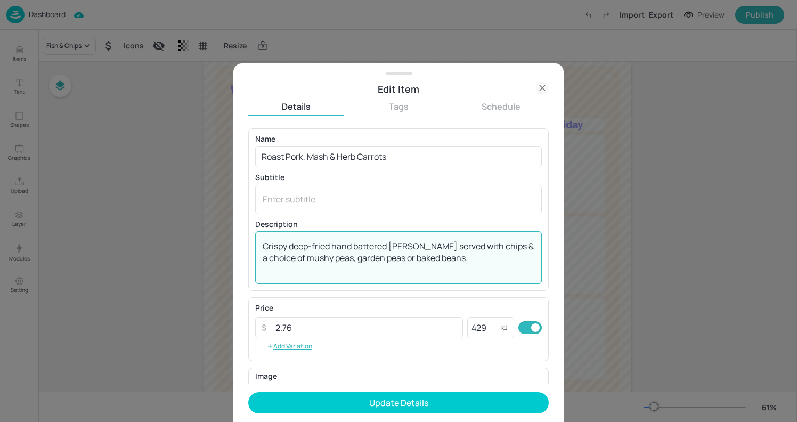
drag, startPoint x: 454, startPoint y: 273, endPoint x: 208, endPoint y: 222, distance: 251.3
click at [209, 222] on div "Edit Item Details Tags Schedule Name Roast Pork, Mash & Herb Carrots ​ Subtitle…" at bounding box center [398, 211] width 797 height 422
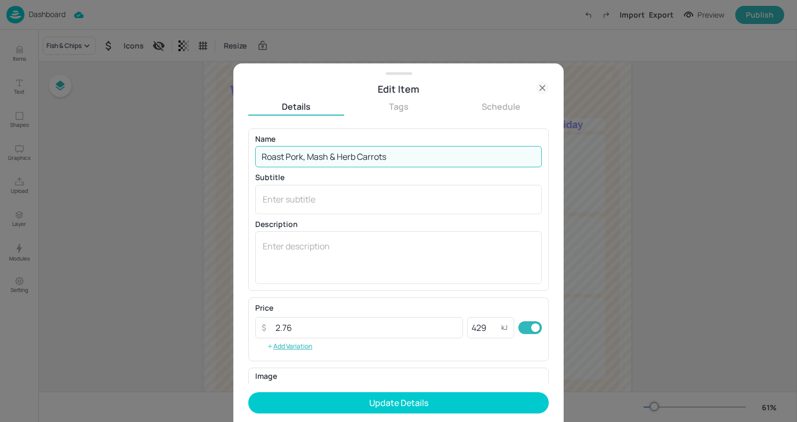
drag, startPoint x: 403, startPoint y: 158, endPoint x: 305, endPoint y: 157, distance: 97.4
click at [305, 157] on input "Roast Pork, Mash & Herb Carrots" at bounding box center [398, 156] width 286 height 21
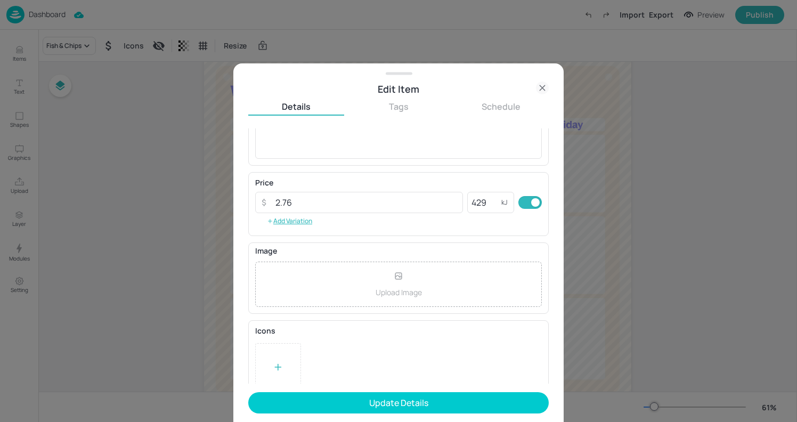
scroll to position [140, 0]
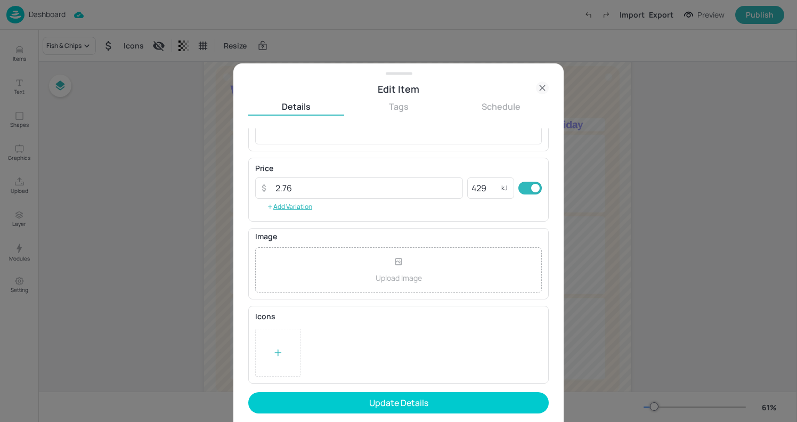
type input "Roast Pork,"
click at [282, 347] on icon at bounding box center [278, 352] width 11 height 11
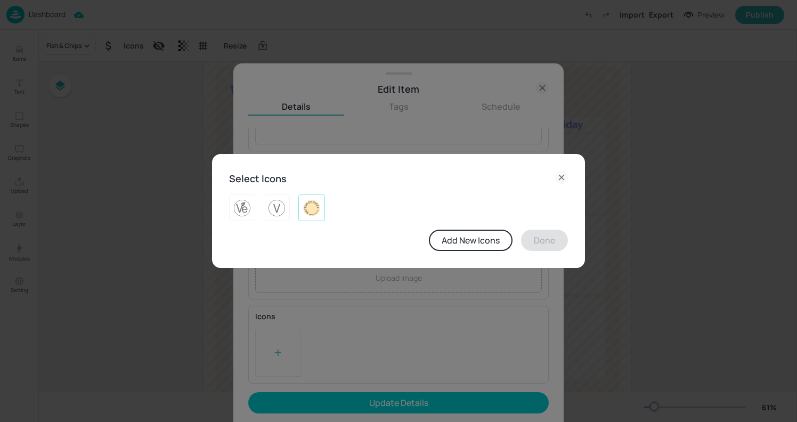
click at [316, 206] on img at bounding box center [311, 207] width 17 height 17
click at [547, 241] on button "Done" at bounding box center [544, 239] width 47 height 21
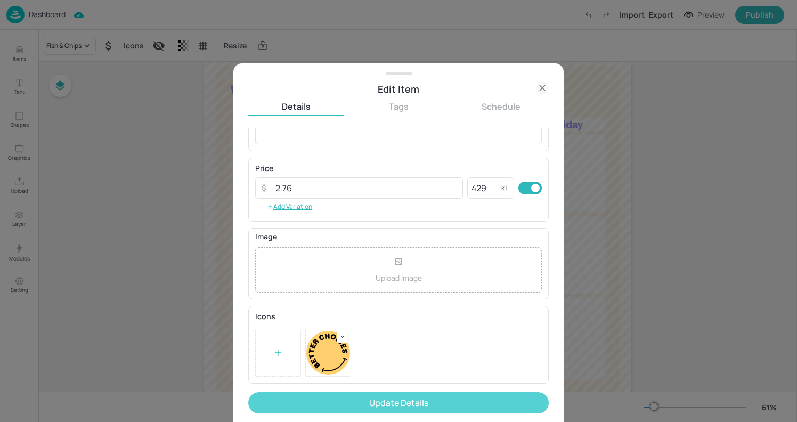
click at [419, 404] on button "Update Details" at bounding box center [398, 402] width 300 height 21
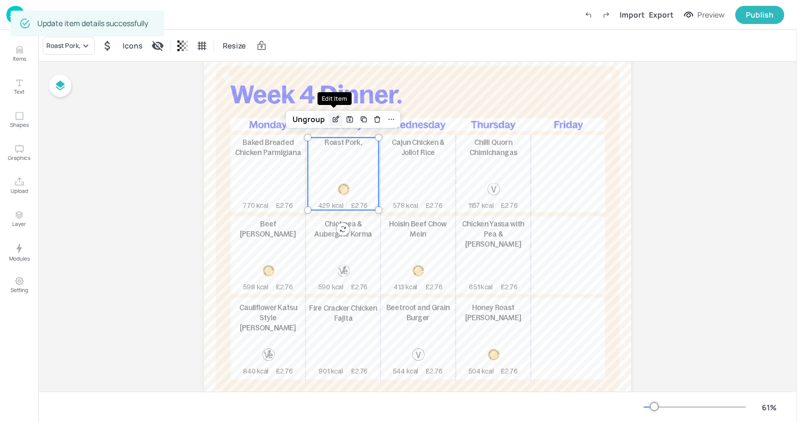
click at [335, 122] on icon "Edit Item" at bounding box center [335, 119] width 9 height 9
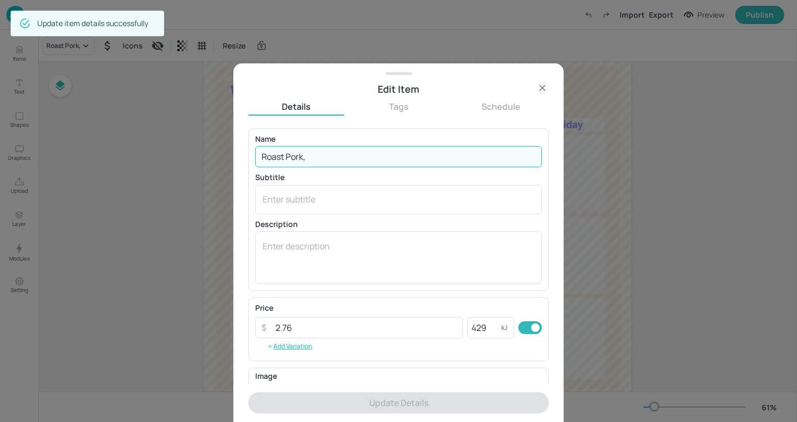
click at [335, 160] on input "Roast Pork," at bounding box center [398, 156] width 286 height 21
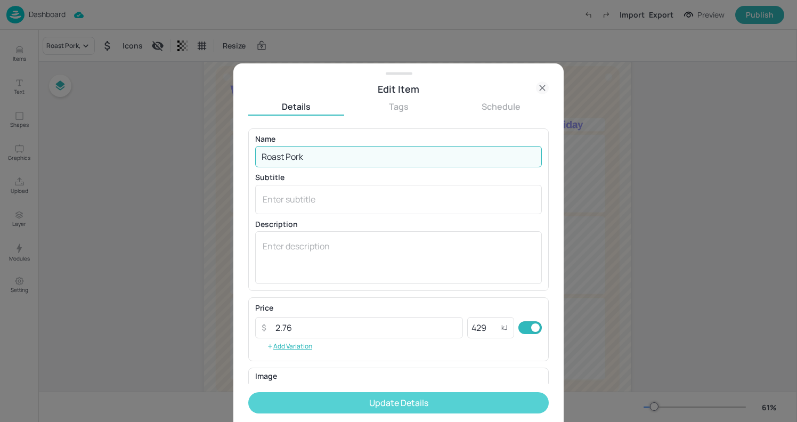
type input "Roast Pork"
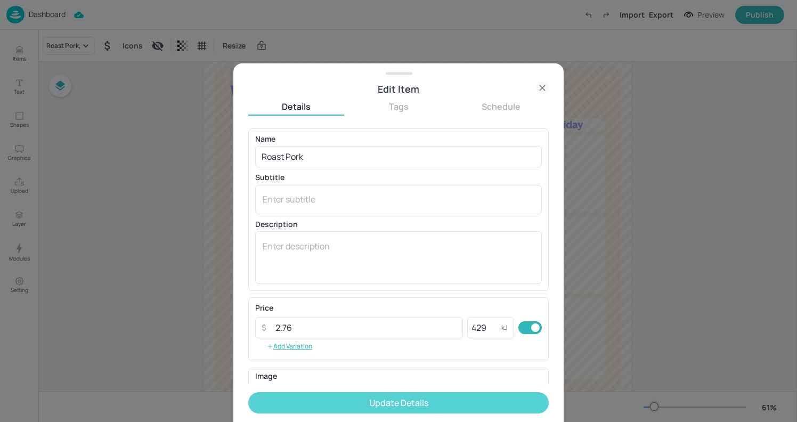
click at [359, 407] on button "Update Details" at bounding box center [398, 402] width 300 height 21
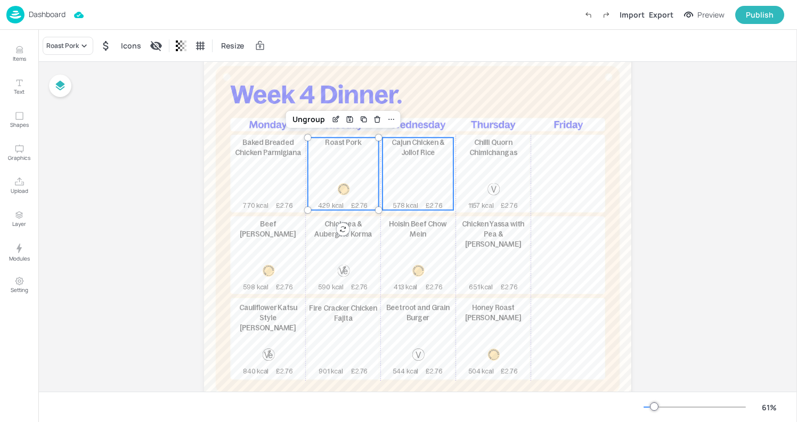
click at [424, 187] on div "Cajun Chicken & Jollof Rice 578 kcal £2.76" at bounding box center [417, 173] width 71 height 72
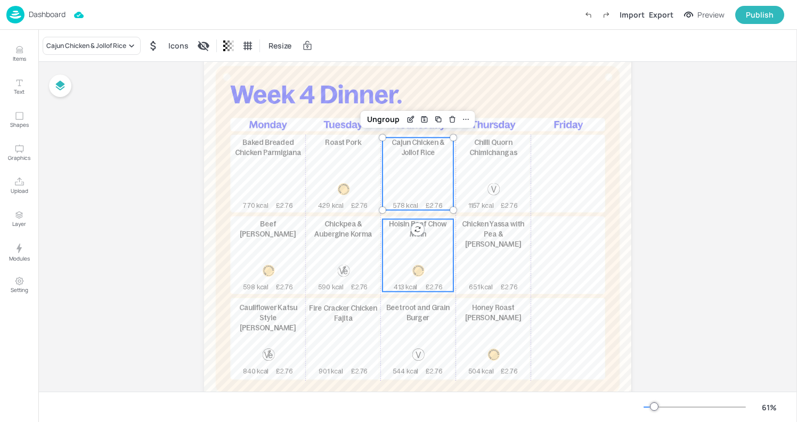
click at [446, 270] on div "Hoisin Beef Chow Mein 413 kcal £2.76" at bounding box center [417, 255] width 71 height 72
click at [423, 161] on div "Cajun Chicken & Jollof Rice 578 kcal £2.76" at bounding box center [417, 173] width 71 height 72
click at [425, 261] on div "Hoisin Beef Chow Mein 413 kcal £2.76" at bounding box center [417, 255] width 71 height 72
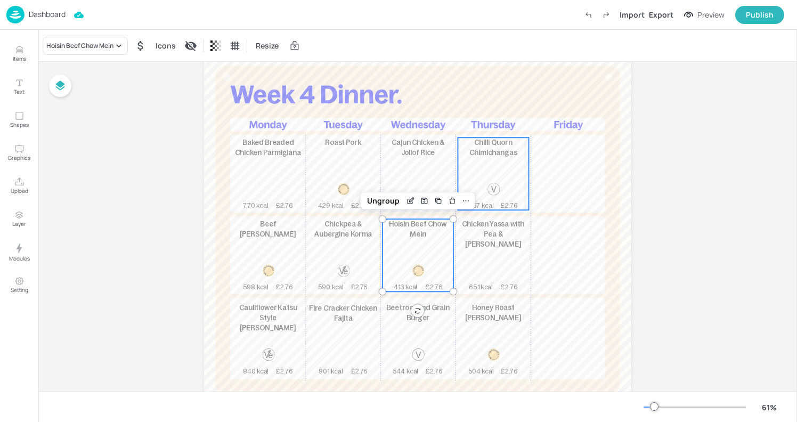
click at [475, 177] on div "Chilli Quorn Chimichangas 1157 kcal £2.76" at bounding box center [492, 173] width 71 height 72
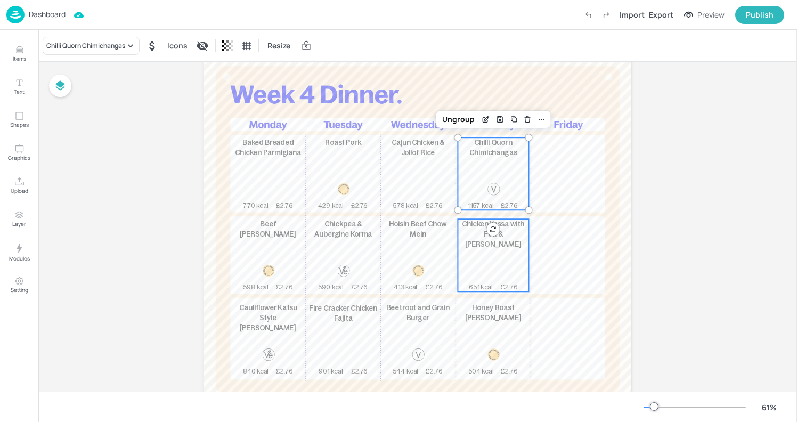
click at [473, 254] on div "Chicken Yassa with Pea & Kale Rice 651 kcal £2.76" at bounding box center [492, 255] width 71 height 72
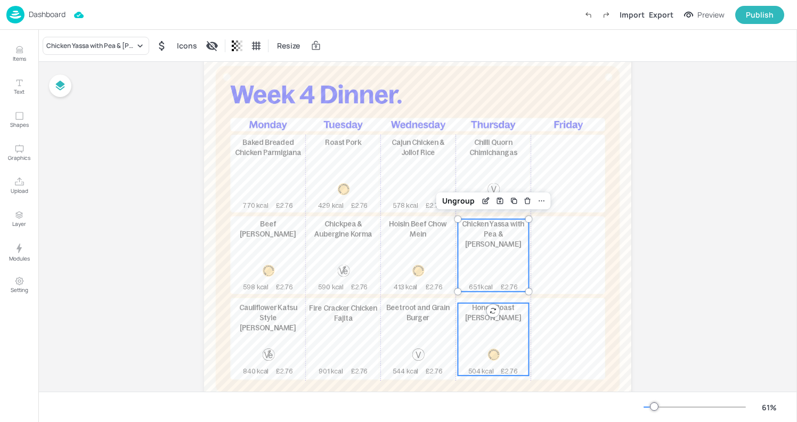
click at [486, 317] on span "Honey Roast Gammon" at bounding box center [493, 313] width 56 height 18
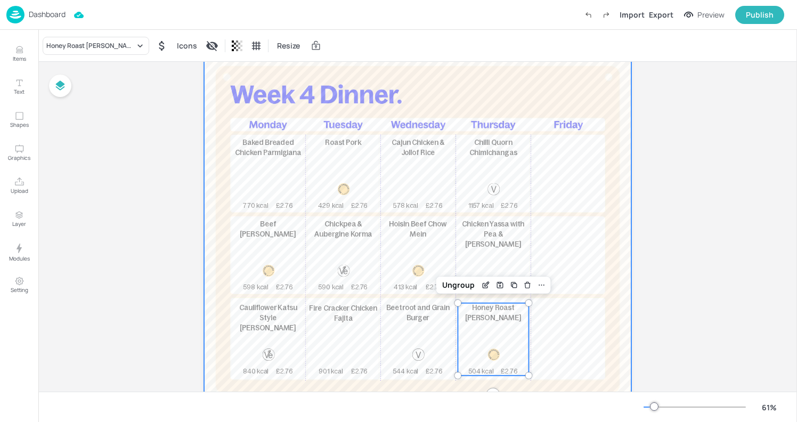
click at [617, 109] on div at bounding box center [417, 229] width 427 height 351
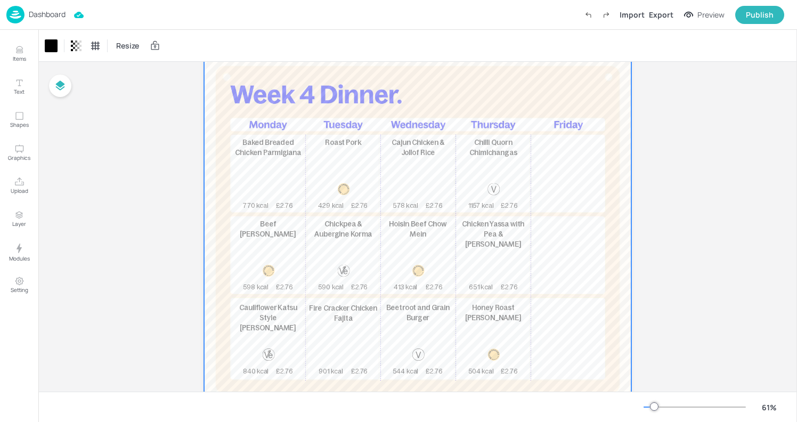
click at [12, 12] on img at bounding box center [15, 15] width 18 height 18
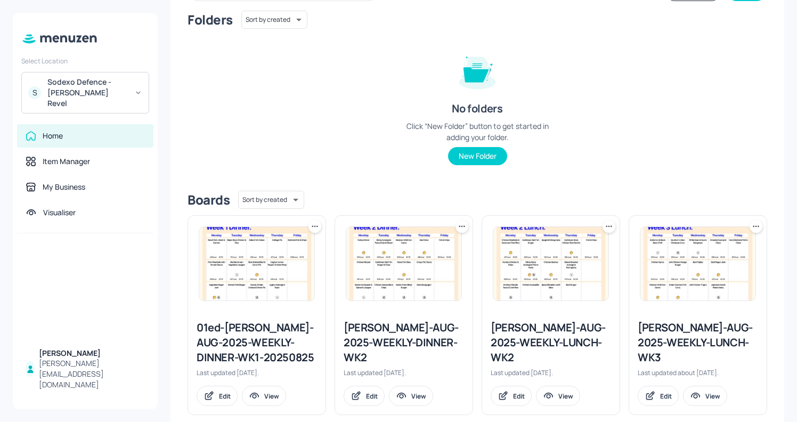
scroll to position [111, 0]
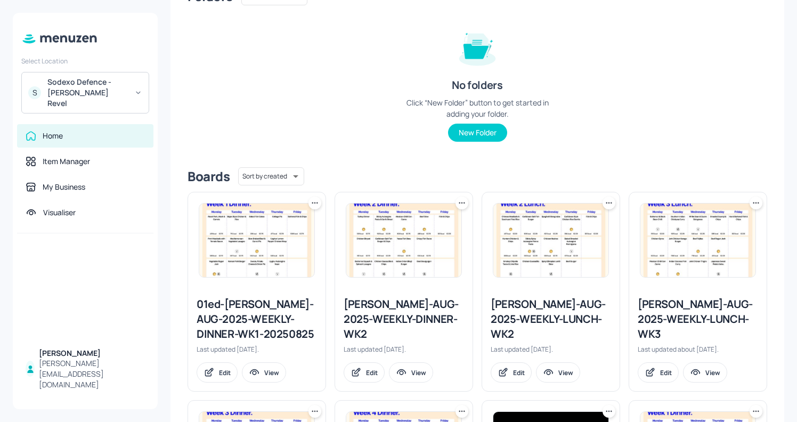
click at [244, 313] on div "01ed-Newbold-AUG-2025-WEEKLY-DINNER-WK1-20250825" at bounding box center [256, 319] width 120 height 45
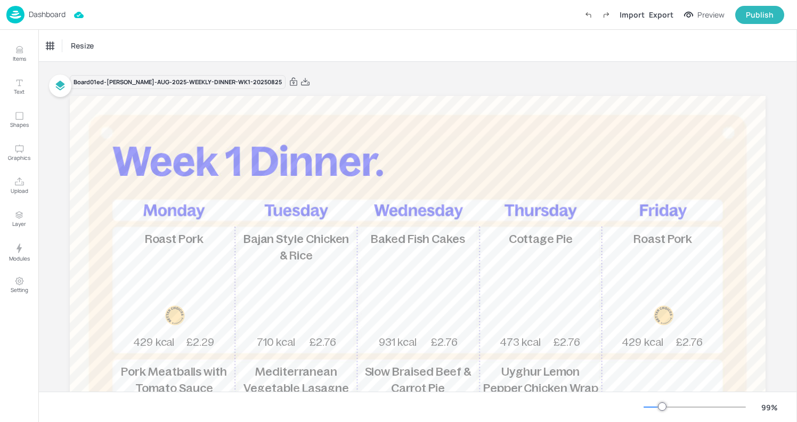
click at [8, 19] on img at bounding box center [15, 15] width 18 height 18
click at [20, 13] on img at bounding box center [15, 15] width 18 height 18
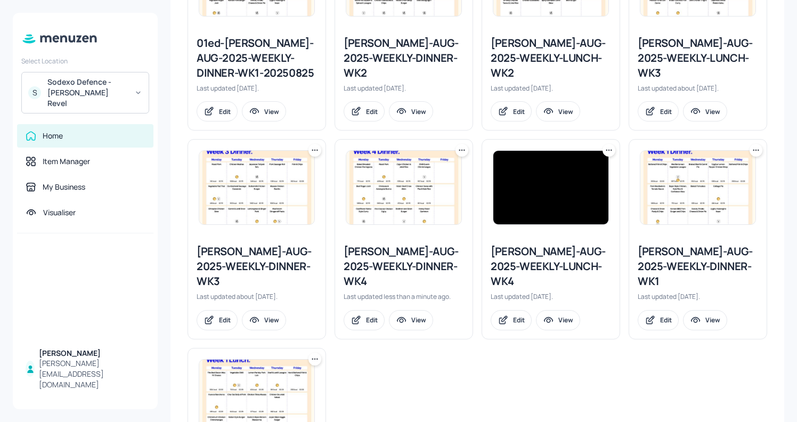
scroll to position [389, 0]
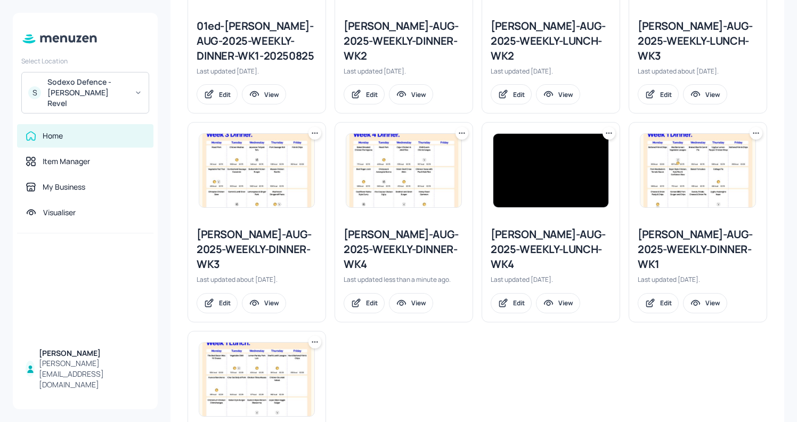
click at [419, 251] on div "Newbold-AUG-2025-WEEKLY-DINNER-WK4" at bounding box center [403, 249] width 120 height 45
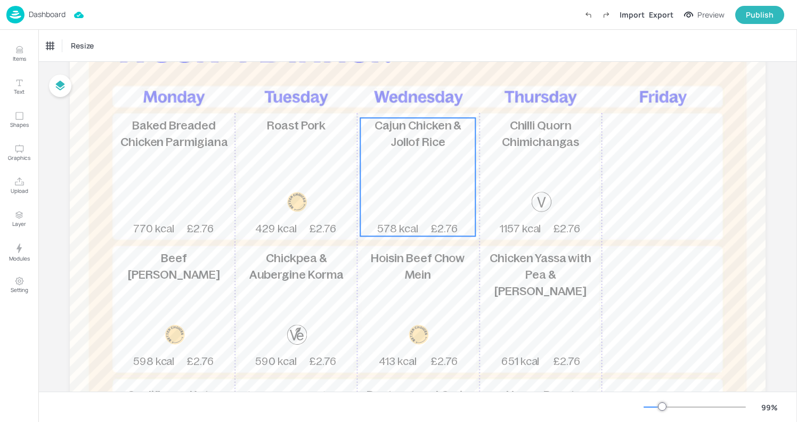
scroll to position [117, 0]
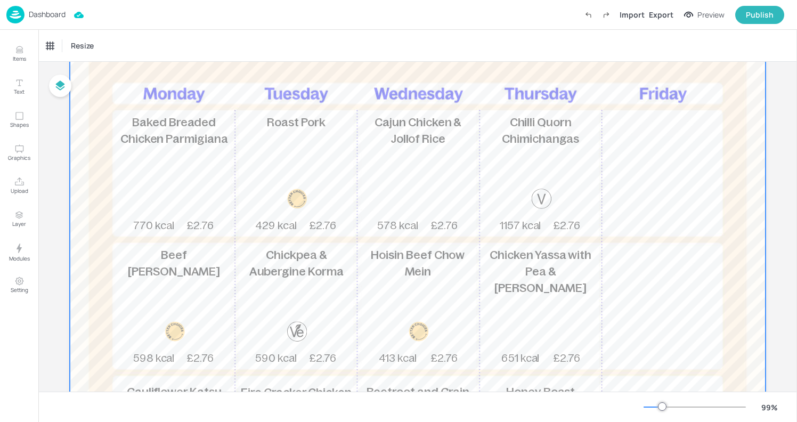
click at [729, 191] on div at bounding box center [417, 264] width 695 height 571
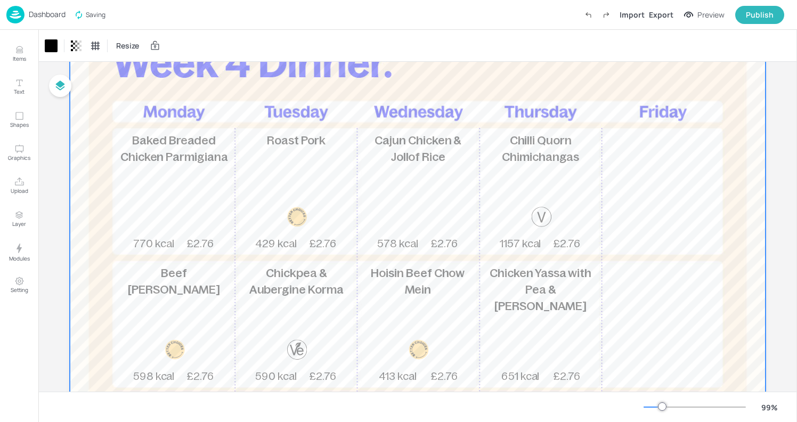
scroll to position [73, 0]
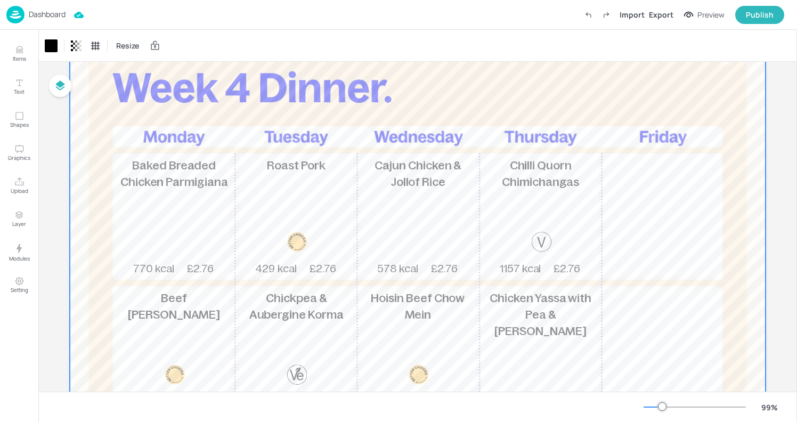
click at [426, 94] on div at bounding box center [417, 307] width 695 height 571
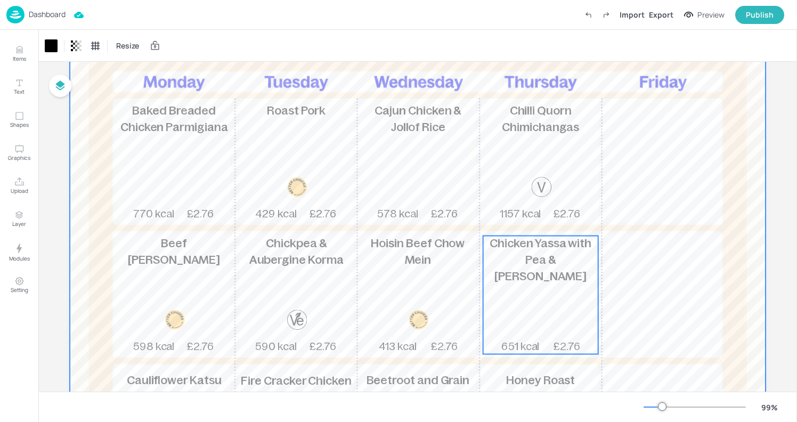
scroll to position [128, 0]
click at [21, 15] on img at bounding box center [15, 15] width 18 height 18
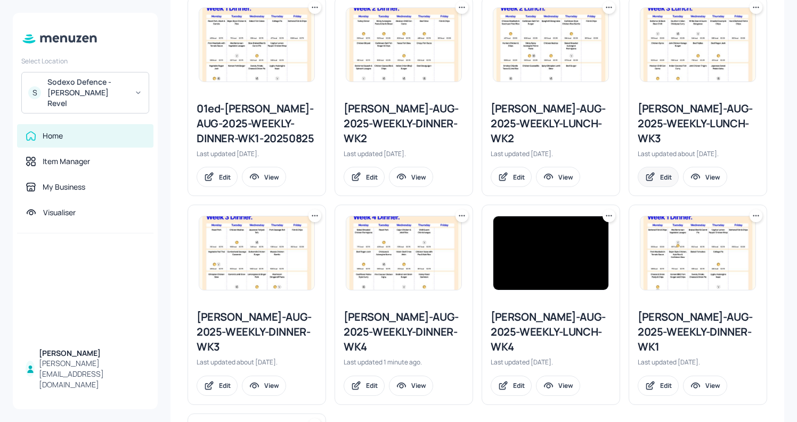
scroll to position [357, 0]
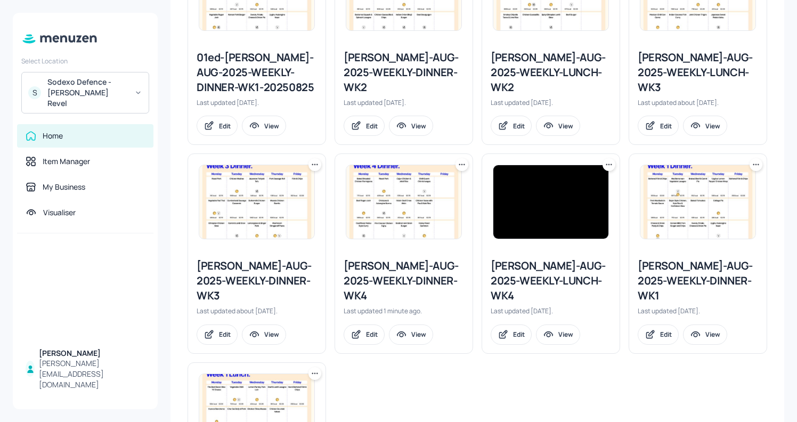
click at [543, 267] on div "Newbold-AUG-2025-WEEKLY-LUNCH-WK4" at bounding box center [550, 280] width 120 height 45
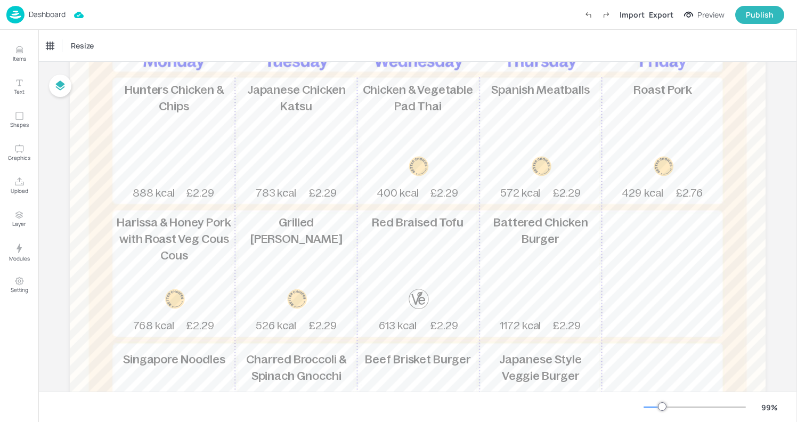
scroll to position [142, 0]
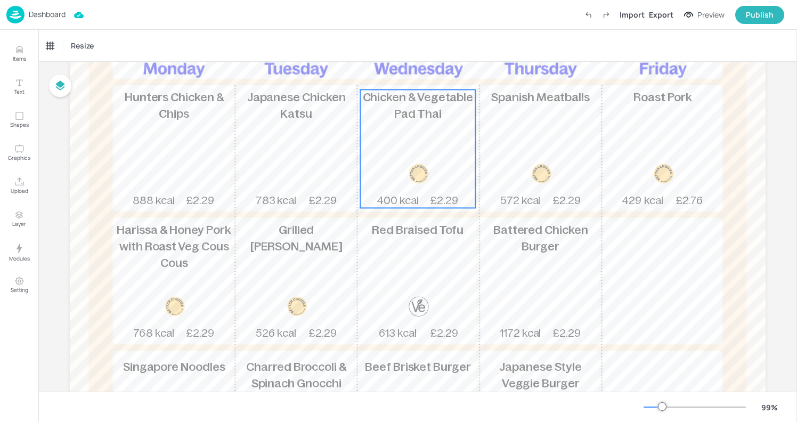
click at [398, 99] on span "Chicken & Vegetable Pad Thai" at bounding box center [418, 105] width 111 height 29
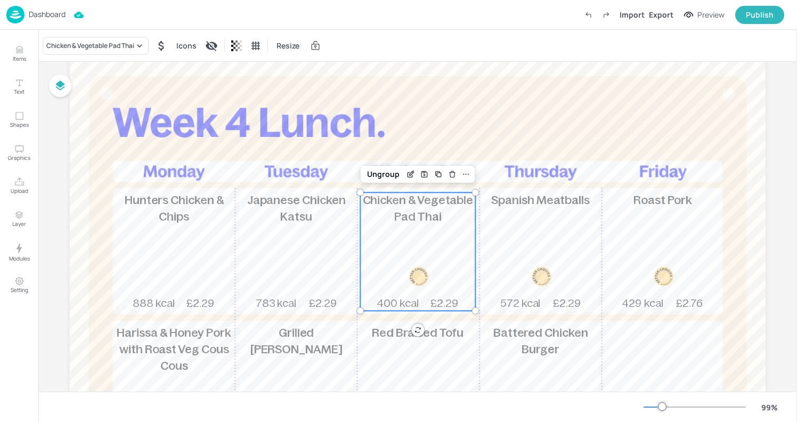
scroll to position [12, 0]
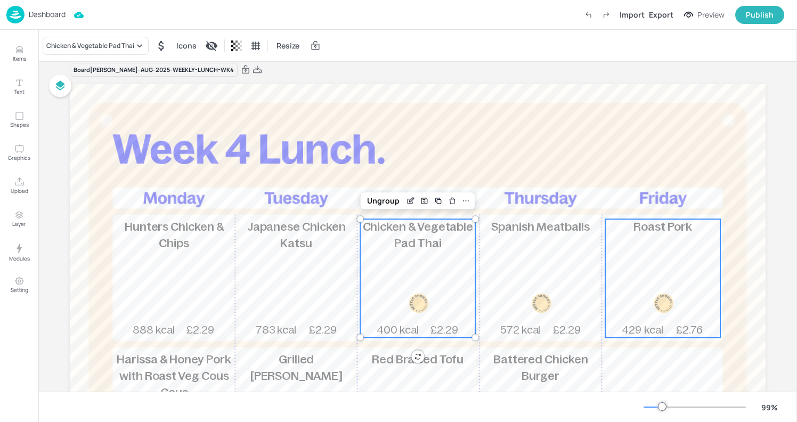
click at [635, 250] on div "Roast Pork 429 kcal £2.76" at bounding box center [662, 278] width 115 height 118
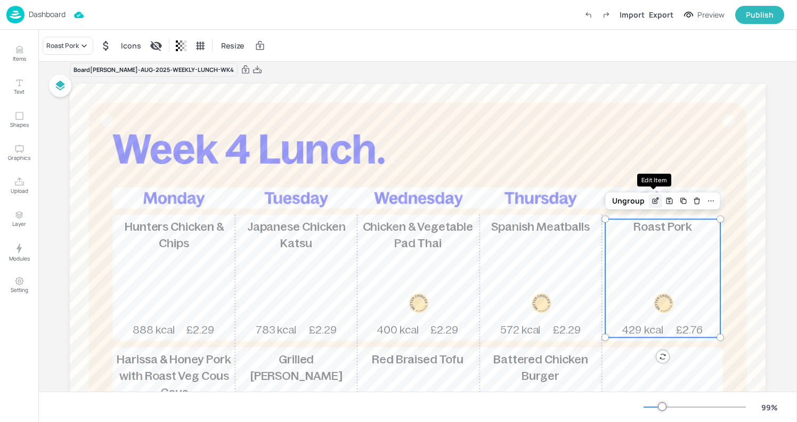
click at [652, 203] on icon "Edit Item" at bounding box center [655, 200] width 9 height 9
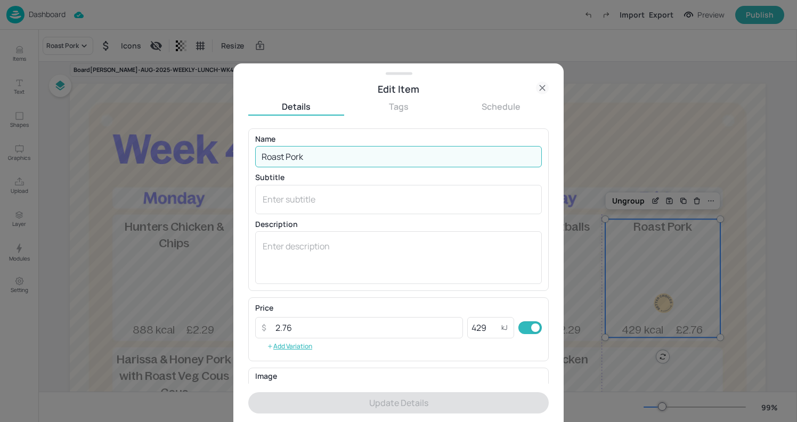
drag, startPoint x: 311, startPoint y: 153, endPoint x: 214, endPoint y: 153, distance: 97.4
click at [214, 153] on div "Edit Item Details Tags Schedule Name Roast Pork ​ Subtitle x ​ Description x ​ …" at bounding box center [398, 211] width 797 height 422
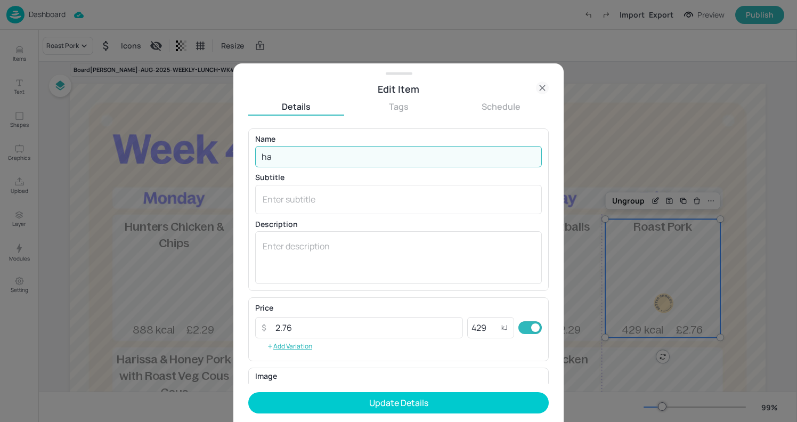
type input "h"
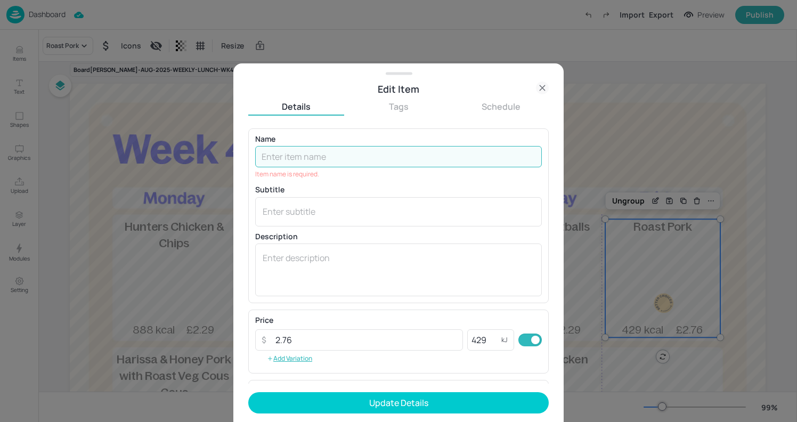
paste input "Fish & Chips"
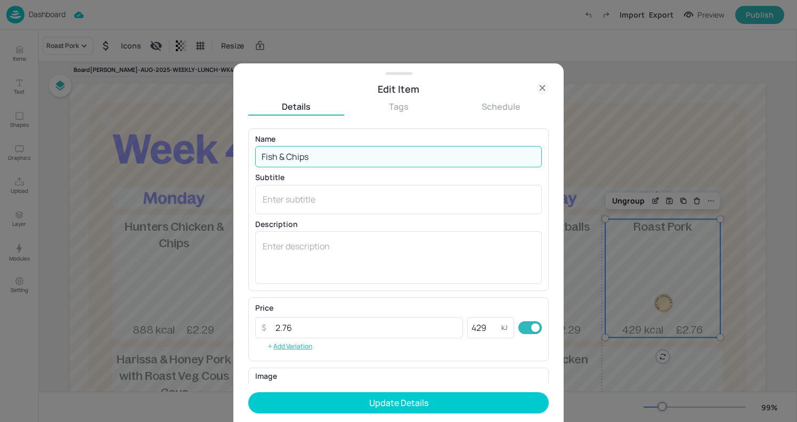
type input "Fish & Chips"
click at [339, 247] on textarea at bounding box center [399, 257] width 272 height 35
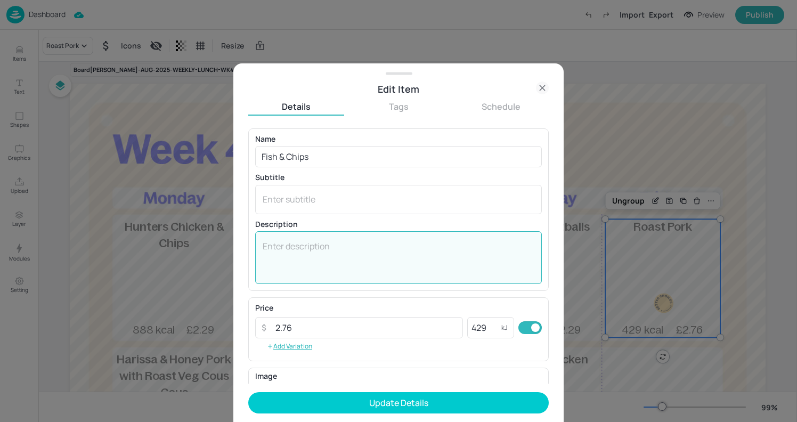
paste textarea "Crispy deep-fried hand battered pollock served with chips & a choice of mushy p…"
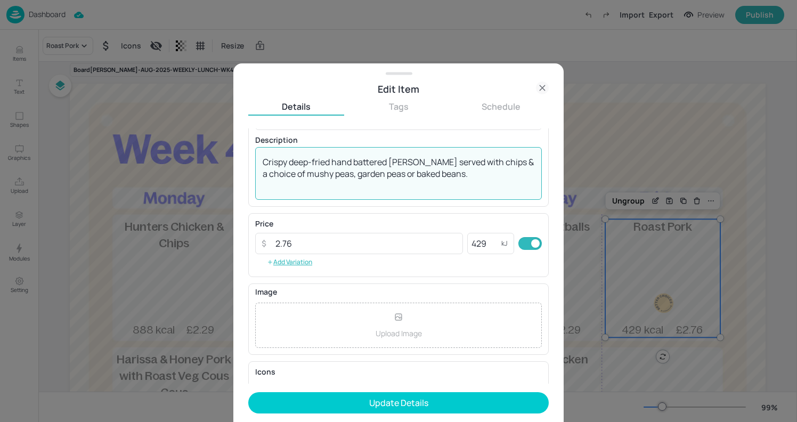
scroll to position [93, 0]
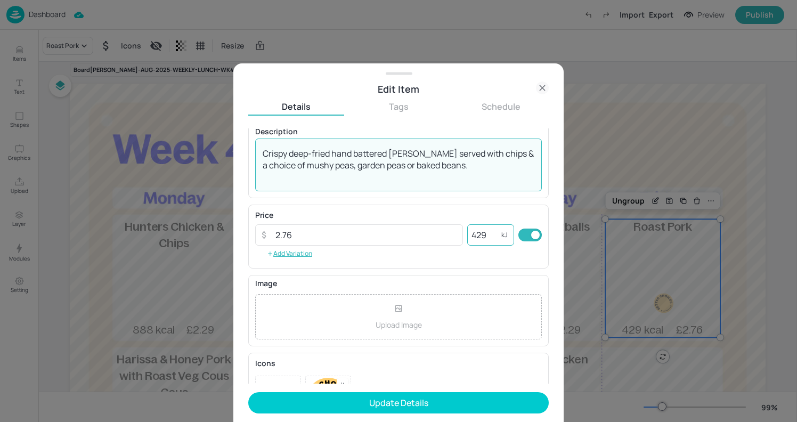
type textarea "Crispy deep-fried hand battered pollock served with chips & a choice of mushy p…"
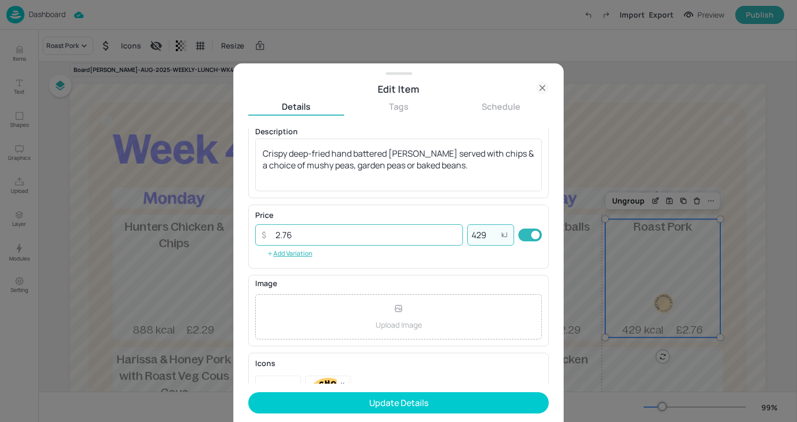
drag, startPoint x: 485, startPoint y: 230, endPoint x: 441, endPoint y: 227, distance: 43.8
click at [440, 227] on div "​ 2.76 ​ 429 kJ ​" at bounding box center [398, 234] width 286 height 21
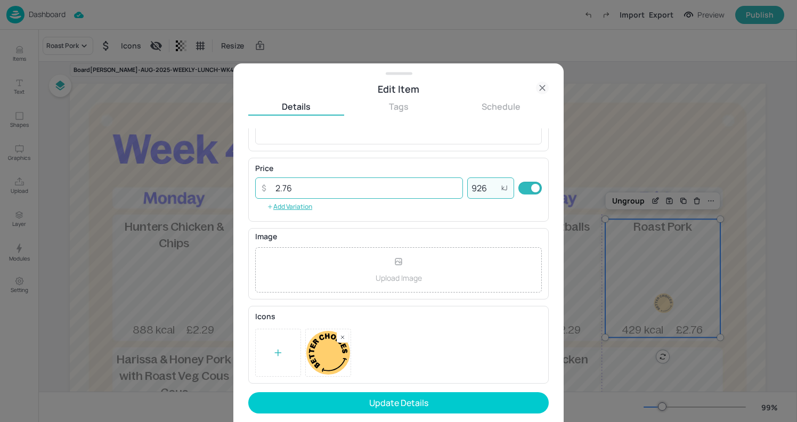
type input "926"
click at [307, 191] on input "2.76" at bounding box center [366, 187] width 194 height 21
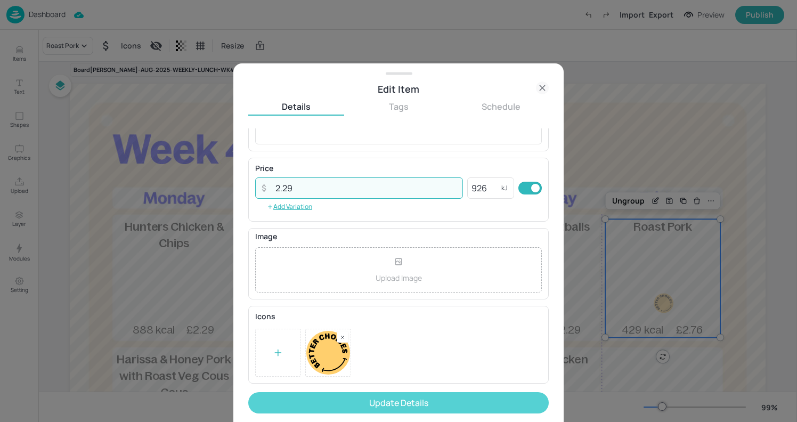
type input "2.29"
click at [420, 395] on button "Update Details" at bounding box center [398, 402] width 300 height 21
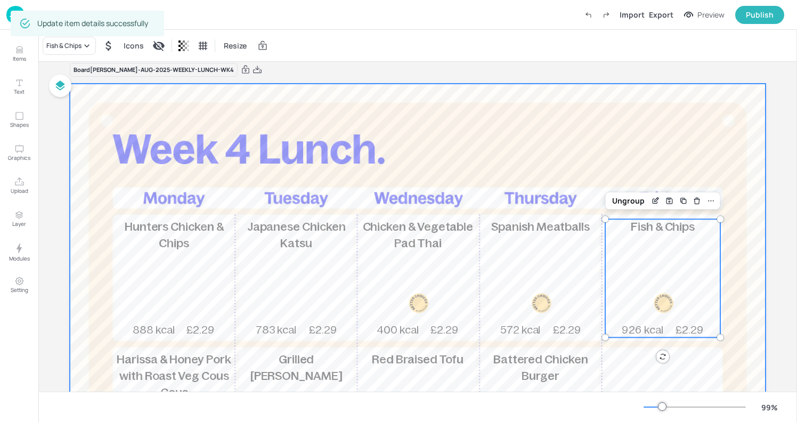
click at [579, 151] on div at bounding box center [417, 369] width 695 height 571
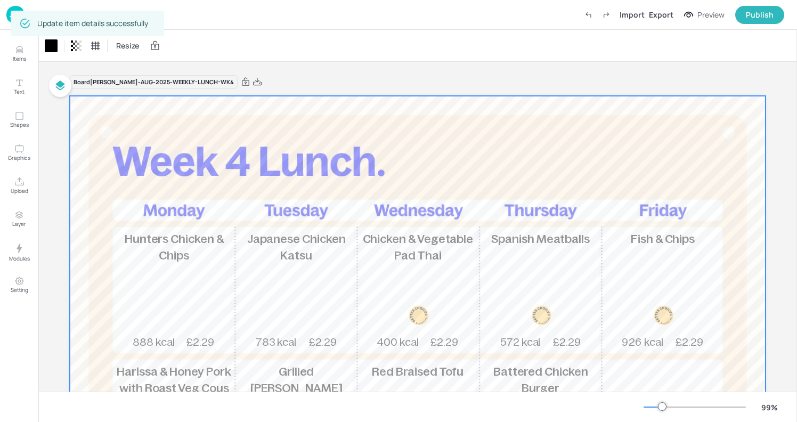
click at [5, 10] on div "Dashboard Import Export Preview Publish" at bounding box center [398, 15] width 797 height 30
click at [13, 11] on div "Update item details successfully" at bounding box center [87, 24] width 153 height 26
click at [21, 6] on img at bounding box center [15, 15] width 18 height 18
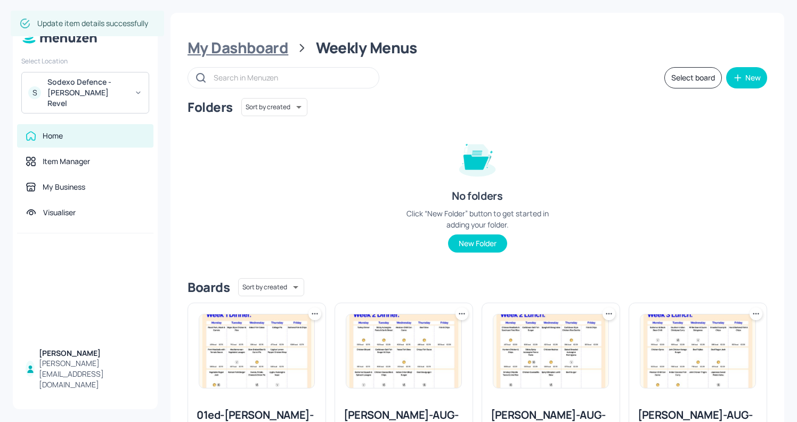
click at [240, 46] on div "My Dashboard" at bounding box center [237, 47] width 101 height 19
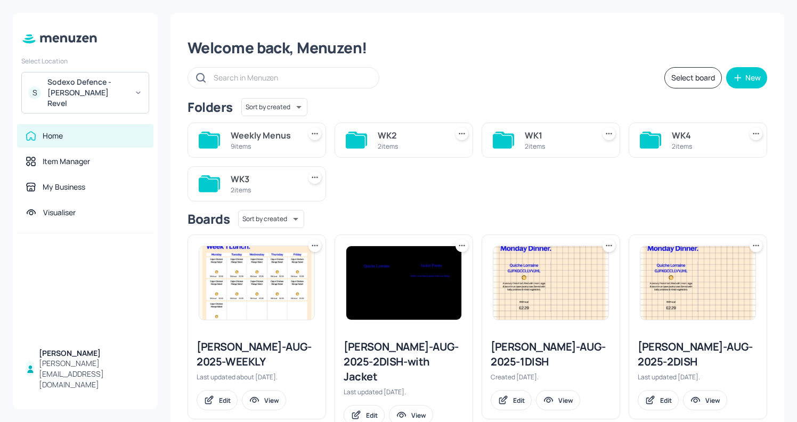
click at [678, 139] on div "WK4" at bounding box center [703, 135] width 65 height 13
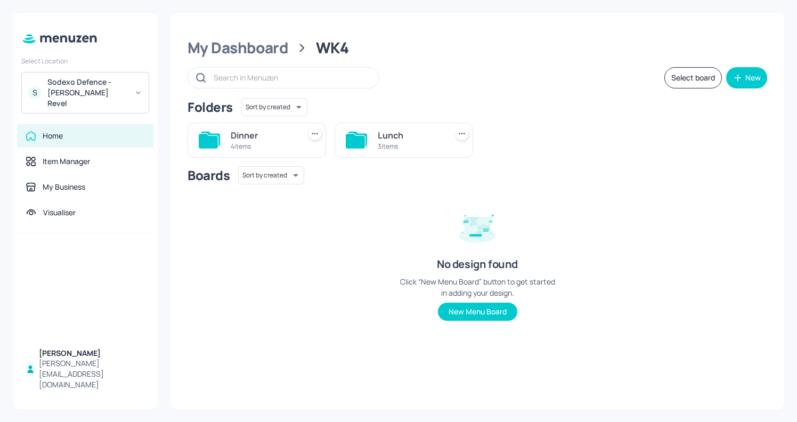
click at [380, 135] on div "Lunch" at bounding box center [410, 135] width 65 height 13
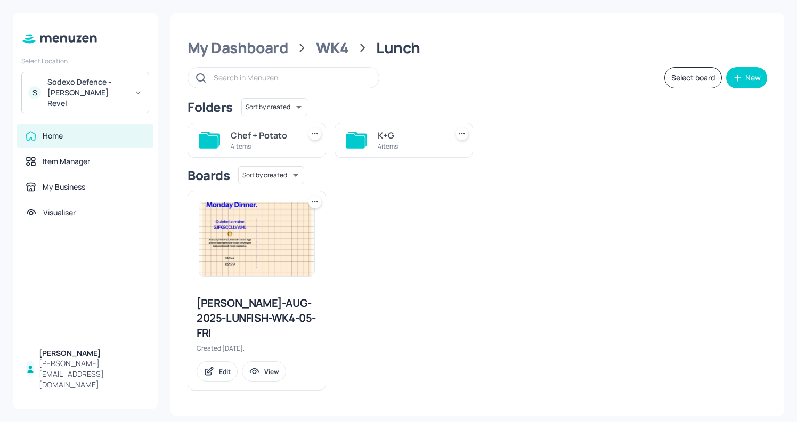
click at [387, 135] on div "K+G" at bounding box center [410, 135] width 65 height 13
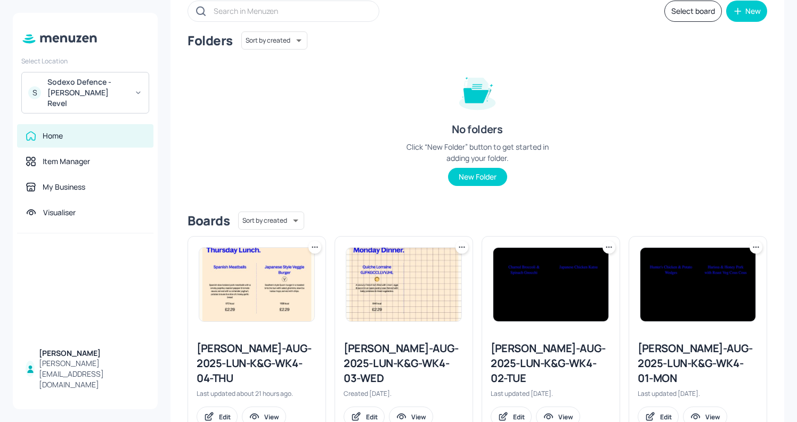
scroll to position [66, 0]
click at [541, 364] on div "Newbold-AUG-2025-LUN-K&G-WK4-02-TUE" at bounding box center [550, 363] width 120 height 45
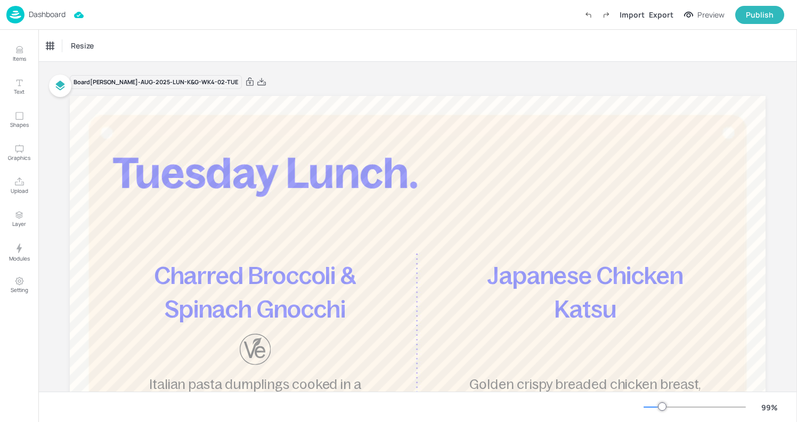
click at [30, 20] on div "Dashboard" at bounding box center [35, 15] width 59 height 18
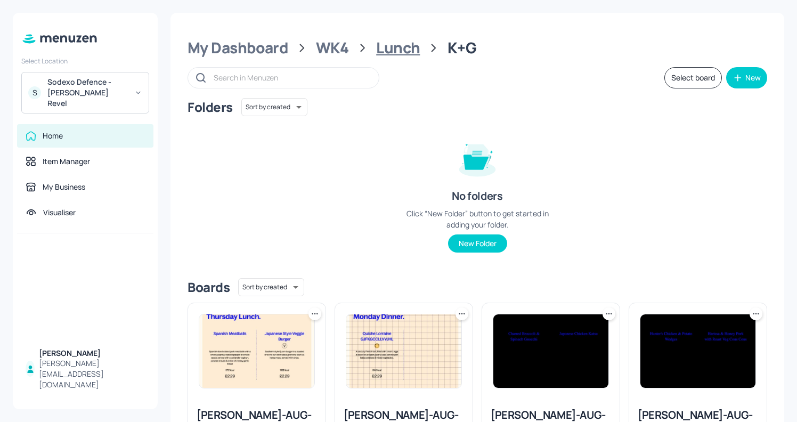
click at [392, 46] on div "Lunch" at bounding box center [398, 47] width 44 height 19
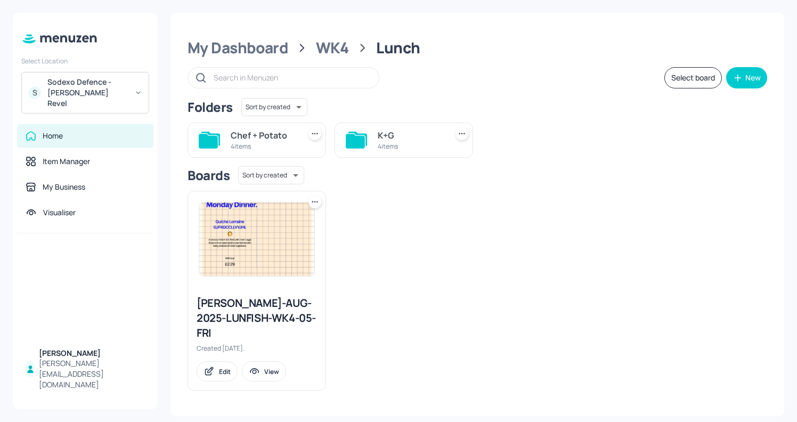
click at [235, 142] on div "4 items" at bounding box center [263, 146] width 65 height 9
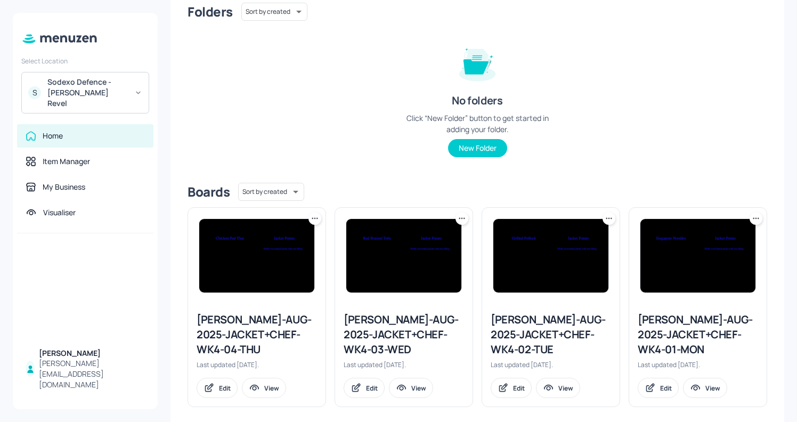
scroll to position [106, 0]
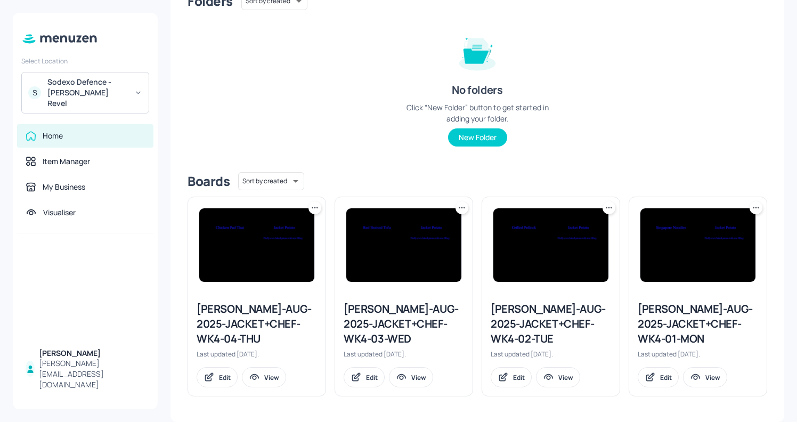
click at [524, 327] on div "Newbold-AUG-2025-JACKET+CHEF-WK4-02-TUE" at bounding box center [550, 323] width 120 height 45
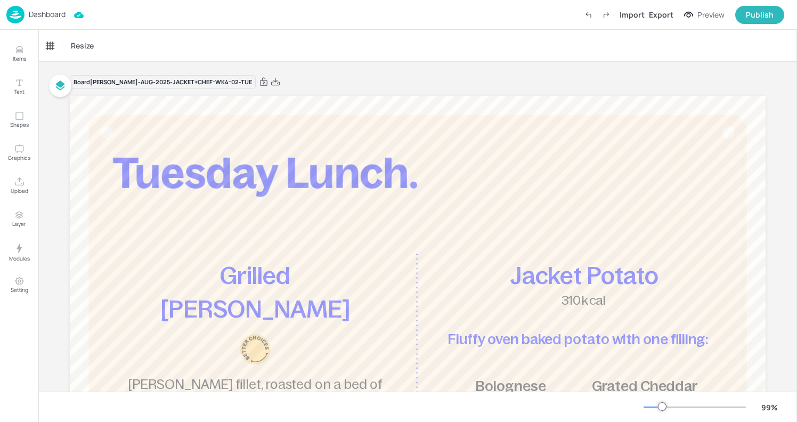
click at [10, 9] on img at bounding box center [15, 15] width 18 height 18
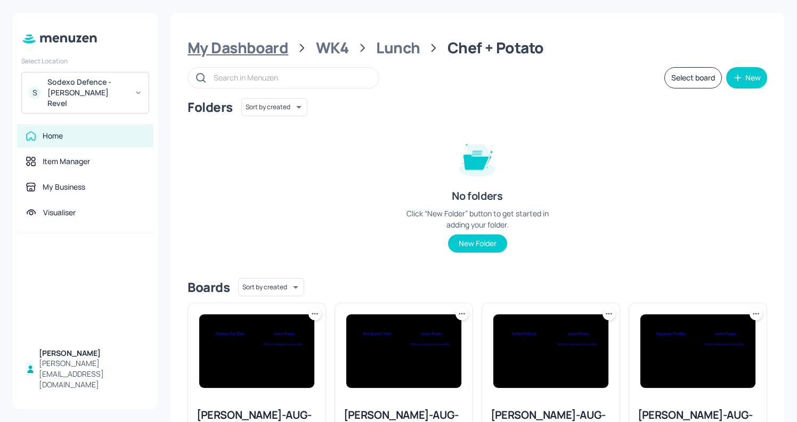
click at [249, 47] on div "My Dashboard" at bounding box center [237, 47] width 101 height 19
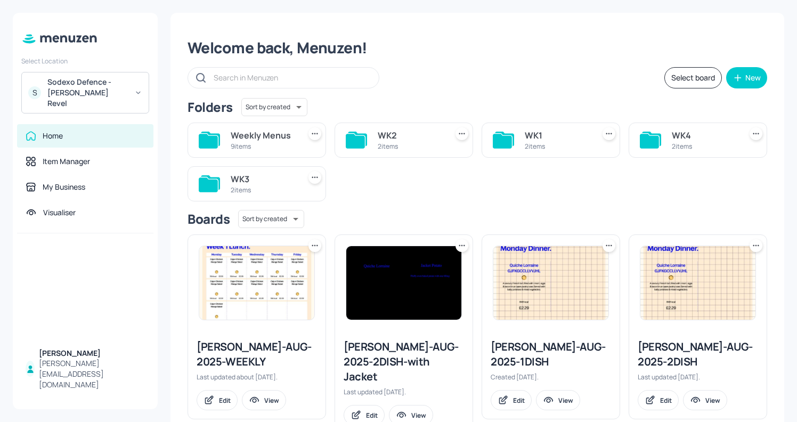
click at [657, 145] on icon at bounding box center [651, 139] width 19 height 14
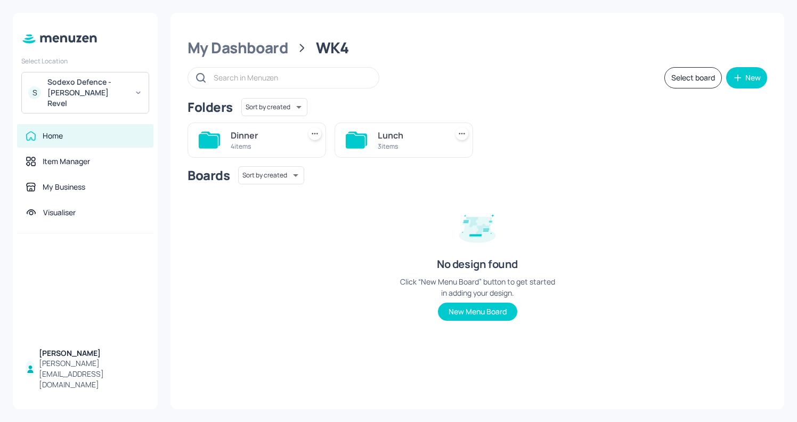
click at [297, 145] on div "Dinner 4 items" at bounding box center [256, 139] width 138 height 35
click at [215, 143] on icon at bounding box center [208, 141] width 19 height 14
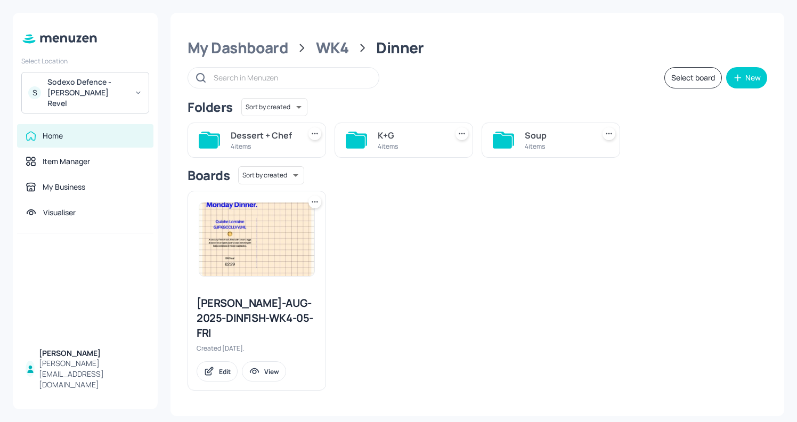
click at [370, 134] on div "K+G 4 items" at bounding box center [403, 139] width 138 height 35
click at [355, 138] on icon at bounding box center [355, 141] width 19 height 14
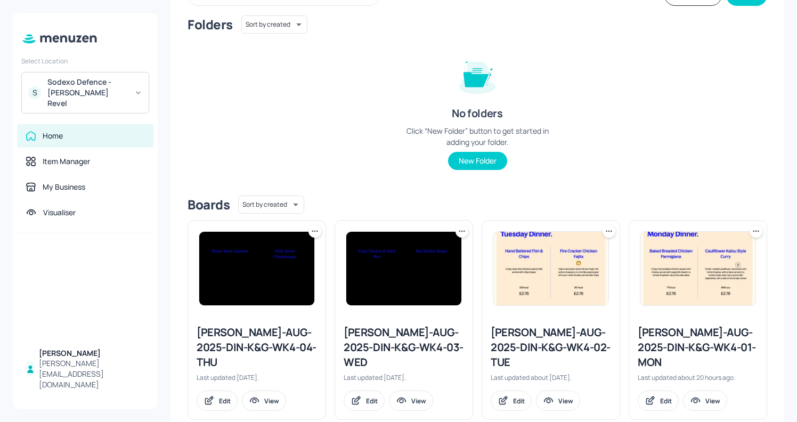
scroll to position [86, 0]
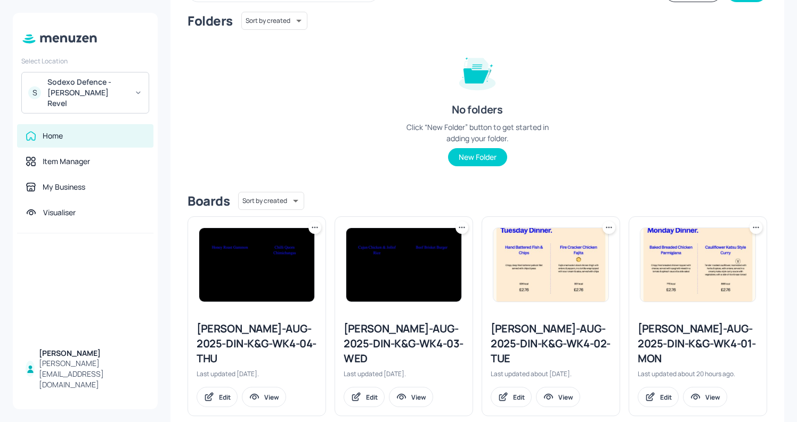
click at [573, 321] on div "Newbold-AUG-2025-DIN-K&G-WK4-02-TUE" at bounding box center [550, 343] width 120 height 45
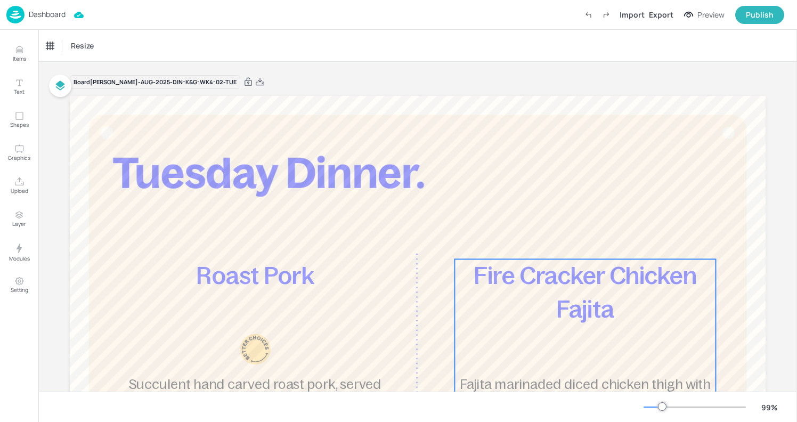
click at [573, 321] on span "Fire Cracker Chicken Fajita" at bounding box center [584, 292] width 223 height 60
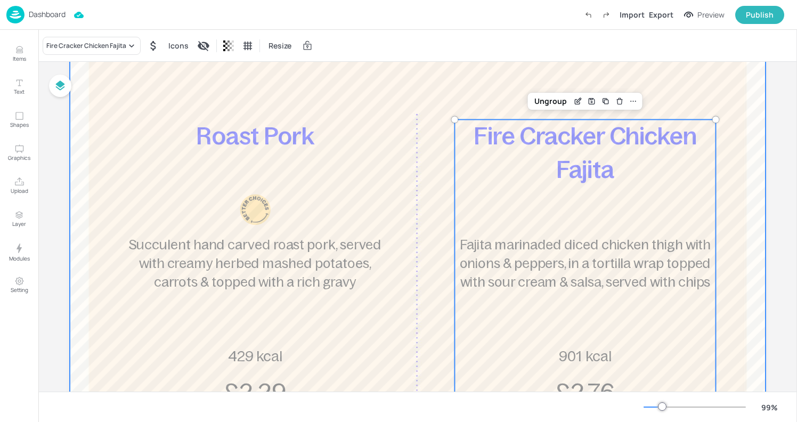
scroll to position [150, 0]
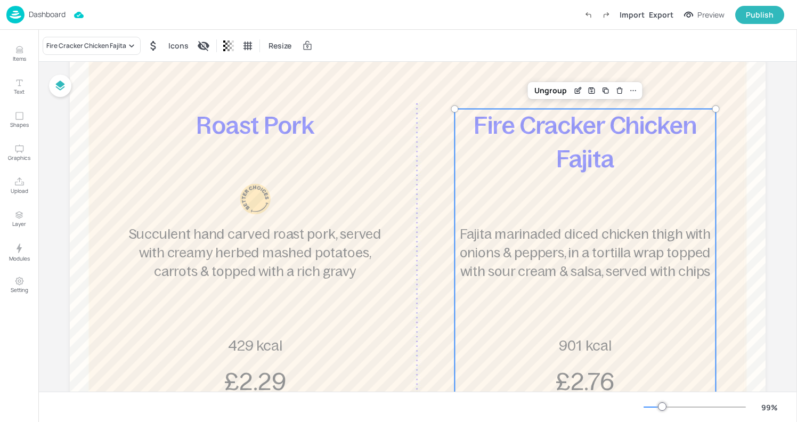
click at [13, 17] on img at bounding box center [15, 15] width 18 height 18
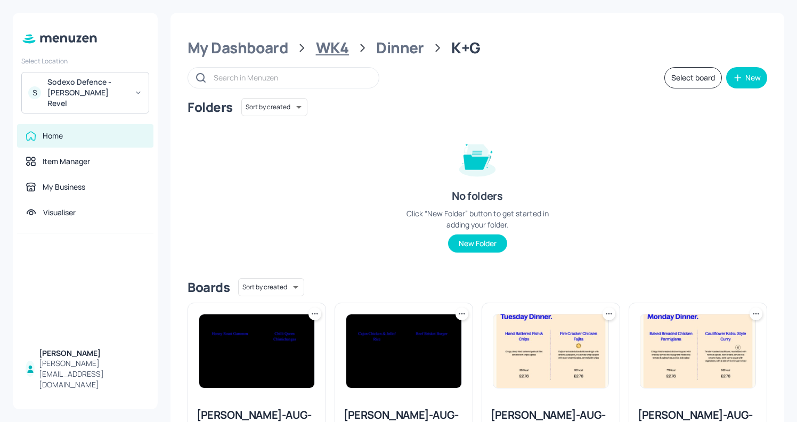
click at [330, 45] on div "WK4" at bounding box center [332, 47] width 33 height 19
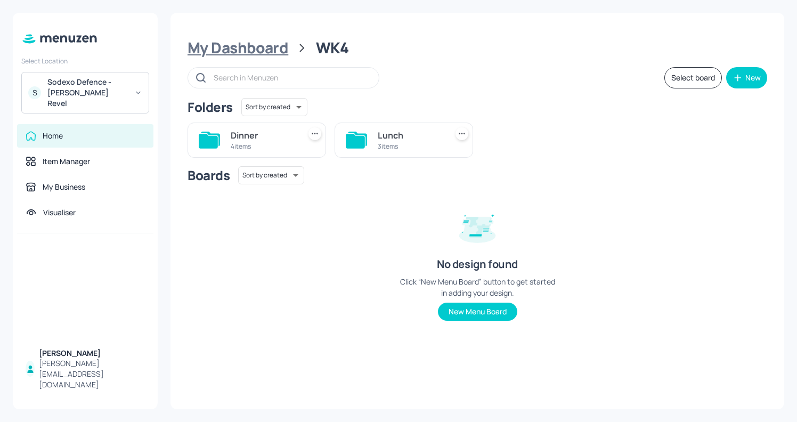
click at [227, 50] on div "My Dashboard" at bounding box center [237, 47] width 101 height 19
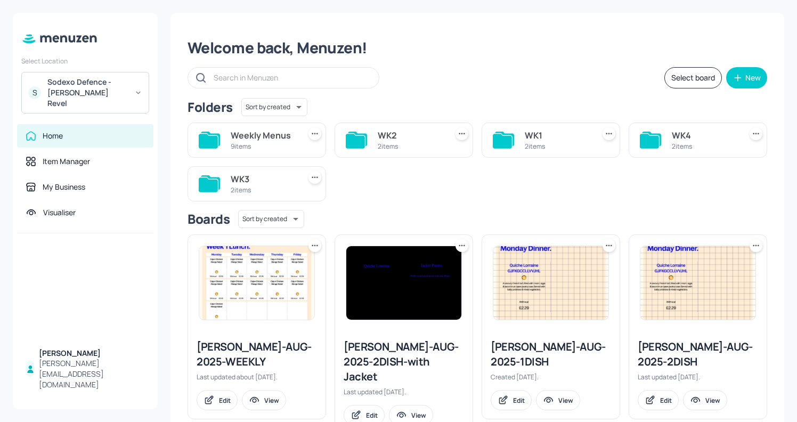
click at [686, 78] on button "Select board" at bounding box center [693, 77] width 58 height 21
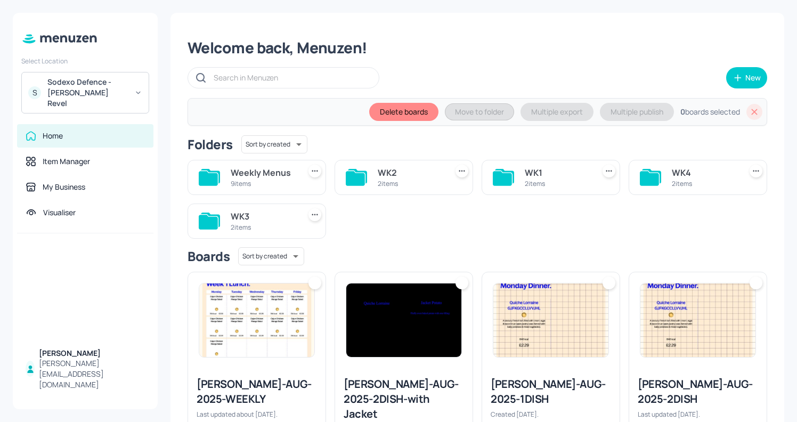
scroll to position [31, 0]
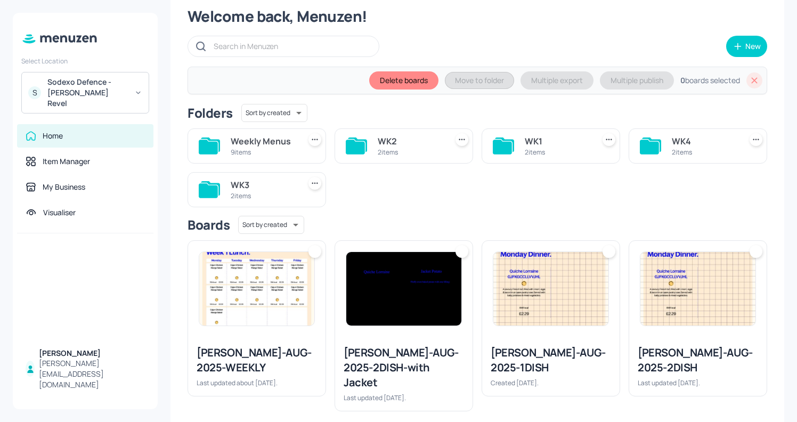
click at [663, 143] on div "WK4 2 items" at bounding box center [697, 145] width 138 height 35
click at [651, 141] on icon at bounding box center [649, 145] width 21 height 17
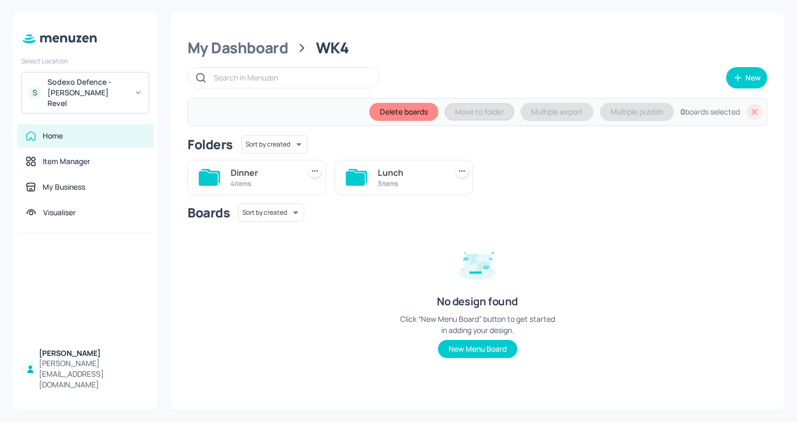
click at [364, 178] on icon at bounding box center [355, 178] width 19 height 14
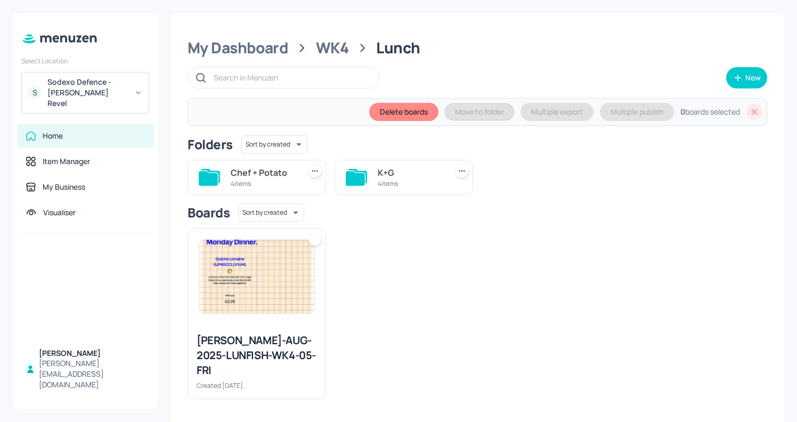
click at [364, 178] on icon at bounding box center [355, 178] width 19 height 14
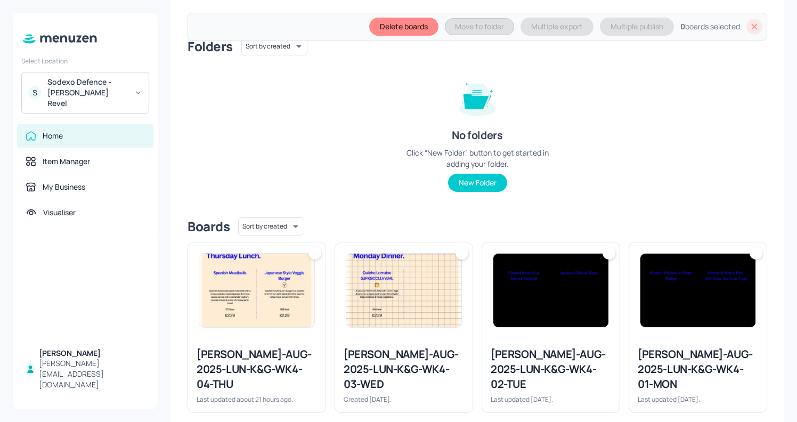
scroll to position [100, 0]
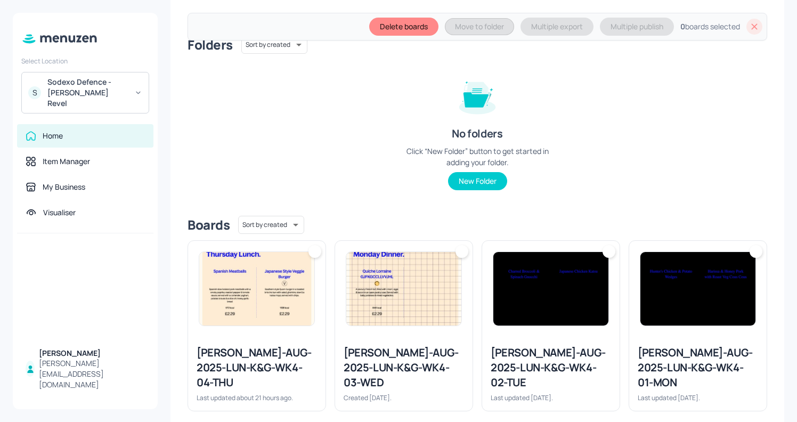
click at [690, 247] on div at bounding box center [697, 289] width 137 height 96
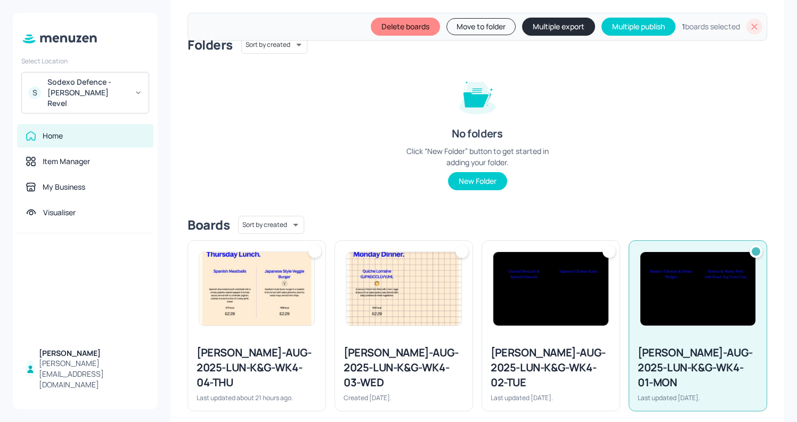
click at [553, 261] on img at bounding box center [550, 288] width 115 height 73
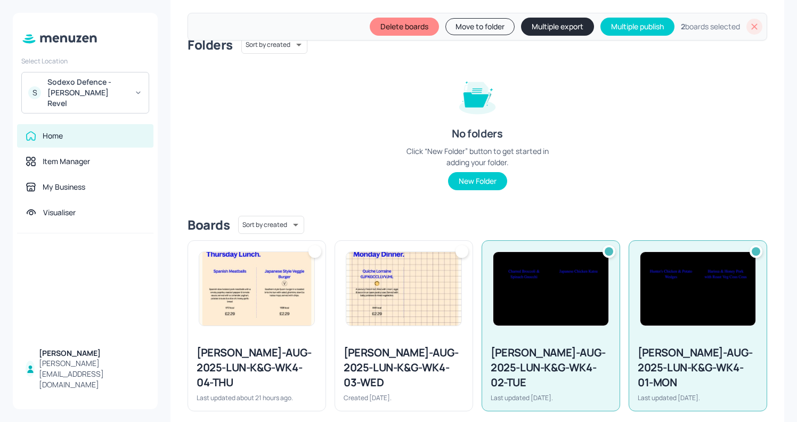
click at [408, 273] on img at bounding box center [403, 288] width 115 height 73
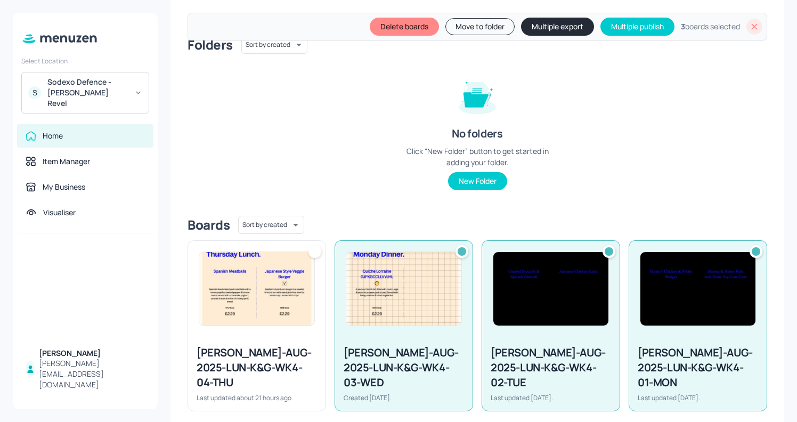
click at [279, 276] on img at bounding box center [256, 288] width 115 height 73
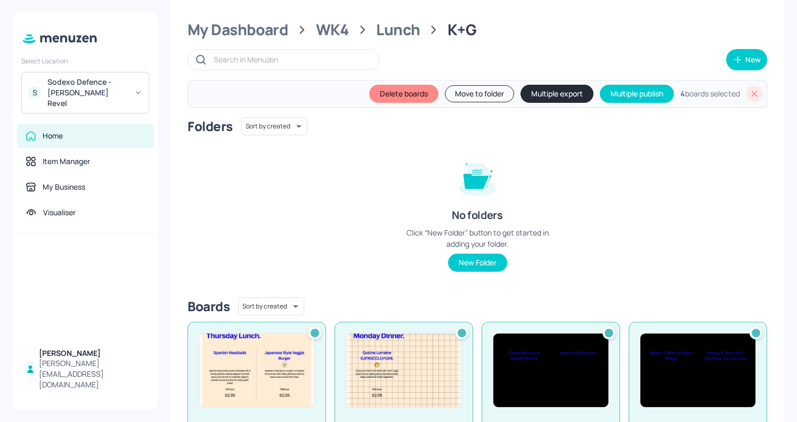
scroll to position [0, 0]
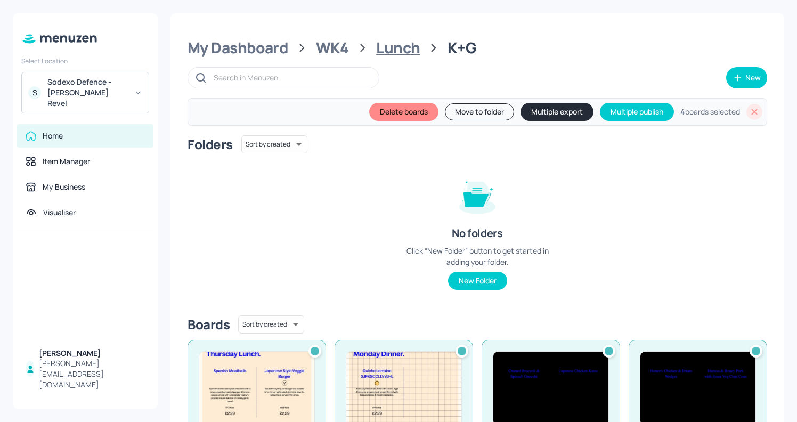
click at [388, 48] on div "Lunch" at bounding box center [398, 47] width 44 height 19
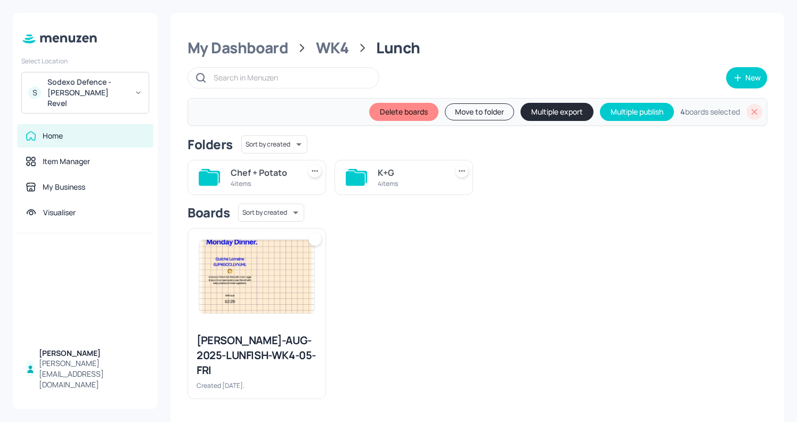
click at [272, 172] on div "Chef + Potato" at bounding box center [263, 172] width 65 height 13
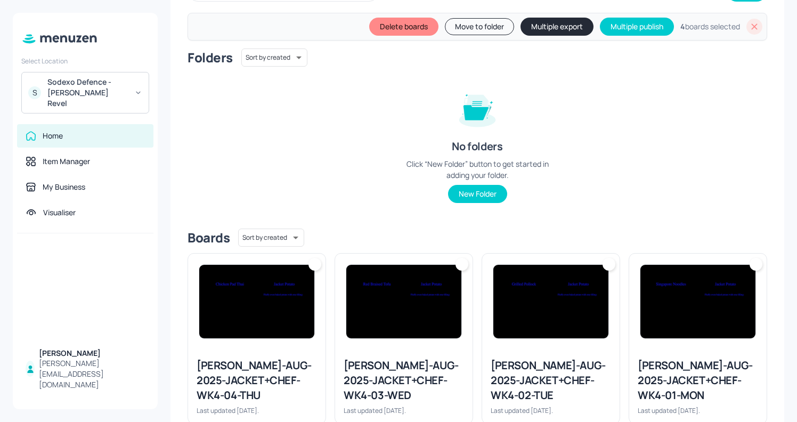
scroll to position [99, 0]
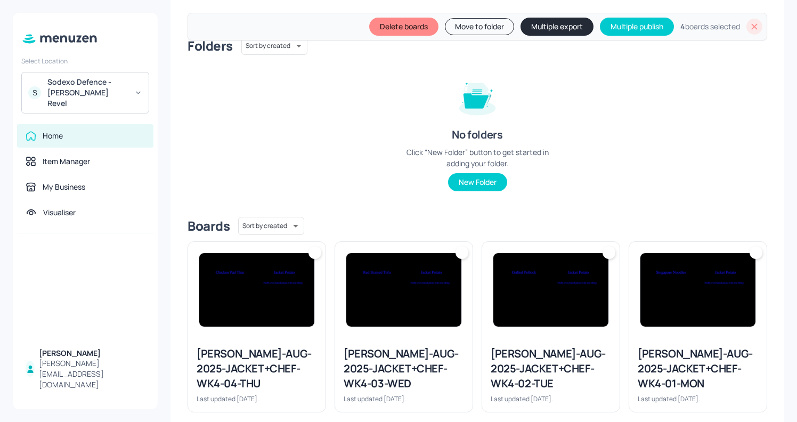
click at [671, 244] on div at bounding box center [697, 290] width 137 height 96
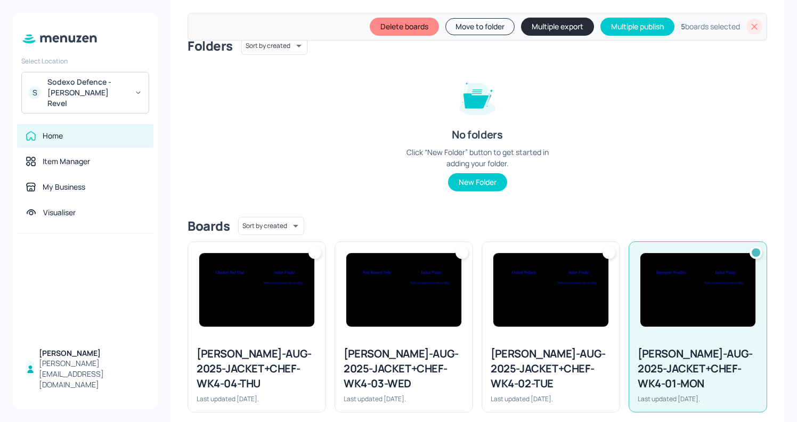
click at [564, 273] on img at bounding box center [550, 289] width 115 height 73
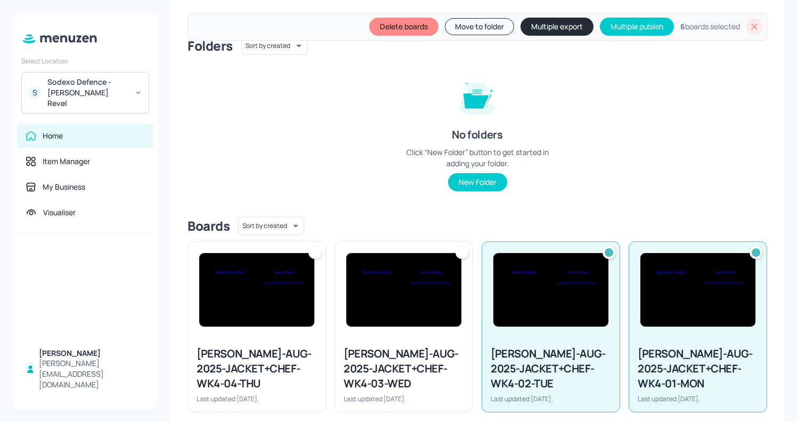
click at [408, 288] on img at bounding box center [403, 289] width 115 height 73
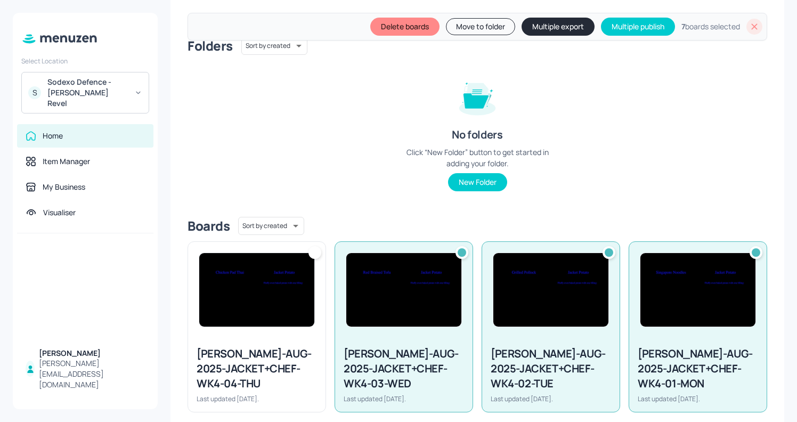
click at [288, 313] on img at bounding box center [256, 289] width 115 height 73
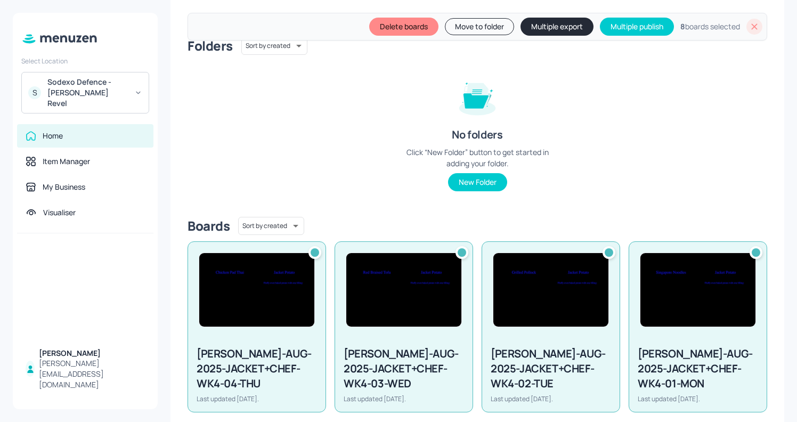
scroll to position [0, 0]
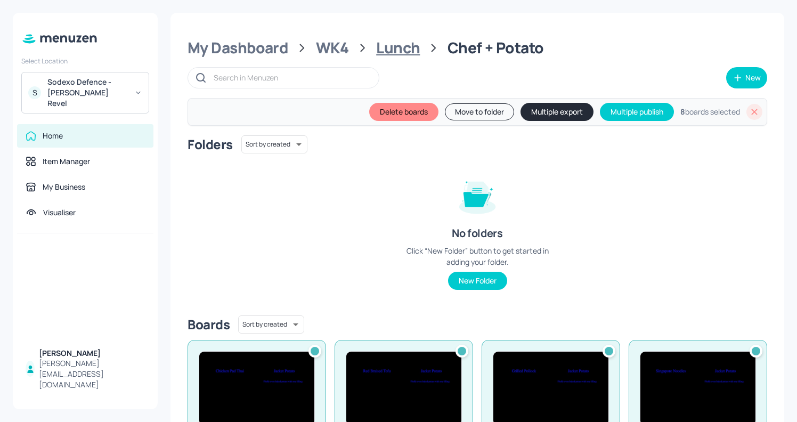
click at [389, 40] on div "Lunch" at bounding box center [398, 47] width 44 height 19
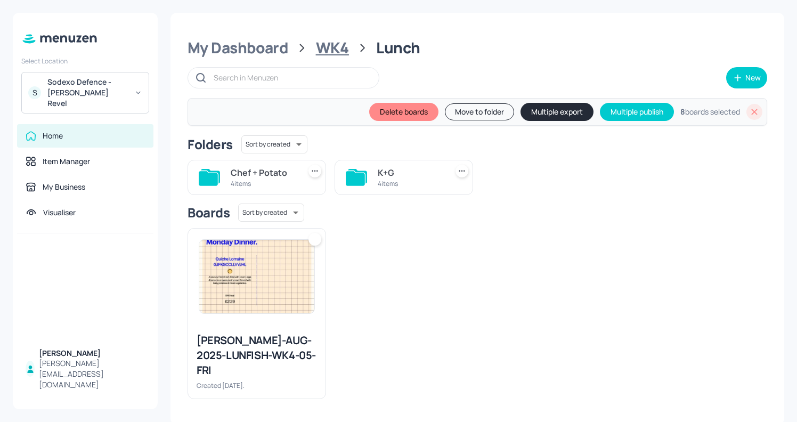
click at [316, 47] on div "WK4" at bounding box center [332, 47] width 33 height 19
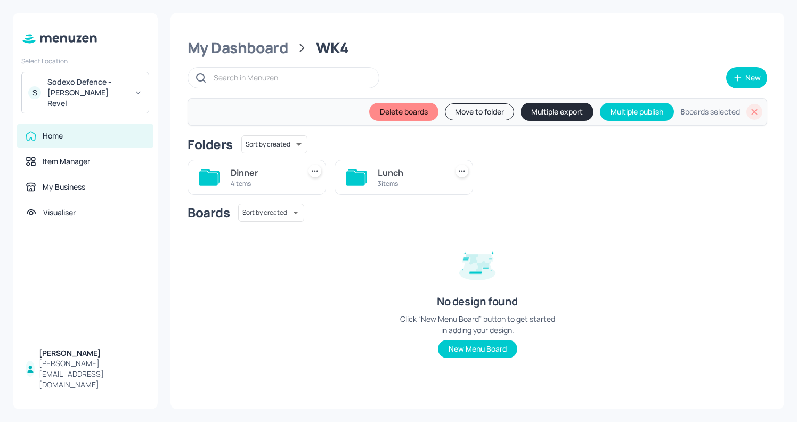
click at [248, 183] on div "4 items" at bounding box center [263, 183] width 65 height 9
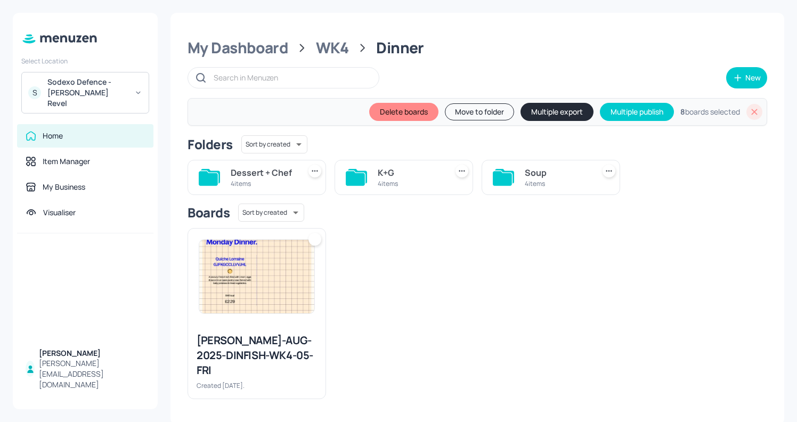
click at [542, 173] on div "Soup" at bounding box center [556, 172] width 65 height 13
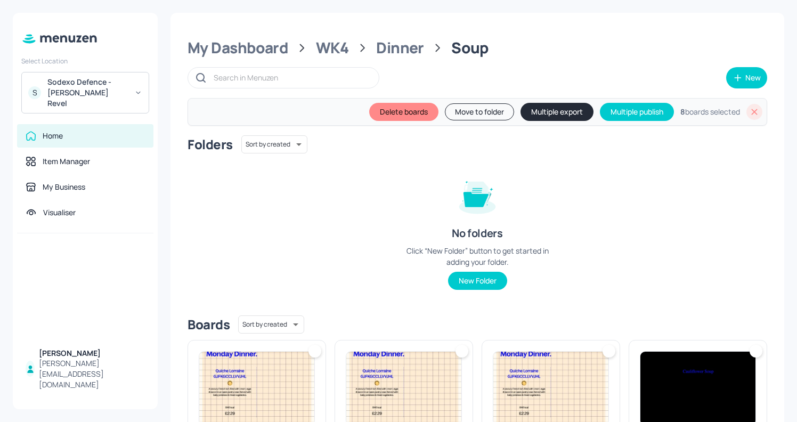
click at [685, 360] on img at bounding box center [697, 387] width 115 height 73
click at [560, 364] on img at bounding box center [550, 387] width 115 height 73
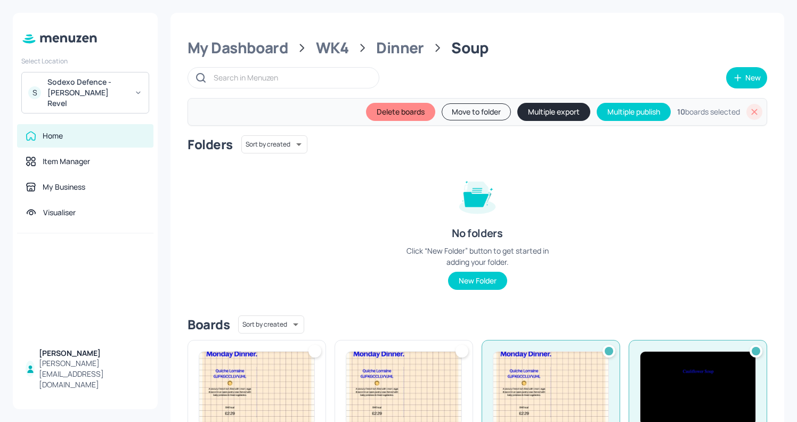
click at [378, 370] on img at bounding box center [403, 387] width 115 height 73
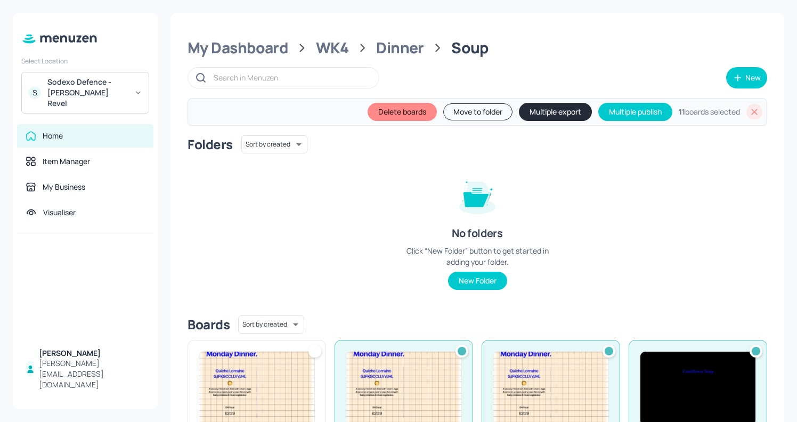
click at [275, 354] on img at bounding box center [256, 387] width 115 height 73
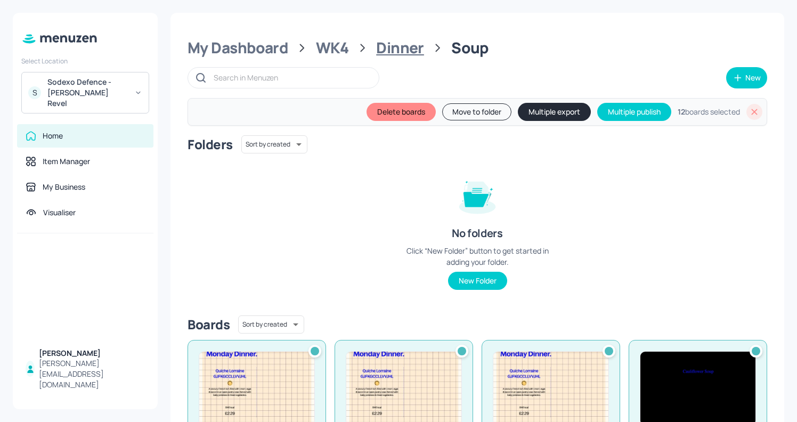
click at [404, 44] on div "Dinner" at bounding box center [400, 47] width 48 height 19
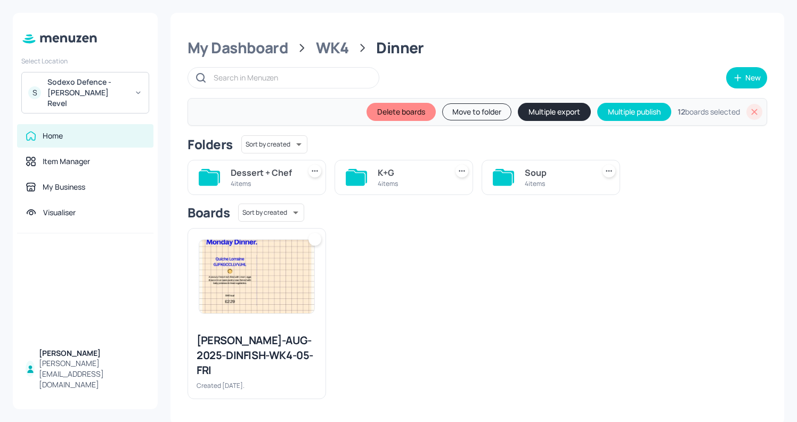
click at [392, 182] on div "4 items" at bounding box center [410, 183] width 65 height 9
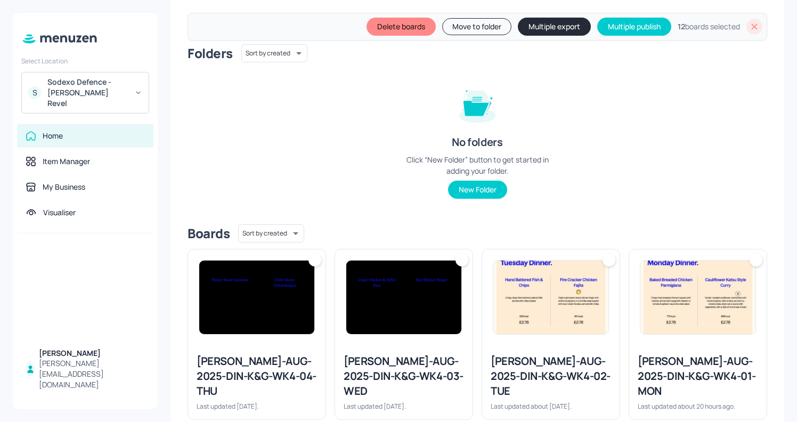
scroll to position [99, 0]
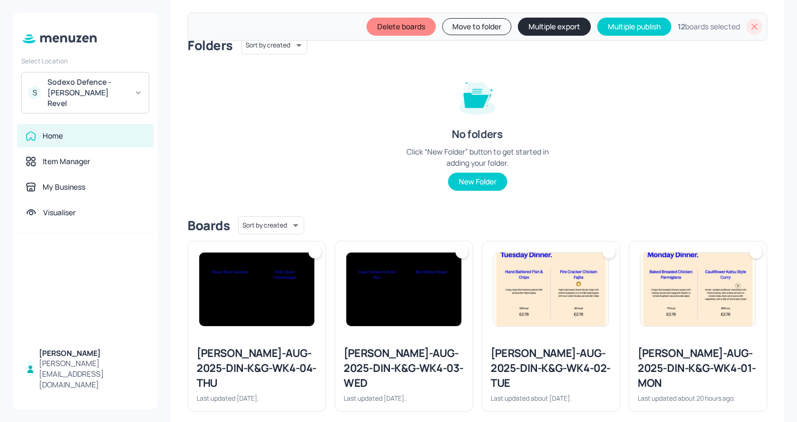
click at [715, 302] on img at bounding box center [697, 288] width 115 height 73
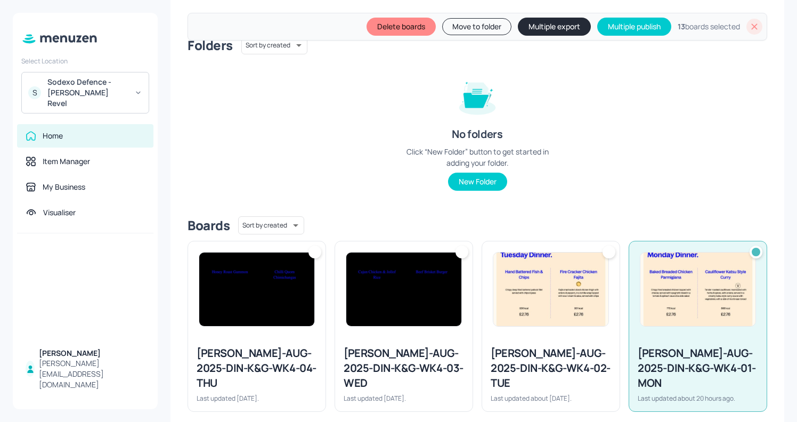
click at [529, 315] on img at bounding box center [550, 288] width 115 height 73
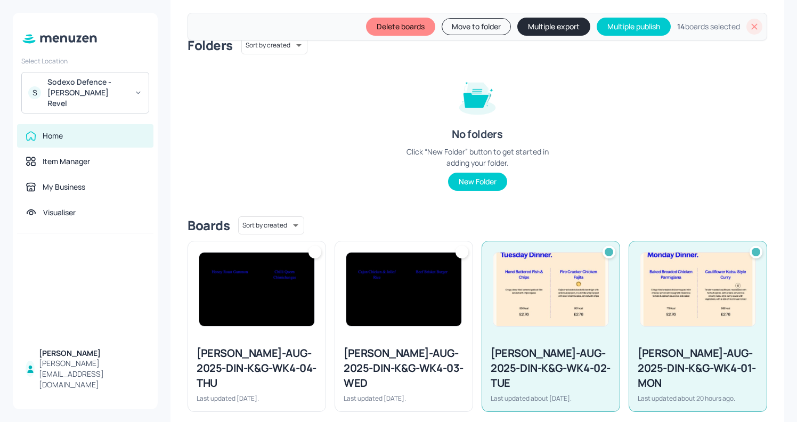
click at [394, 305] on img at bounding box center [403, 288] width 115 height 73
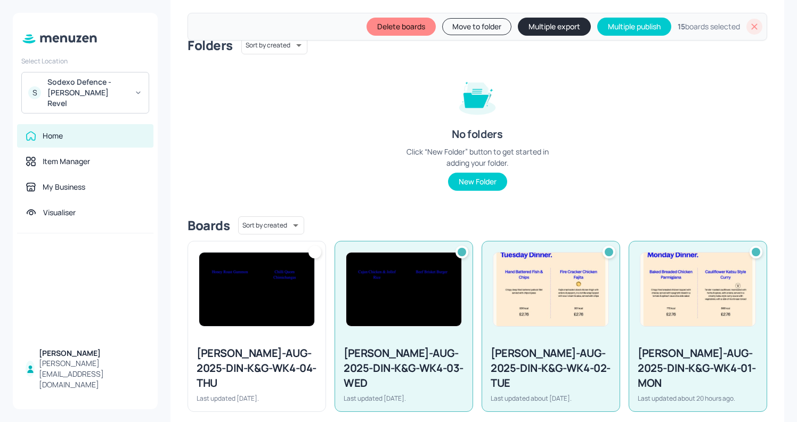
click at [287, 289] on img at bounding box center [256, 288] width 115 height 73
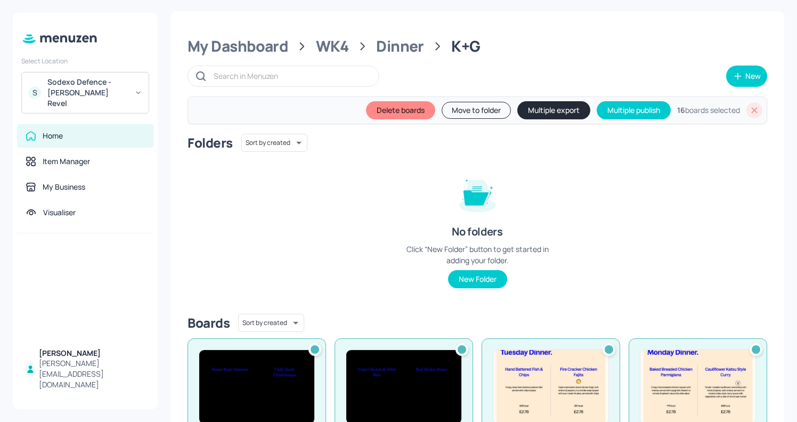
scroll to position [0, 0]
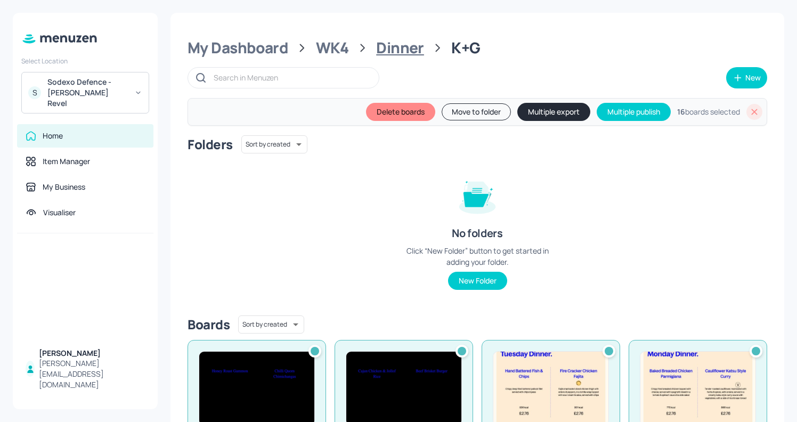
click at [404, 54] on div "Dinner" at bounding box center [400, 47] width 48 height 19
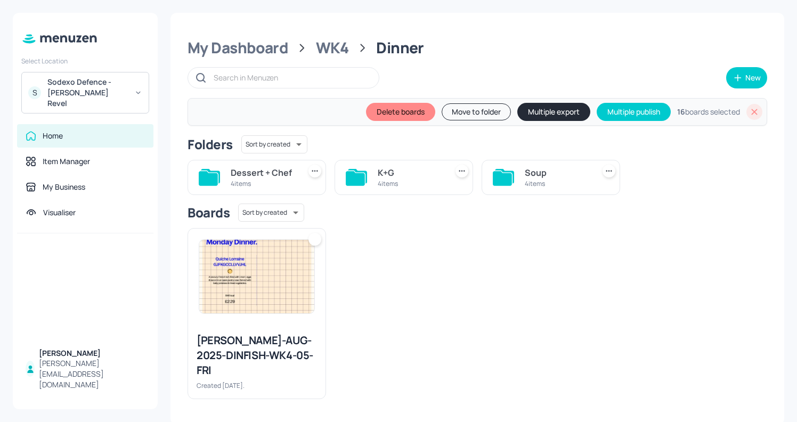
click at [288, 176] on div "Dessert + Chef" at bounding box center [263, 172] width 65 height 13
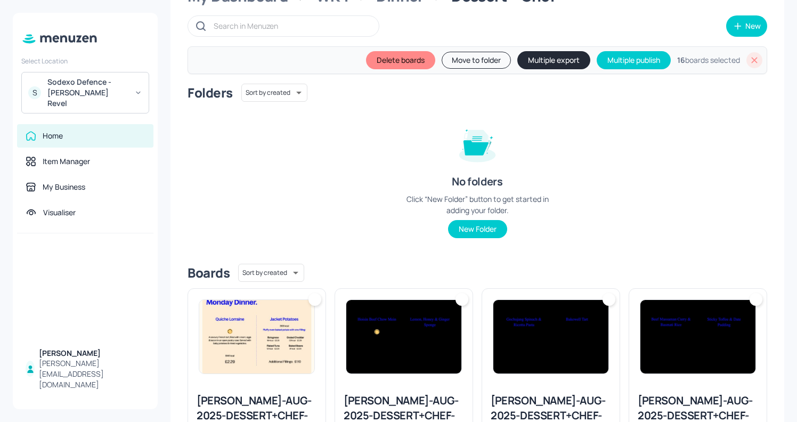
scroll to position [53, 0]
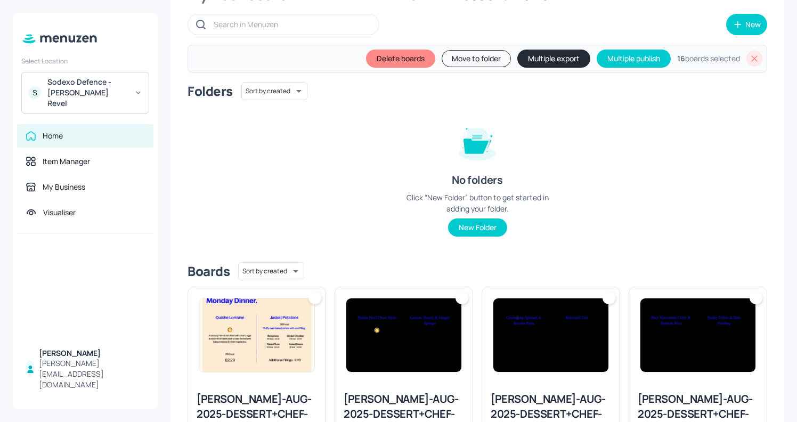
click at [701, 298] on img at bounding box center [697, 334] width 115 height 73
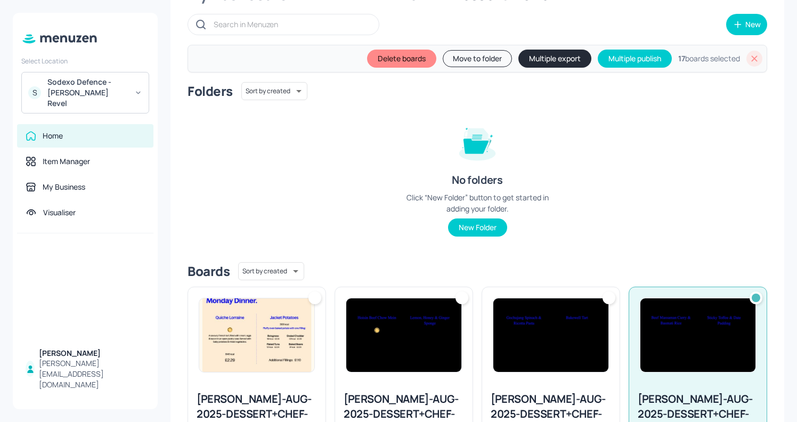
click at [589, 316] on img at bounding box center [550, 334] width 115 height 73
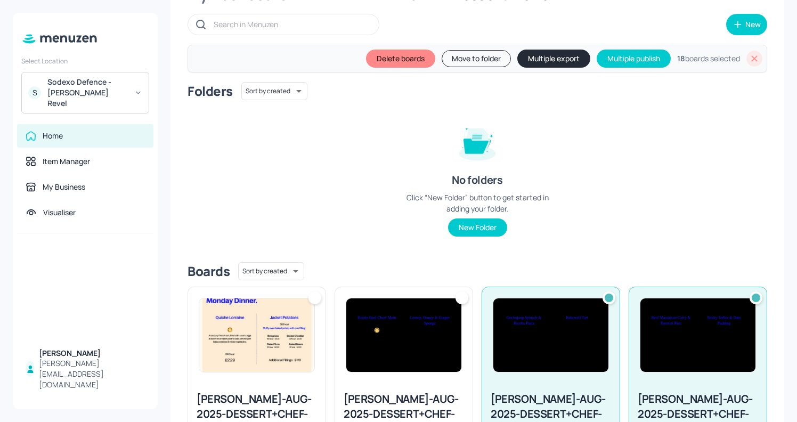
click at [401, 310] on img at bounding box center [403, 334] width 115 height 73
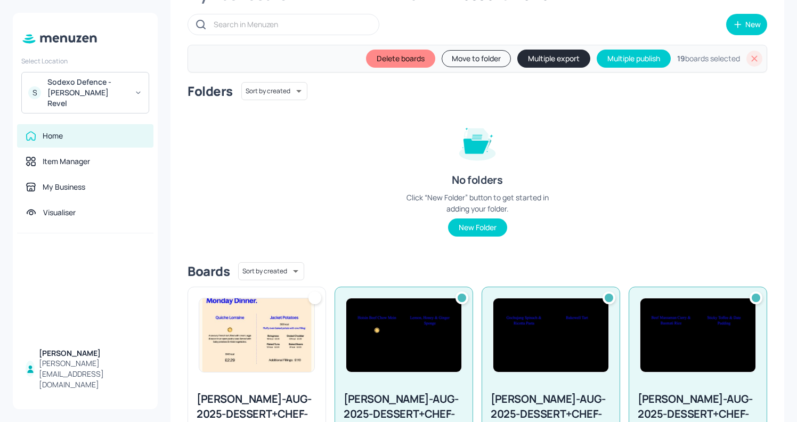
click at [296, 323] on img at bounding box center [256, 334] width 115 height 73
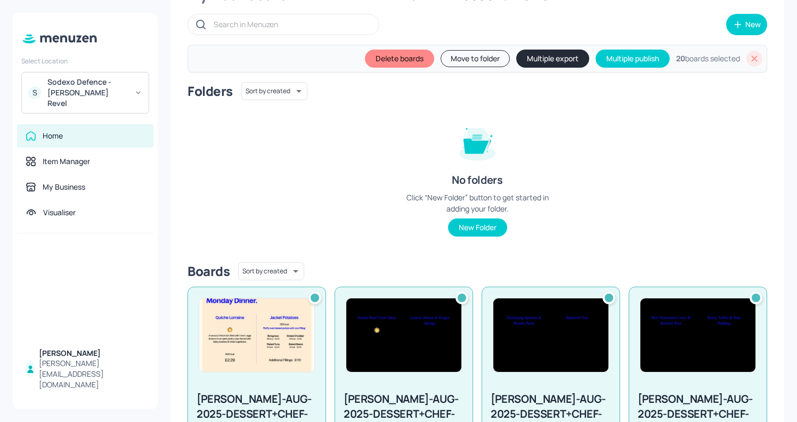
scroll to position [0, 0]
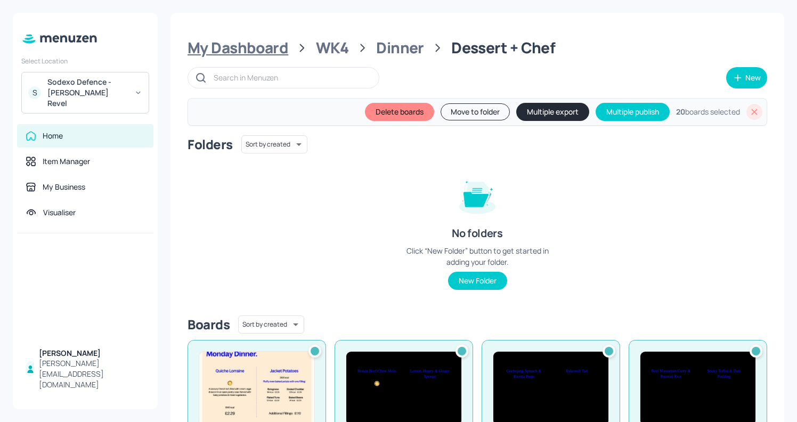
click at [252, 45] on div "My Dashboard" at bounding box center [237, 47] width 101 height 19
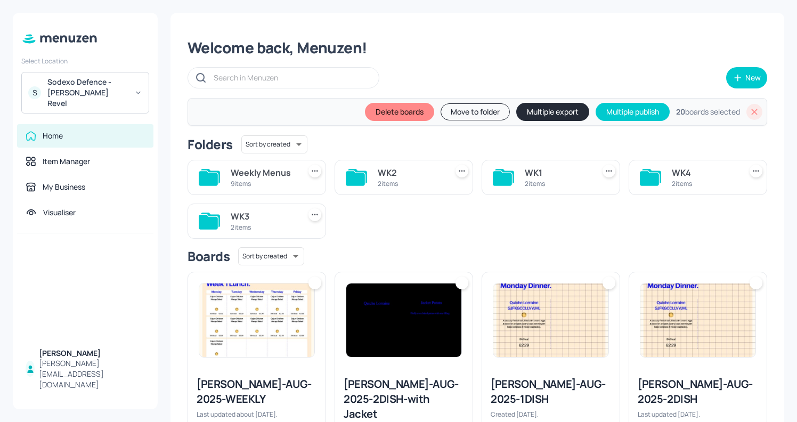
click at [275, 175] on div "Weekly Menus" at bounding box center [263, 172] width 65 height 13
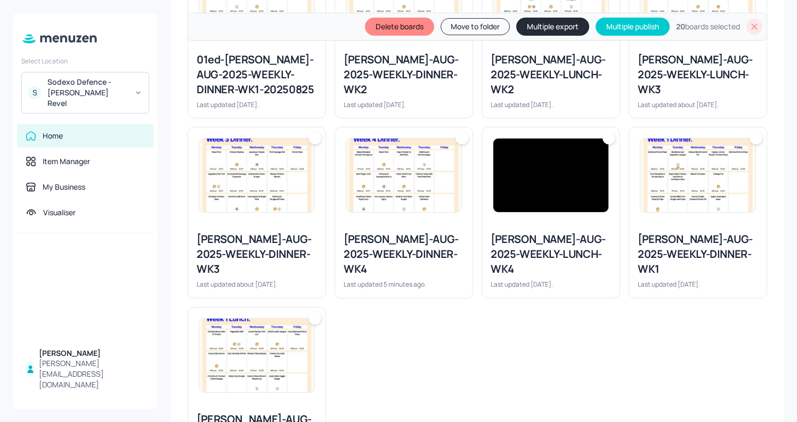
scroll to position [399, 0]
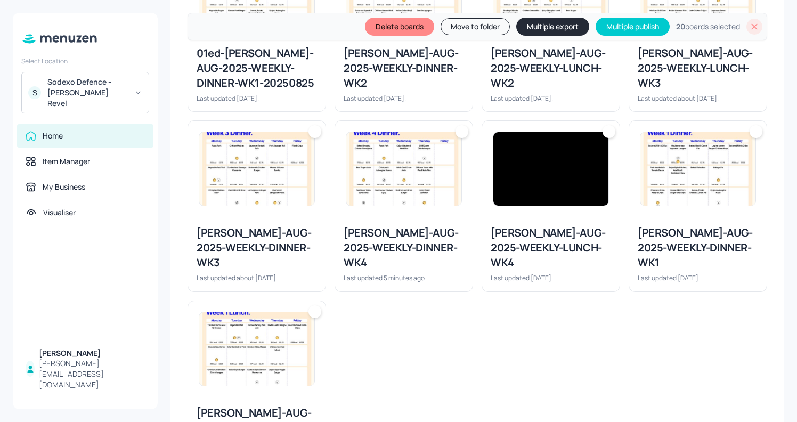
click at [417, 187] on img at bounding box center [403, 168] width 115 height 73
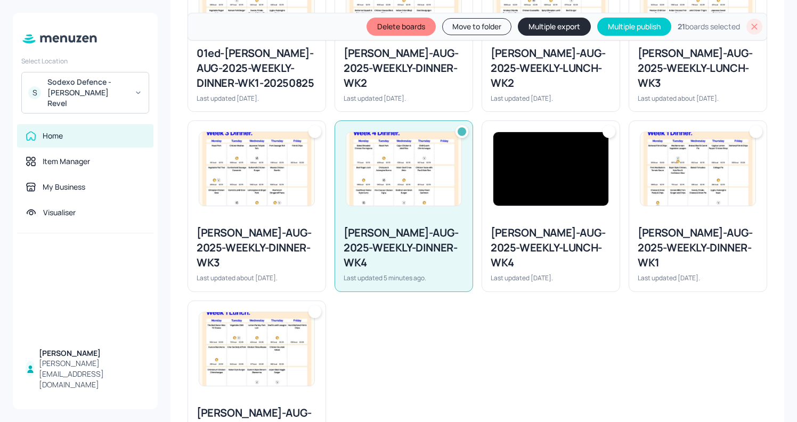
click at [553, 209] on div at bounding box center [550, 169] width 137 height 96
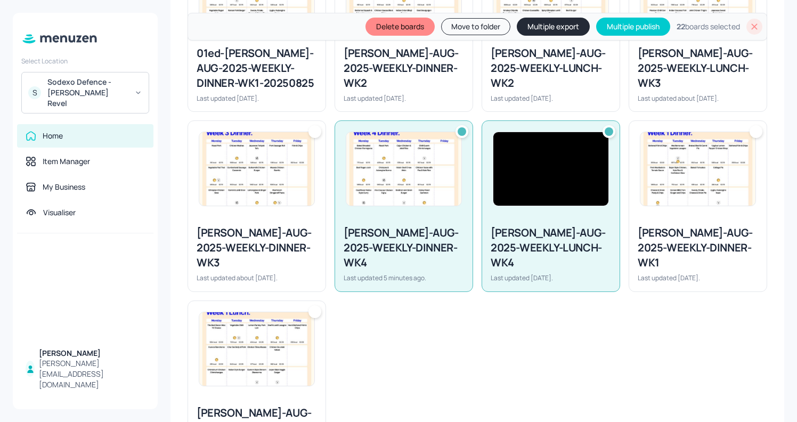
click at [545, 27] on button "Multiple export" at bounding box center [552, 27] width 73 height 18
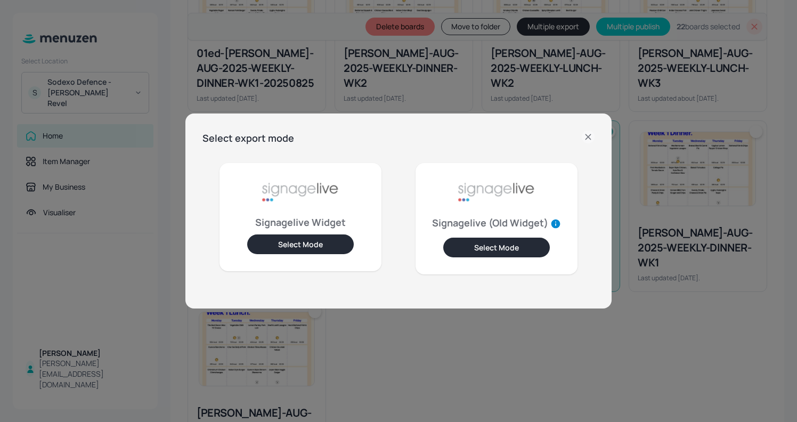
click at [296, 245] on button "Select Mode" at bounding box center [300, 244] width 106 height 20
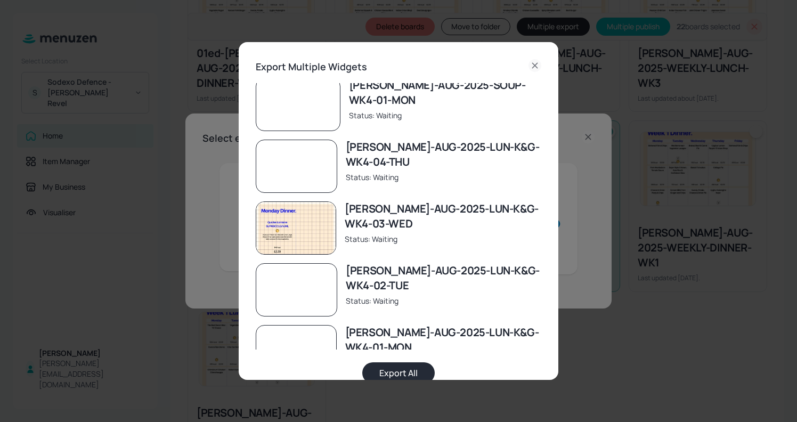
scroll to position [1084, 0]
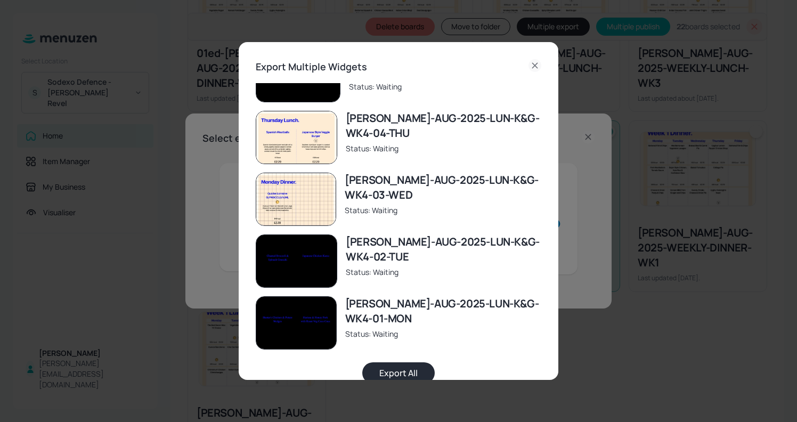
click at [389, 367] on button "Export All" at bounding box center [398, 372] width 72 height 21
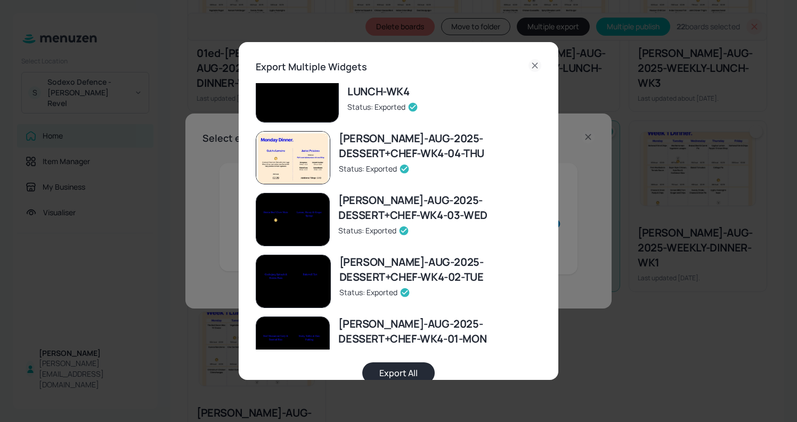
scroll to position [0, 0]
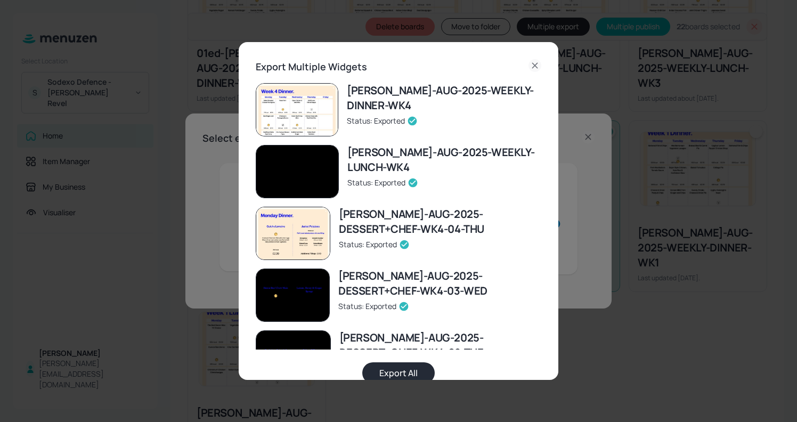
click at [531, 63] on icon at bounding box center [534, 65] width 13 height 13
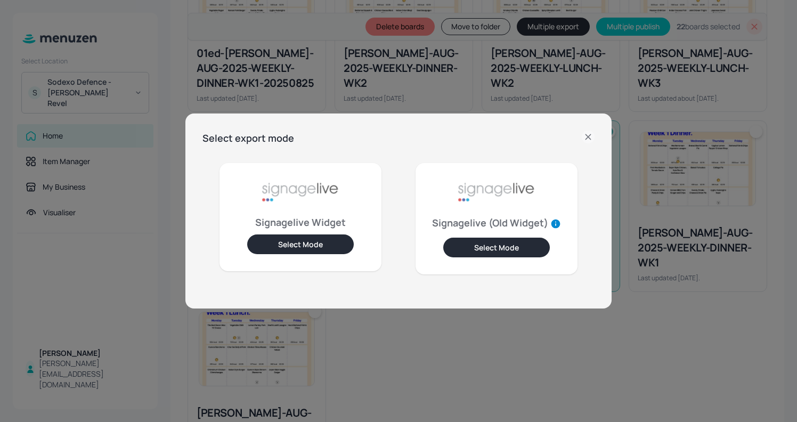
click at [584, 134] on icon at bounding box center [587, 136] width 13 height 13
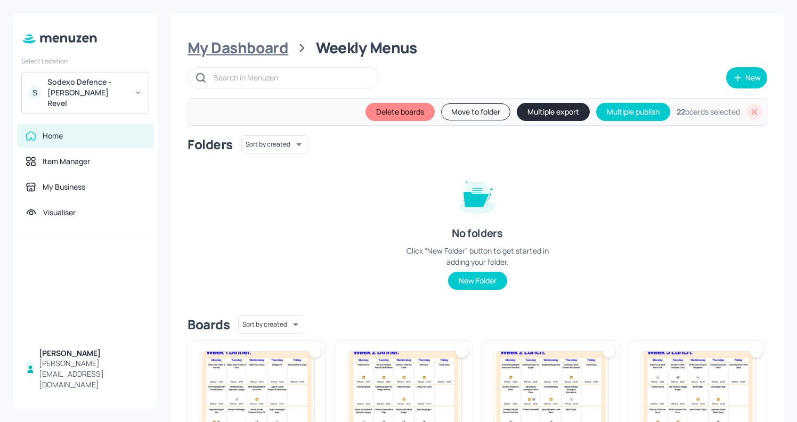
click at [263, 48] on div "My Dashboard" at bounding box center [237, 47] width 101 height 19
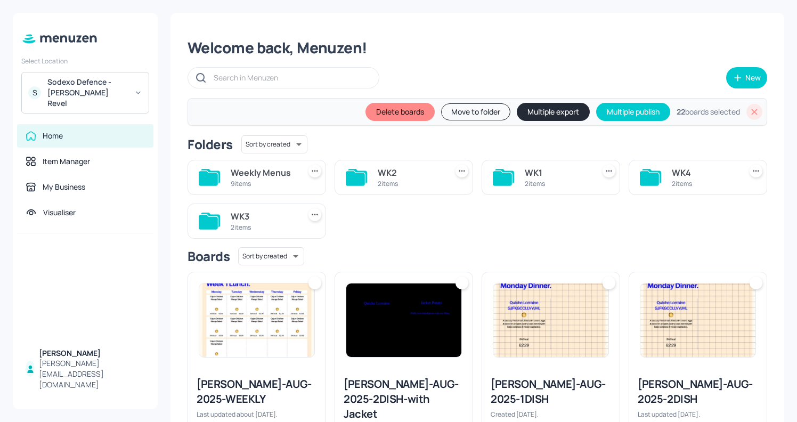
click at [752, 112] on icon at bounding box center [754, 111] width 11 height 11
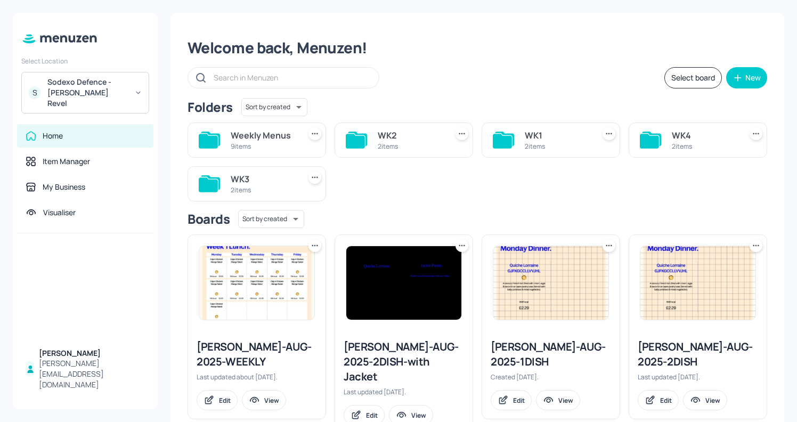
click at [676, 150] on div "2 items" at bounding box center [703, 146] width 65 height 9
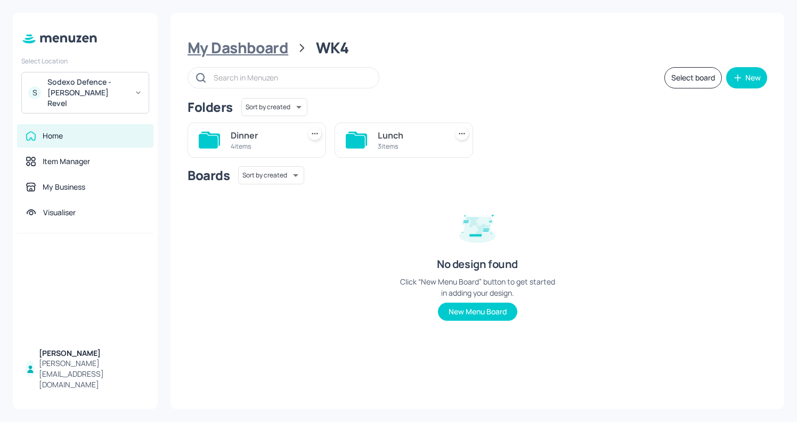
click at [242, 46] on div "My Dashboard" at bounding box center [237, 47] width 101 height 19
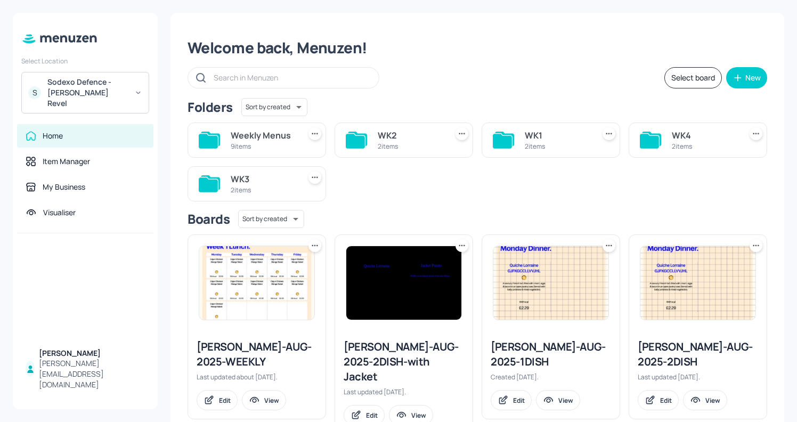
click at [644, 141] on icon at bounding box center [648, 141] width 19 height 14
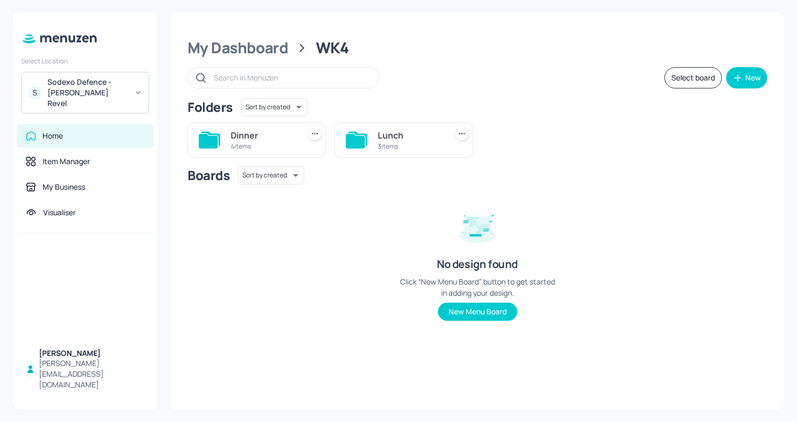
click at [273, 150] on div "4 items" at bounding box center [263, 146] width 65 height 9
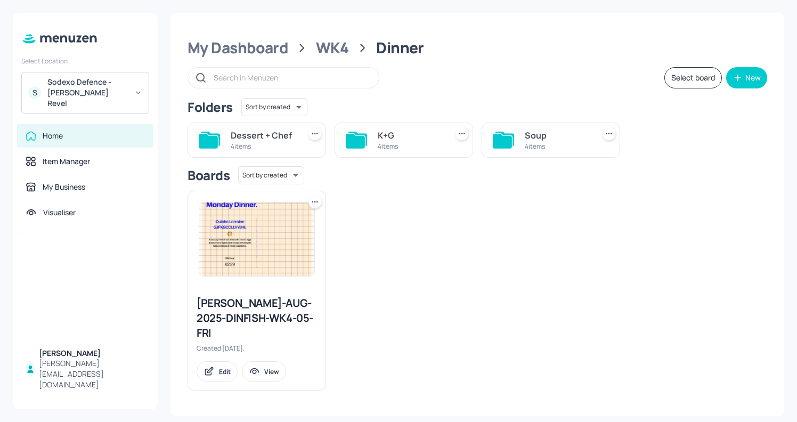
click at [551, 134] on div "Soup" at bounding box center [556, 135] width 65 height 13
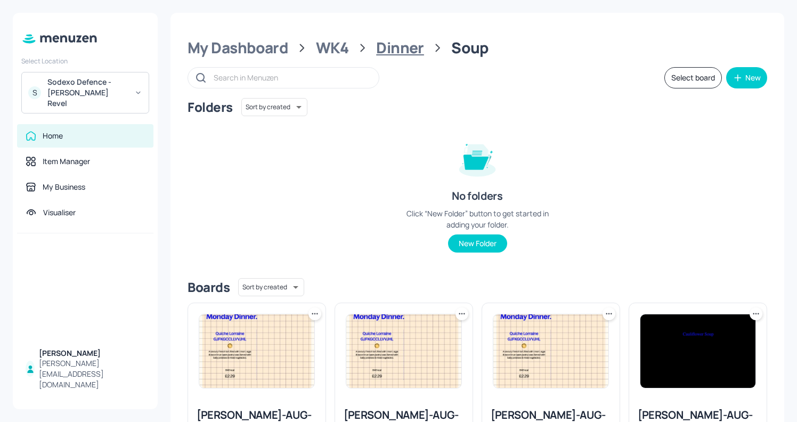
click at [393, 51] on div "Dinner" at bounding box center [400, 47] width 48 height 19
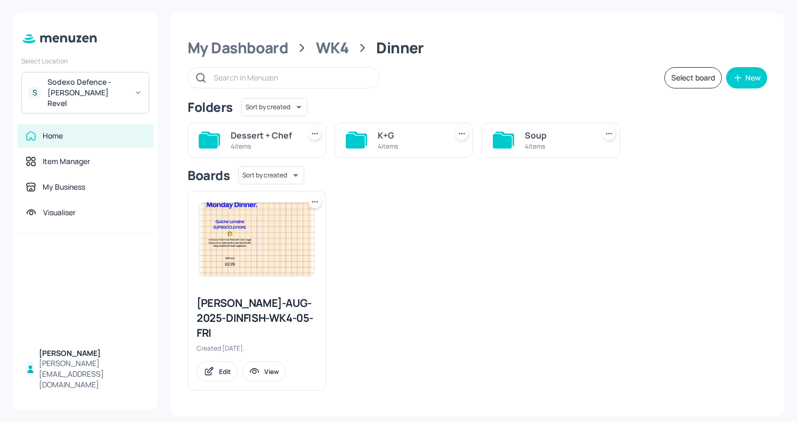
click at [545, 146] on div "4 items" at bounding box center [556, 146] width 65 height 9
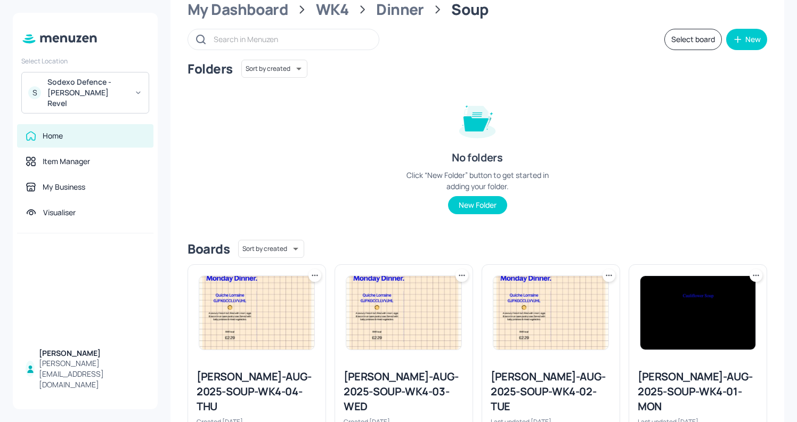
scroll to position [23, 0]
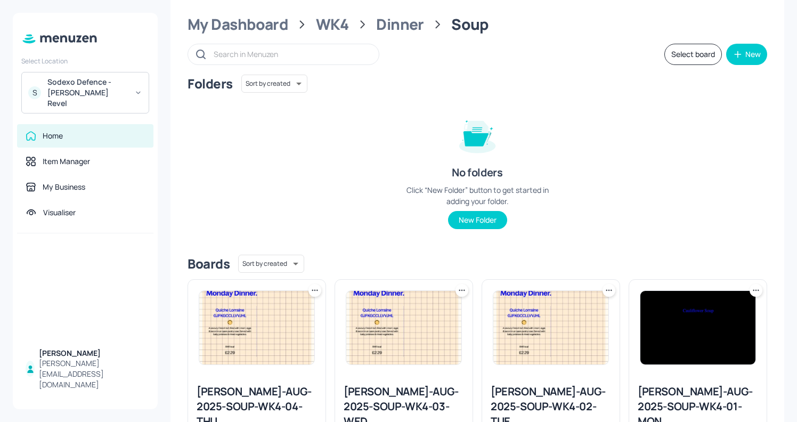
click at [682, 60] on button "Select board" at bounding box center [693, 54] width 58 height 21
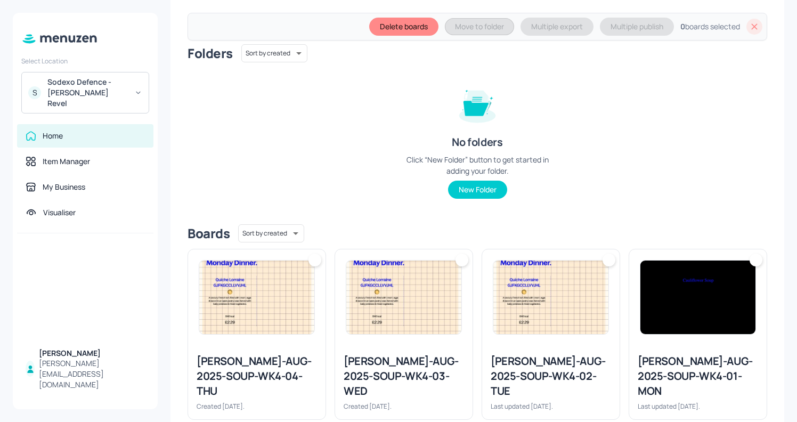
scroll to position [100, 0]
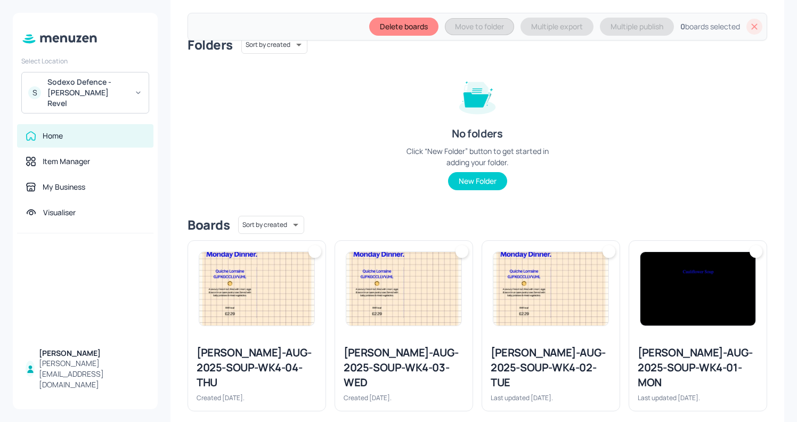
click at [678, 280] on img at bounding box center [697, 288] width 115 height 73
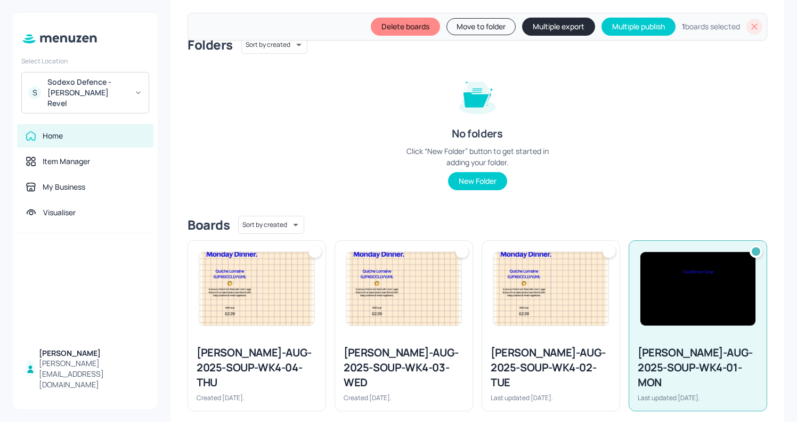
click at [510, 292] on img at bounding box center [550, 288] width 115 height 73
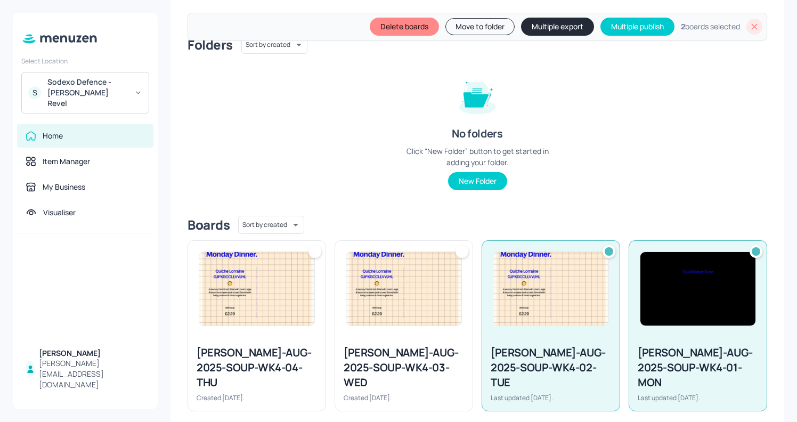
click at [368, 291] on img at bounding box center [403, 288] width 115 height 73
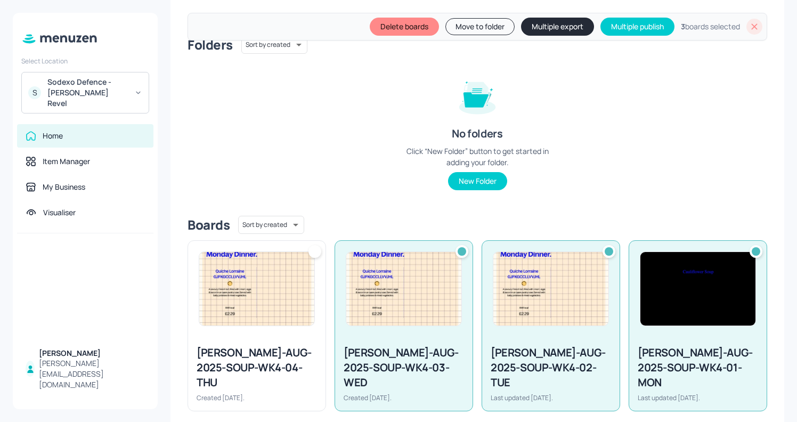
click at [267, 291] on img at bounding box center [256, 288] width 115 height 73
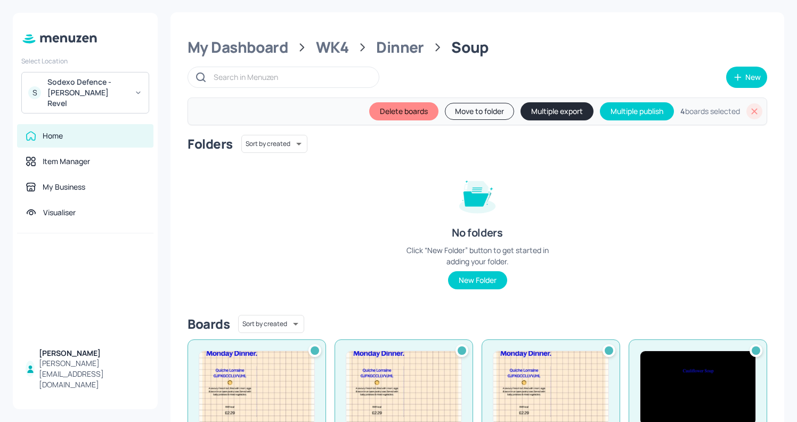
scroll to position [0, 0]
click at [557, 109] on button "Multiple export" at bounding box center [556, 112] width 73 height 18
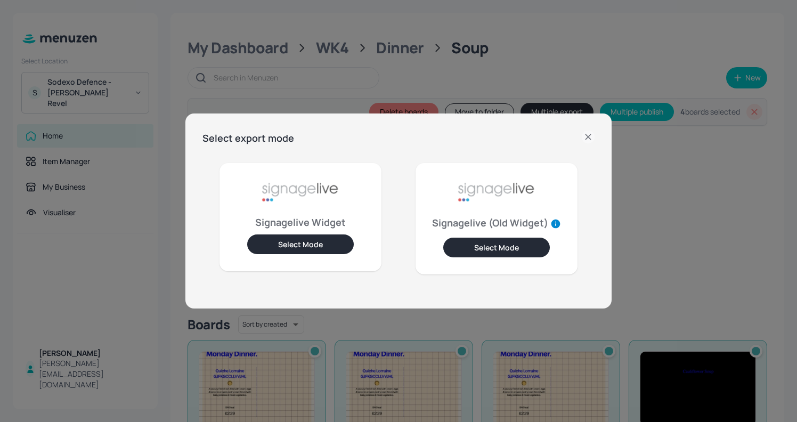
click at [308, 242] on button "Select Mode" at bounding box center [300, 244] width 106 height 20
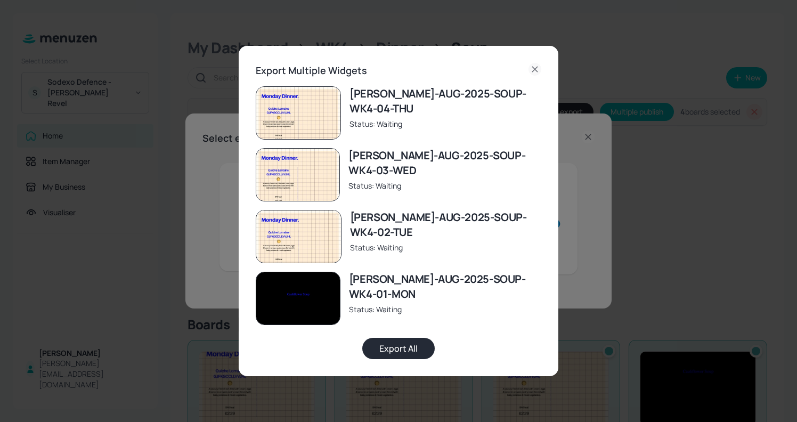
click at [409, 350] on button "Export All" at bounding box center [398, 348] width 72 height 21
click at [478, 37] on div "Export Multiple Widgets Newbold-AUG-2025-SOUP-WK4-04-THU Status: Exported Newbo…" at bounding box center [398, 211] width 797 height 422
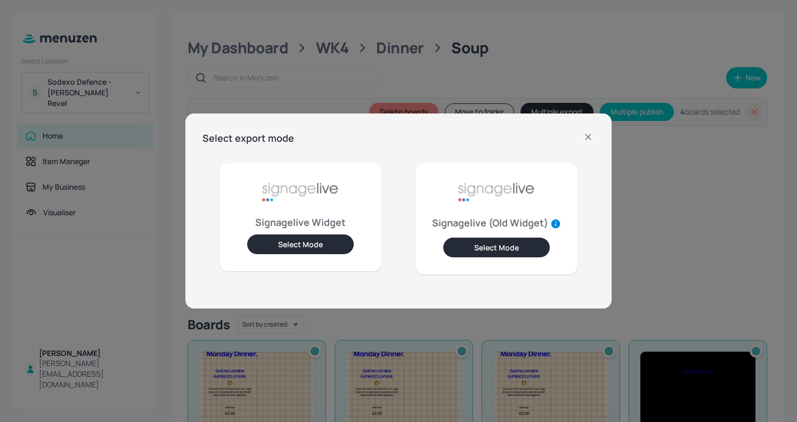
click at [590, 138] on icon at bounding box center [587, 136] width 5 height 5
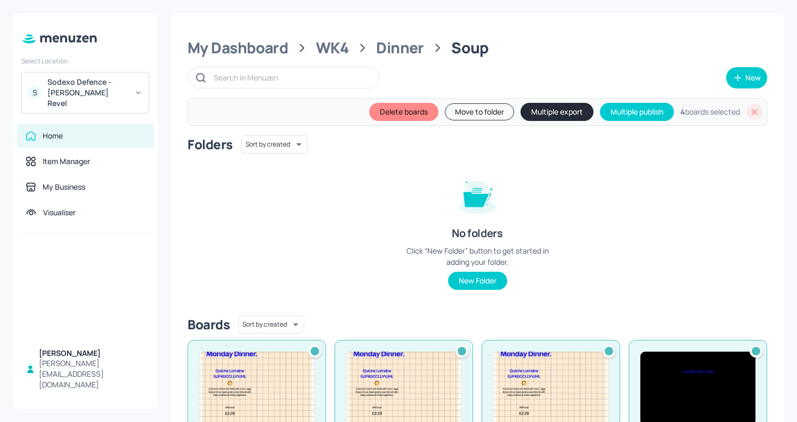
click at [751, 112] on icon at bounding box center [754, 112] width 6 height 6
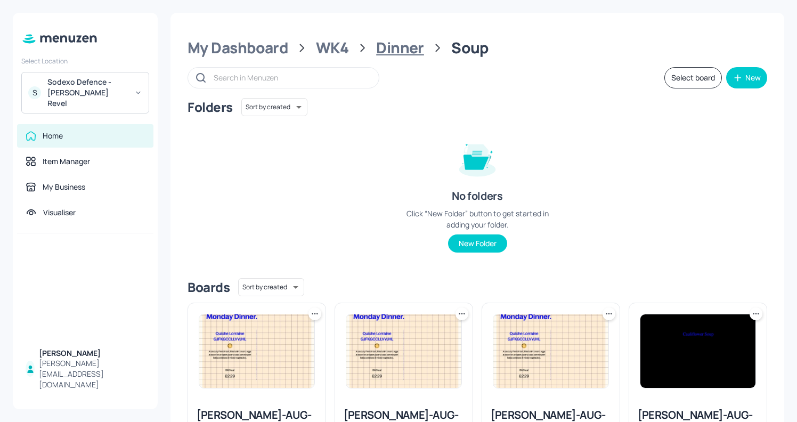
click at [392, 43] on div "Dinner" at bounding box center [400, 47] width 48 height 19
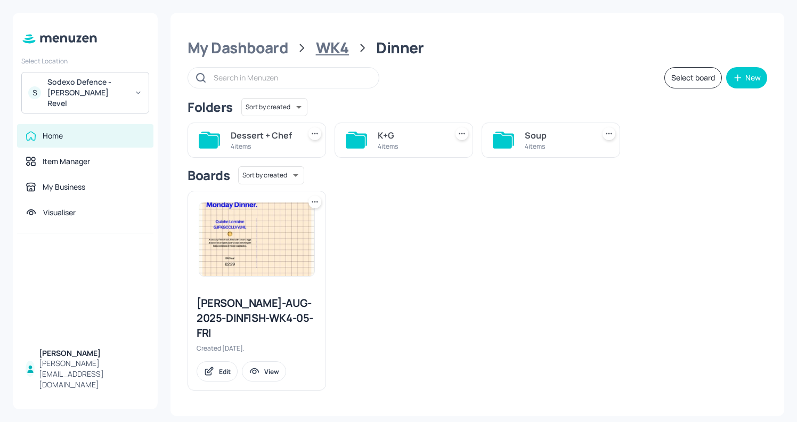
click at [332, 50] on div "WK4" at bounding box center [332, 47] width 33 height 19
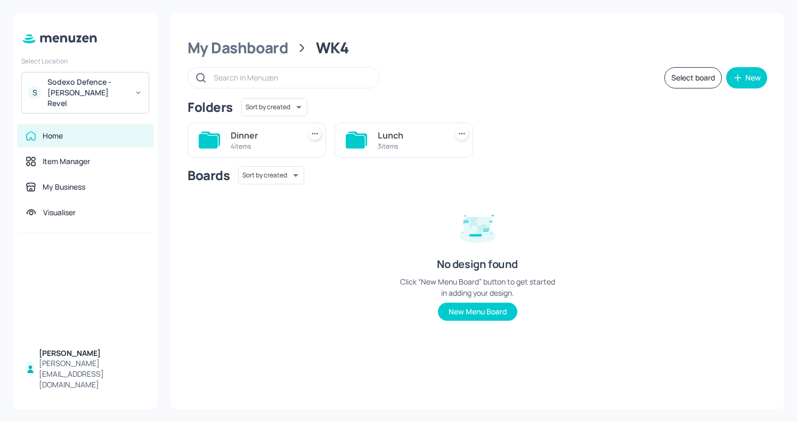
click at [423, 138] on div "Lunch" at bounding box center [410, 135] width 65 height 13
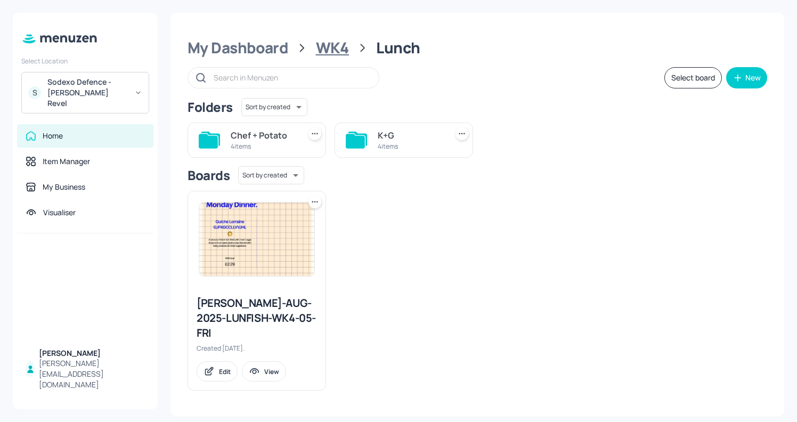
click at [340, 50] on div "WK4" at bounding box center [332, 47] width 33 height 19
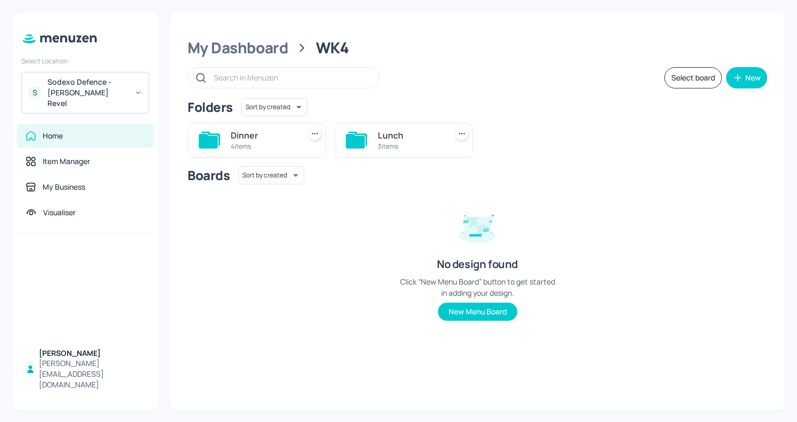
click at [691, 75] on button "Select board" at bounding box center [693, 77] width 58 height 21
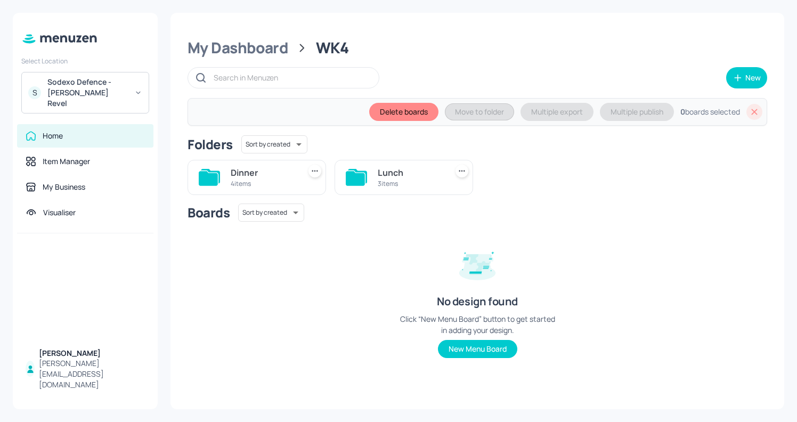
click at [389, 174] on div "Lunch" at bounding box center [410, 172] width 65 height 13
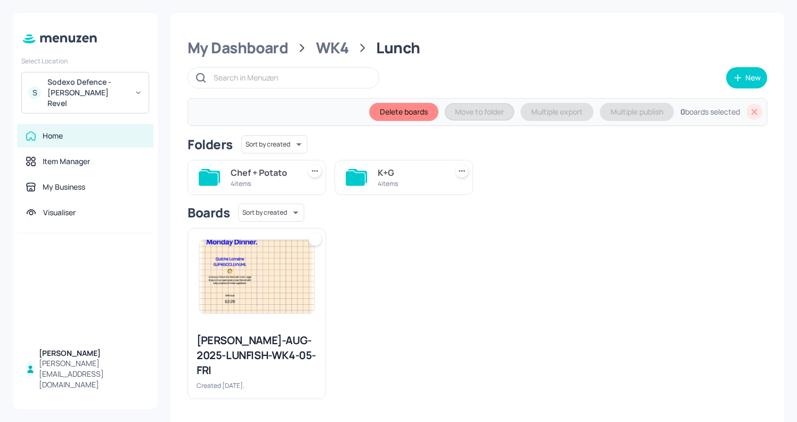
click at [406, 175] on div "K+G" at bounding box center [410, 172] width 65 height 13
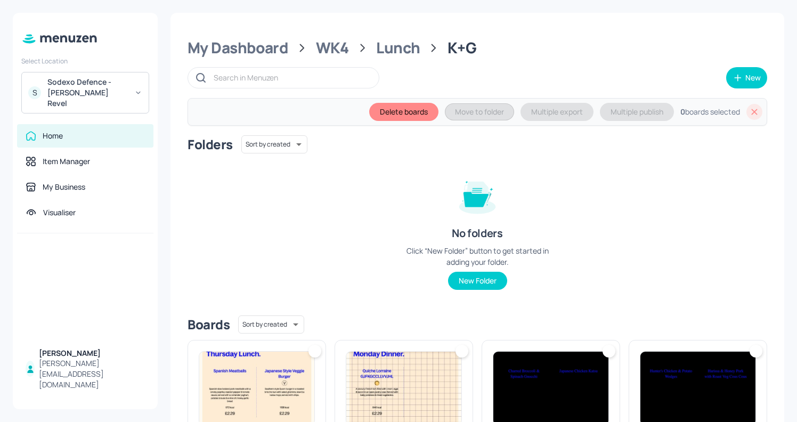
click at [654, 358] on img at bounding box center [697, 387] width 115 height 73
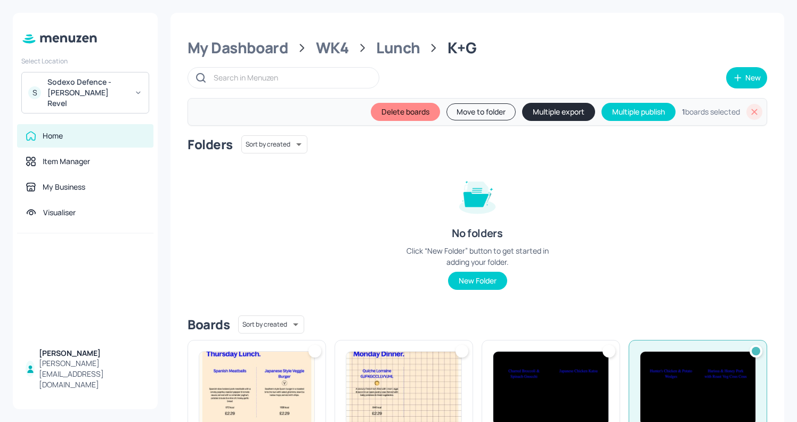
click at [539, 356] on img at bounding box center [550, 387] width 115 height 73
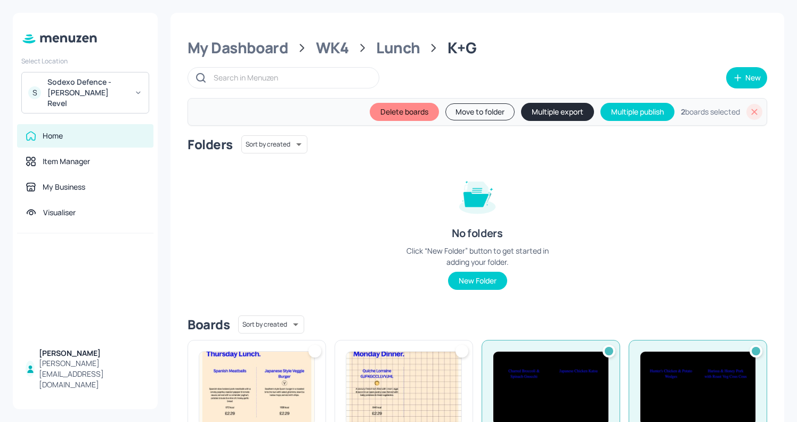
click at [388, 374] on img at bounding box center [403, 387] width 115 height 73
click at [217, 365] on img at bounding box center [256, 387] width 115 height 73
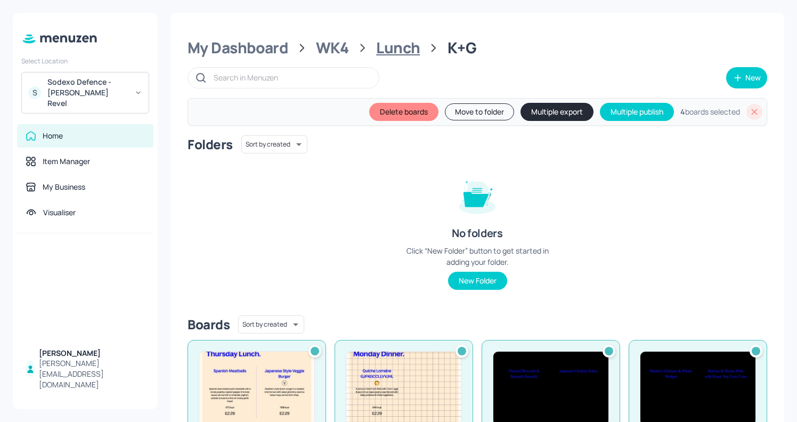
click at [395, 52] on div "Lunch" at bounding box center [398, 47] width 44 height 19
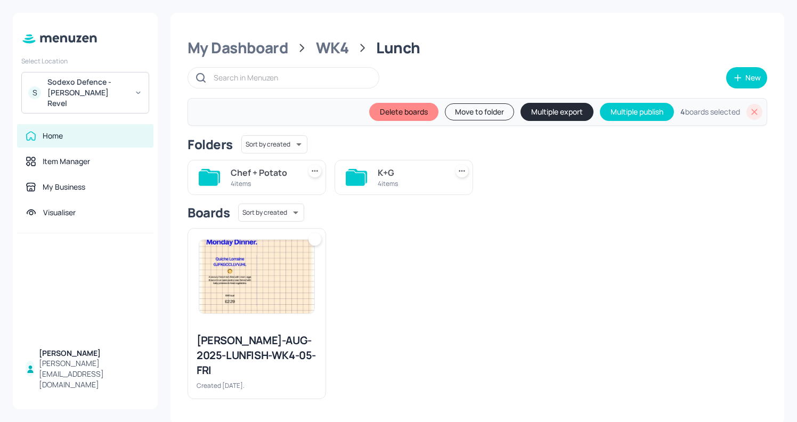
click at [267, 187] on div "4 items" at bounding box center [263, 183] width 65 height 9
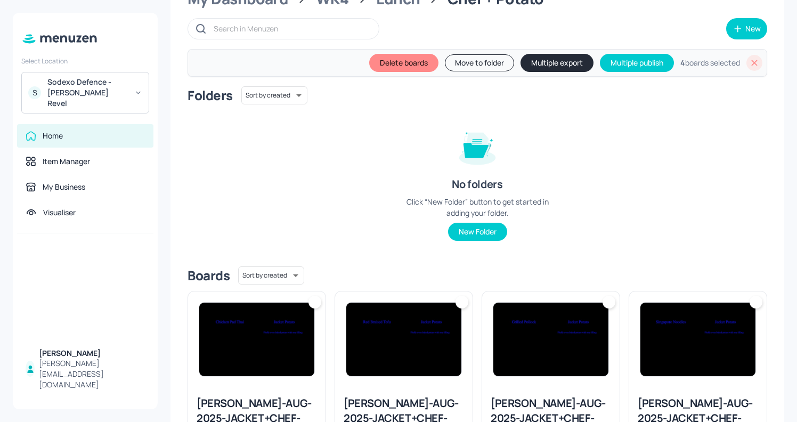
scroll to position [114, 0]
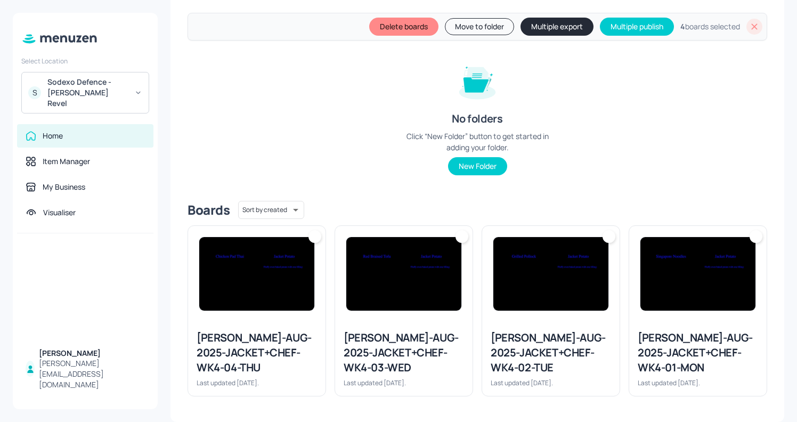
click at [662, 248] on img at bounding box center [697, 273] width 115 height 73
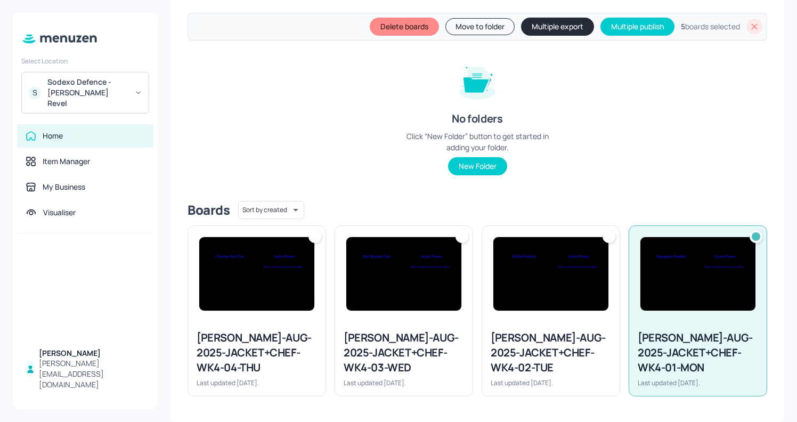
click at [522, 270] on img at bounding box center [550, 273] width 115 height 73
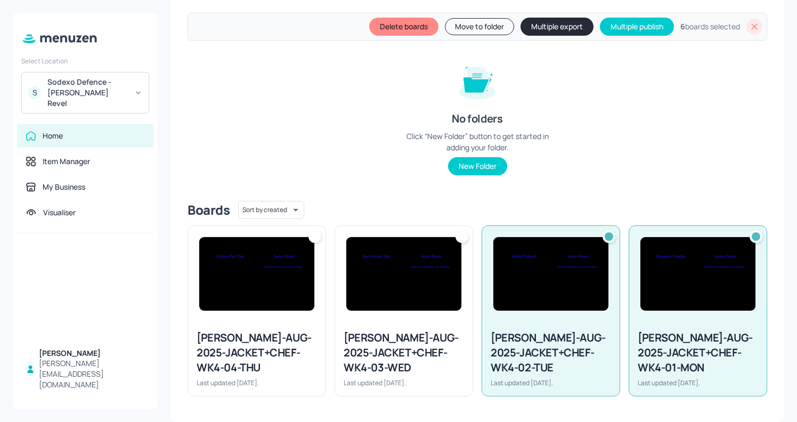
click at [366, 289] on img at bounding box center [403, 273] width 115 height 73
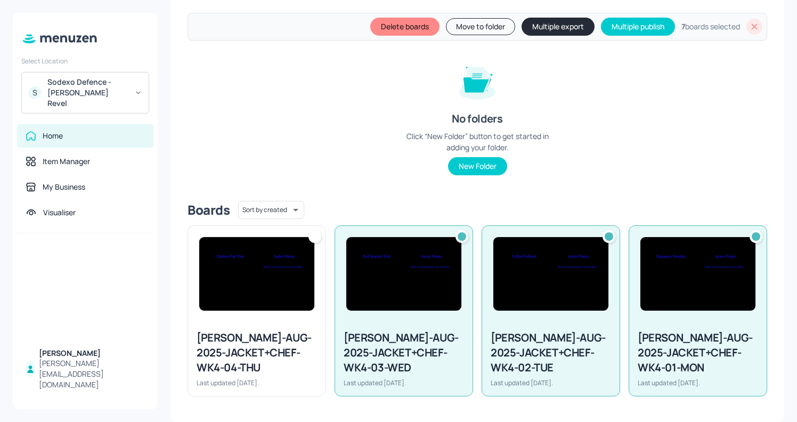
click at [258, 291] on img at bounding box center [256, 273] width 115 height 73
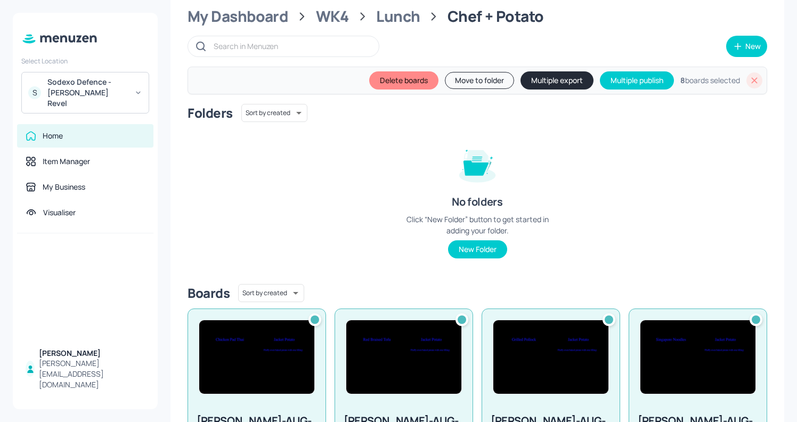
scroll to position [0, 0]
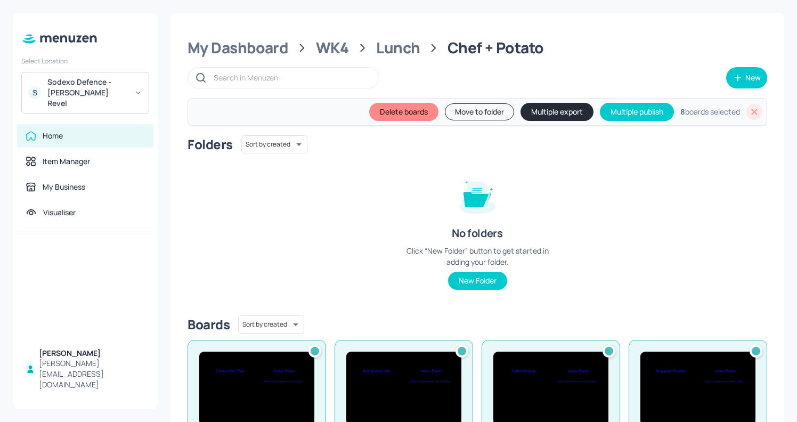
click at [535, 110] on button "Multiple export" at bounding box center [556, 112] width 73 height 18
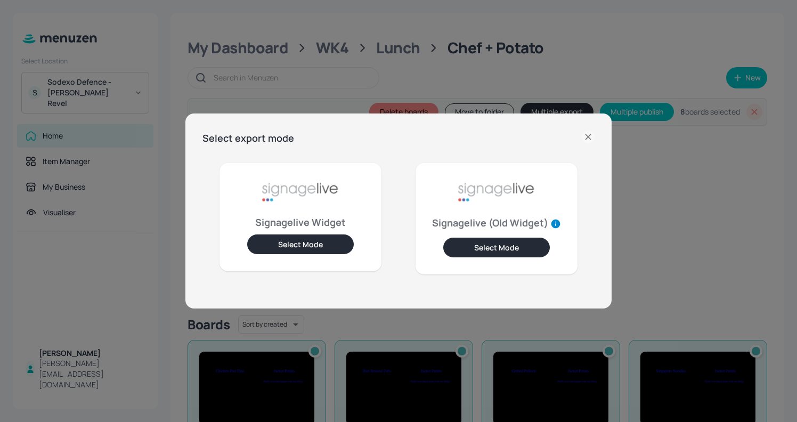
click at [276, 245] on button "Select Mode" at bounding box center [300, 244] width 106 height 20
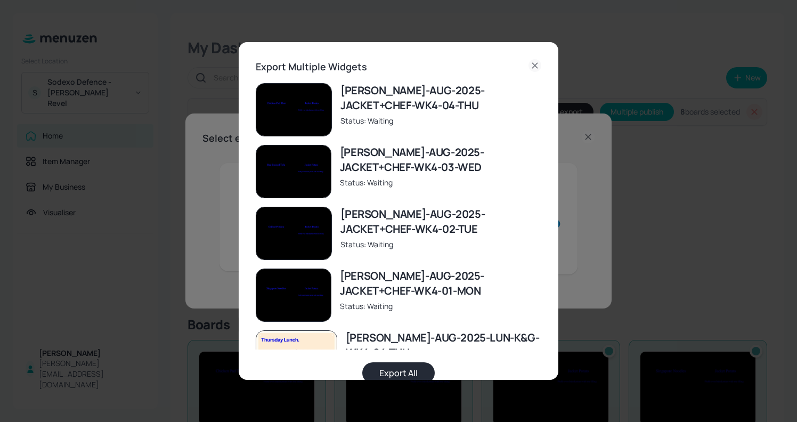
click at [389, 370] on button "Export All" at bounding box center [398, 372] width 72 height 21
click at [462, 67] on div "Export Multiple Widgets" at bounding box center [398, 66] width 285 height 15
click at [531, 68] on icon at bounding box center [534, 65] width 13 height 13
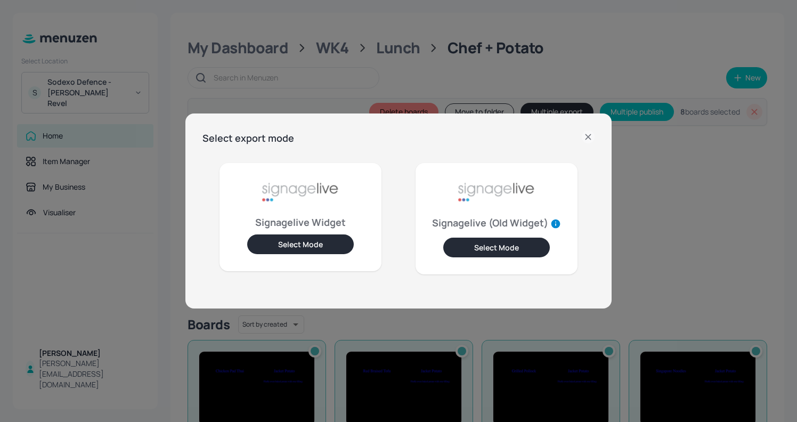
click at [588, 140] on icon at bounding box center [587, 136] width 13 height 13
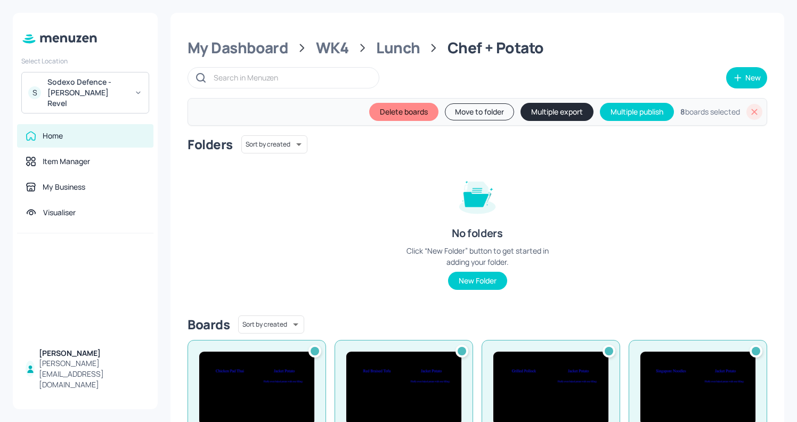
click at [756, 113] on icon at bounding box center [754, 111] width 11 height 11
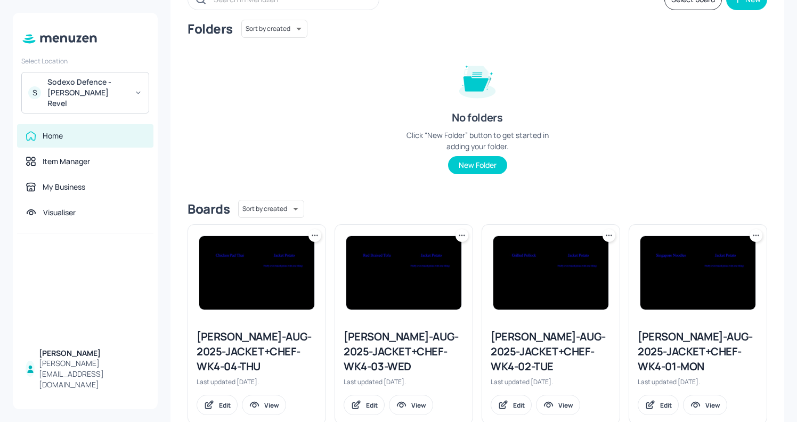
scroll to position [106, 0]
